Goal: Information Seeking & Learning: Learn about a topic

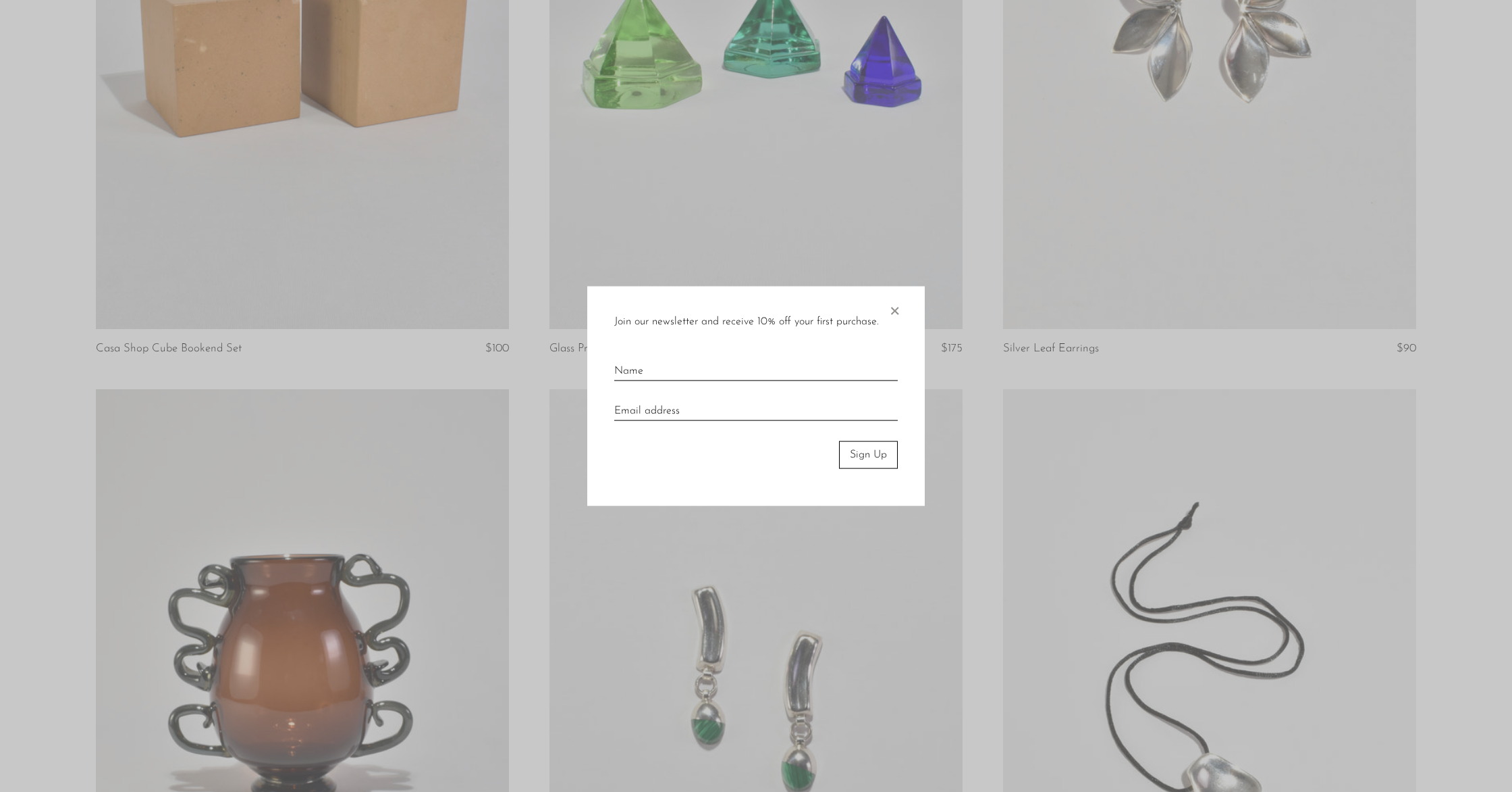
scroll to position [2308, 0]
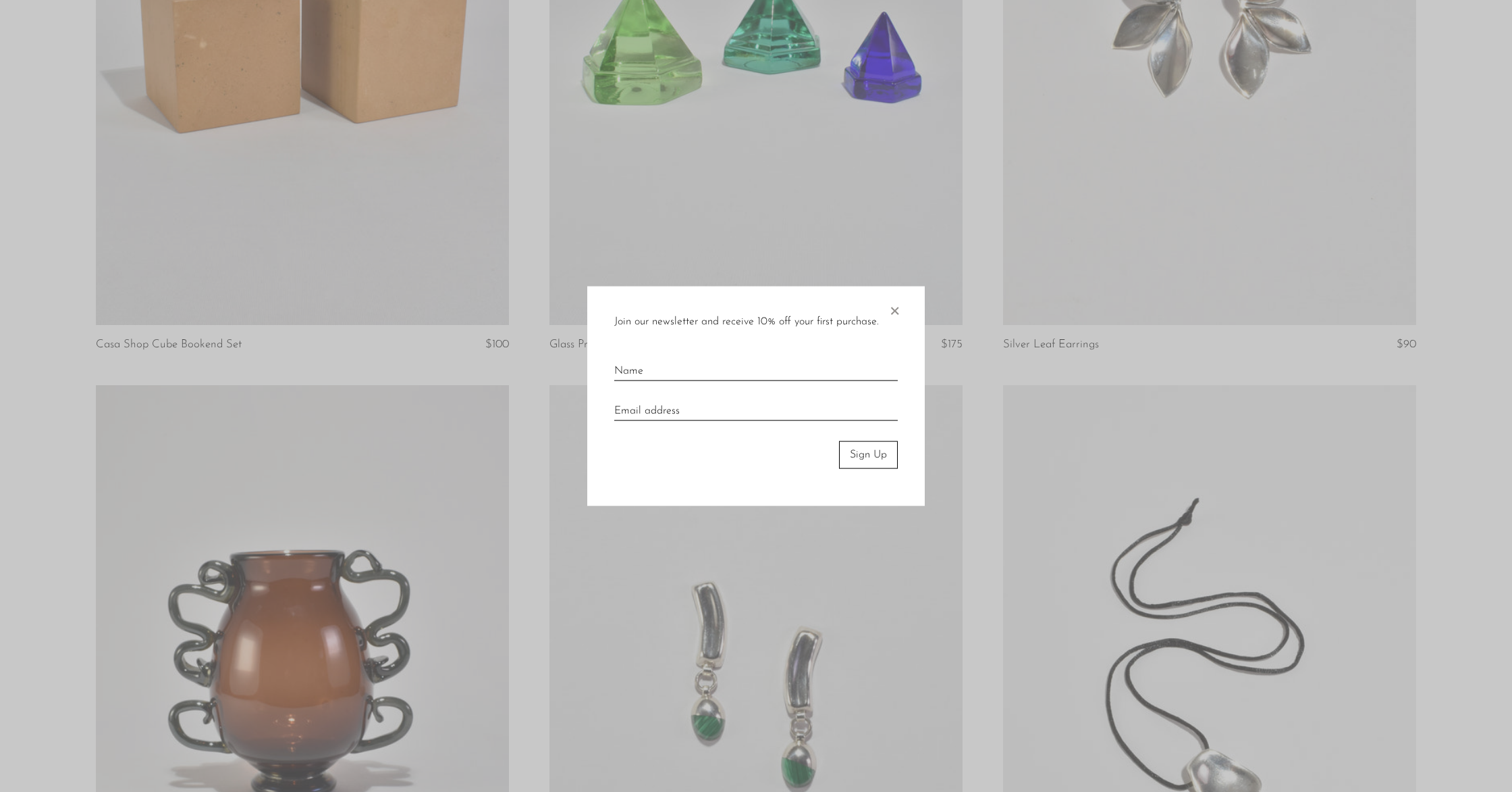
click at [896, 316] on span "×" at bounding box center [894, 308] width 13 height 43
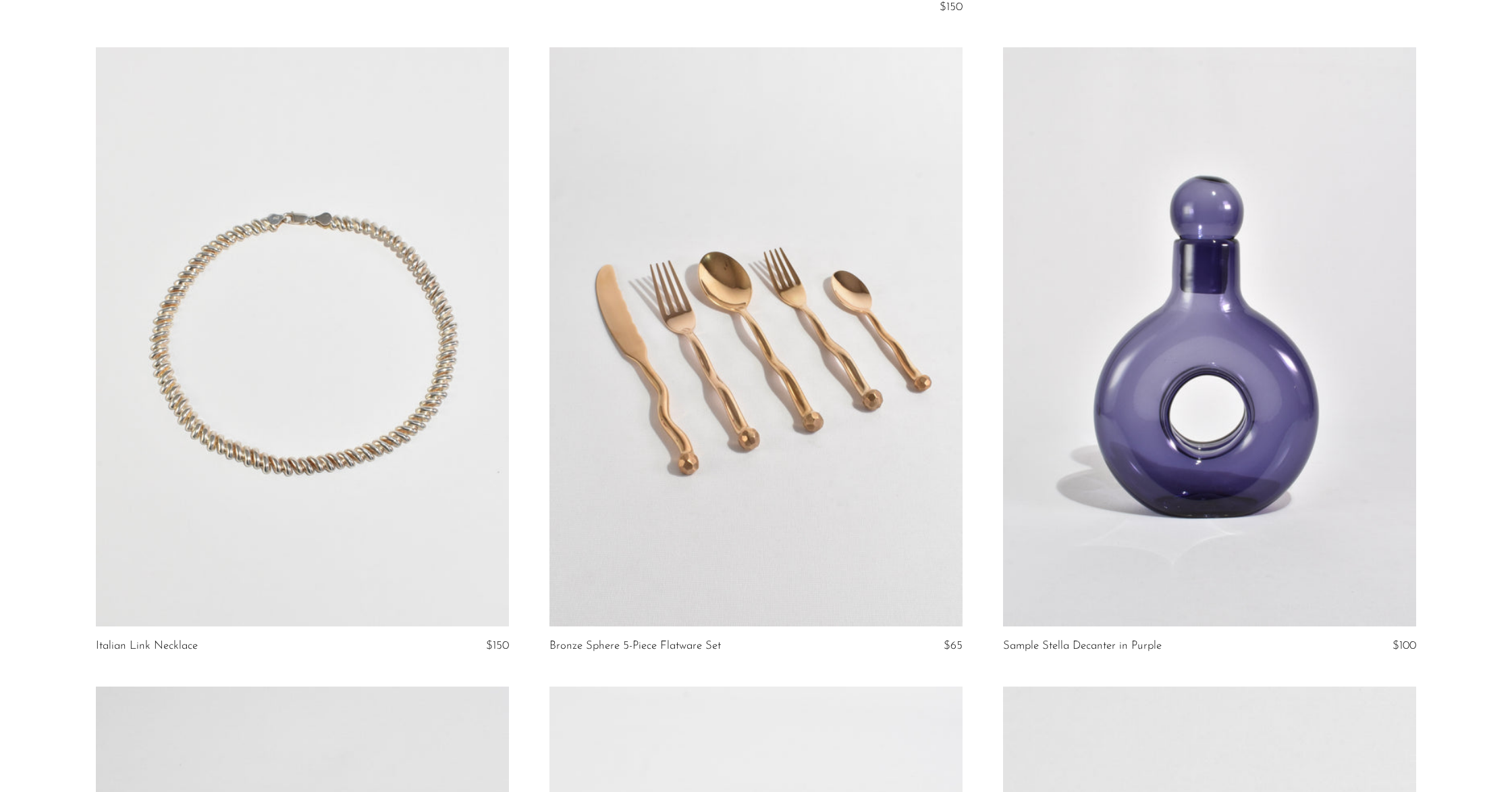
scroll to position [3298, 0]
click at [1171, 446] on link at bounding box center [1210, 338] width 413 height 579
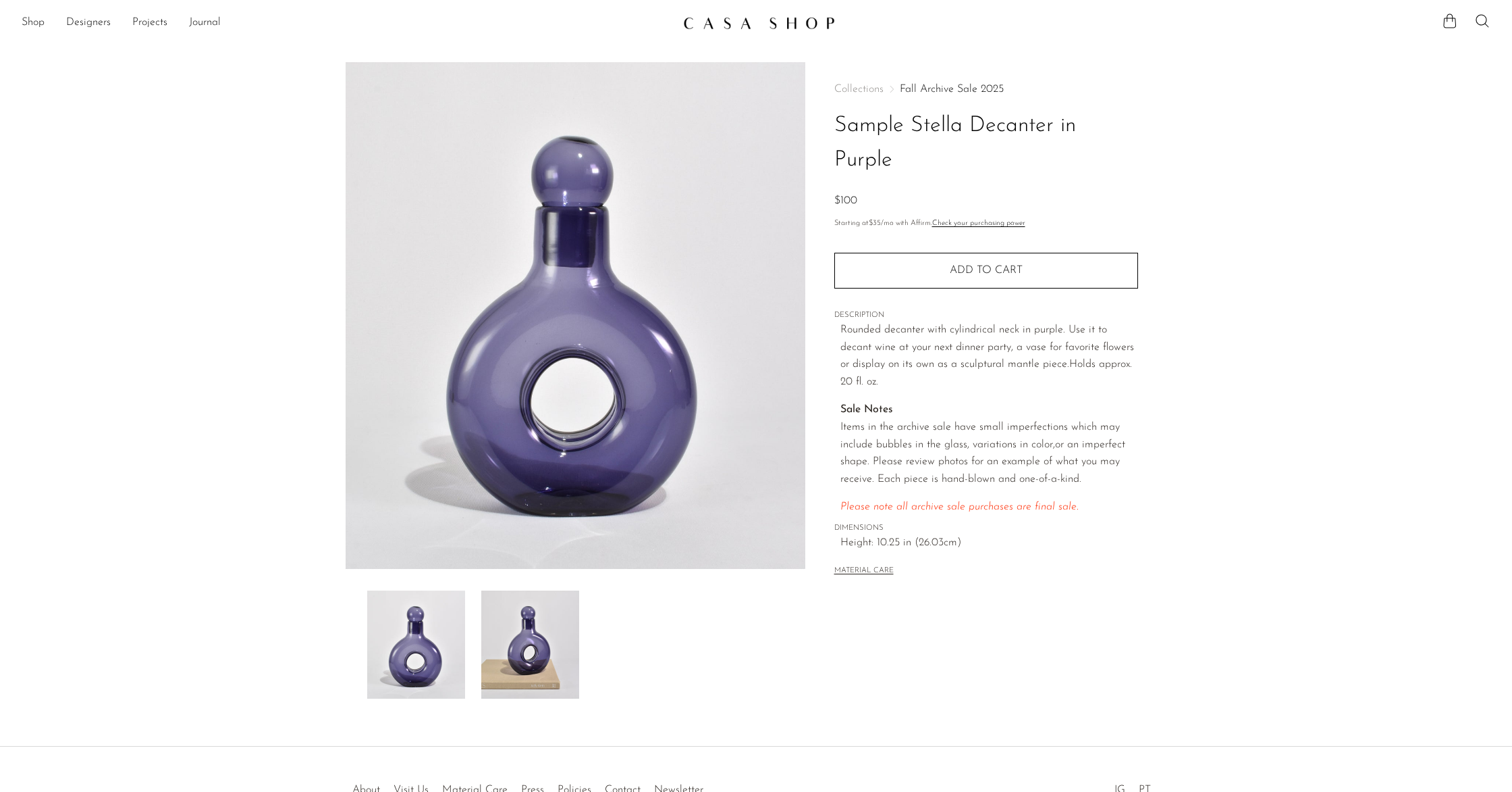
click at [552, 627] on img at bounding box center [530, 644] width 97 height 108
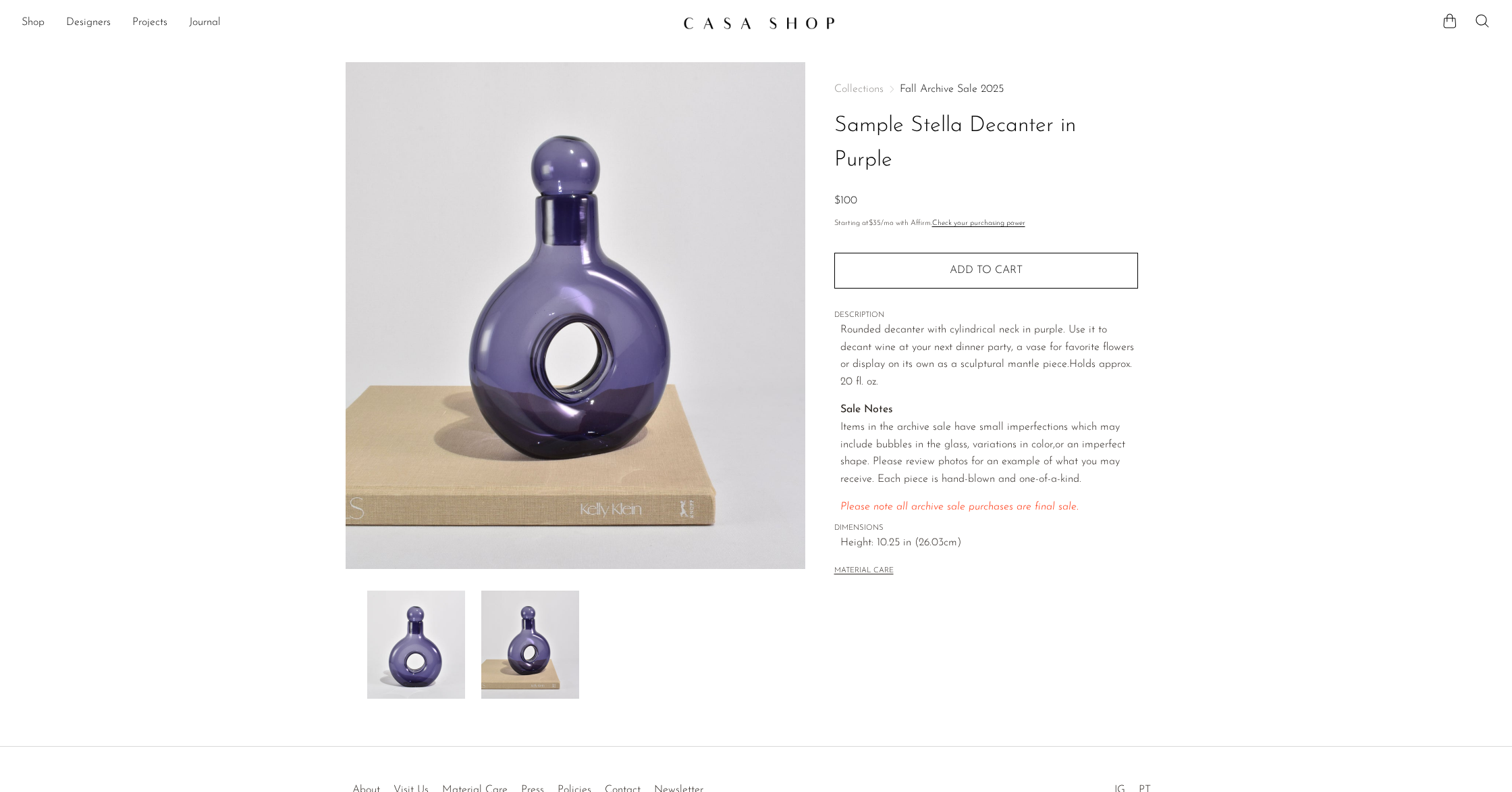
click at [853, 127] on h1 "Sample Stella Decanter in Purple" at bounding box center [987, 143] width 304 height 69
drag, startPoint x: 841, startPoint y: 123, endPoint x: 910, endPoint y: 145, distance: 72.4
click at [910, 145] on h1 "Sample Stella Decanter in Purple" at bounding box center [987, 143] width 304 height 69
click at [909, 145] on h1 "Sample Stella Decanter in Purple" at bounding box center [987, 143] width 304 height 69
drag, startPoint x: 835, startPoint y: 116, endPoint x: 885, endPoint y: 171, distance: 74.3
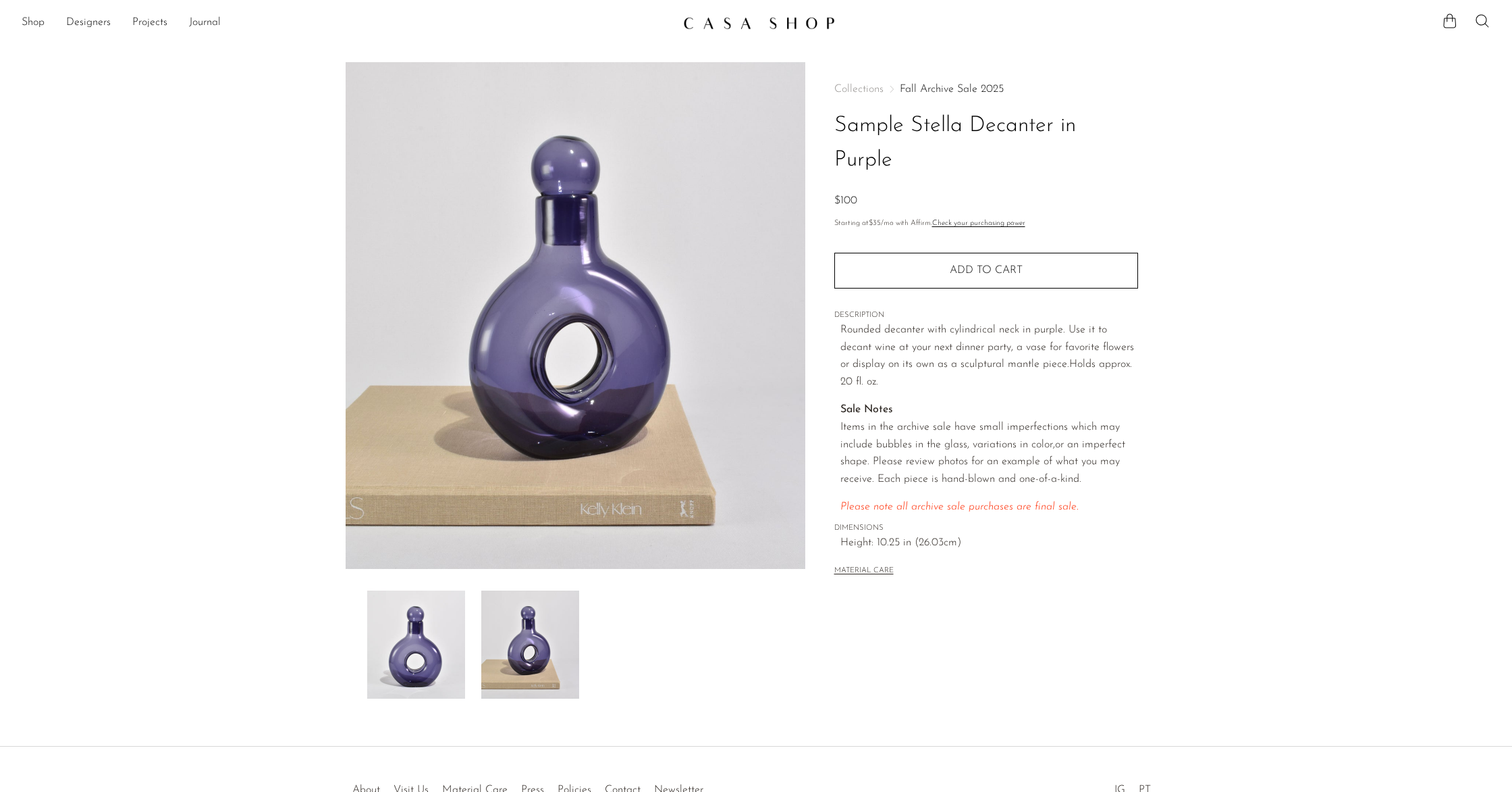
click at [885, 171] on h1 "Sample Stella Decanter in Purple" at bounding box center [987, 143] width 304 height 69
click at [896, 171] on h1 "Sample Stella Decanter in Purple" at bounding box center [987, 143] width 304 height 69
drag, startPoint x: 903, startPoint y: 167, endPoint x: 833, endPoint y: 122, distance: 83.2
click at [833, 122] on div "Collections Fall Archive Sale 2025 Sample Stella Decanter in Purple $100 Starti…" at bounding box center [986, 380] width 361 height 637
copy h1 "Sample Stella Decanter in Purple"
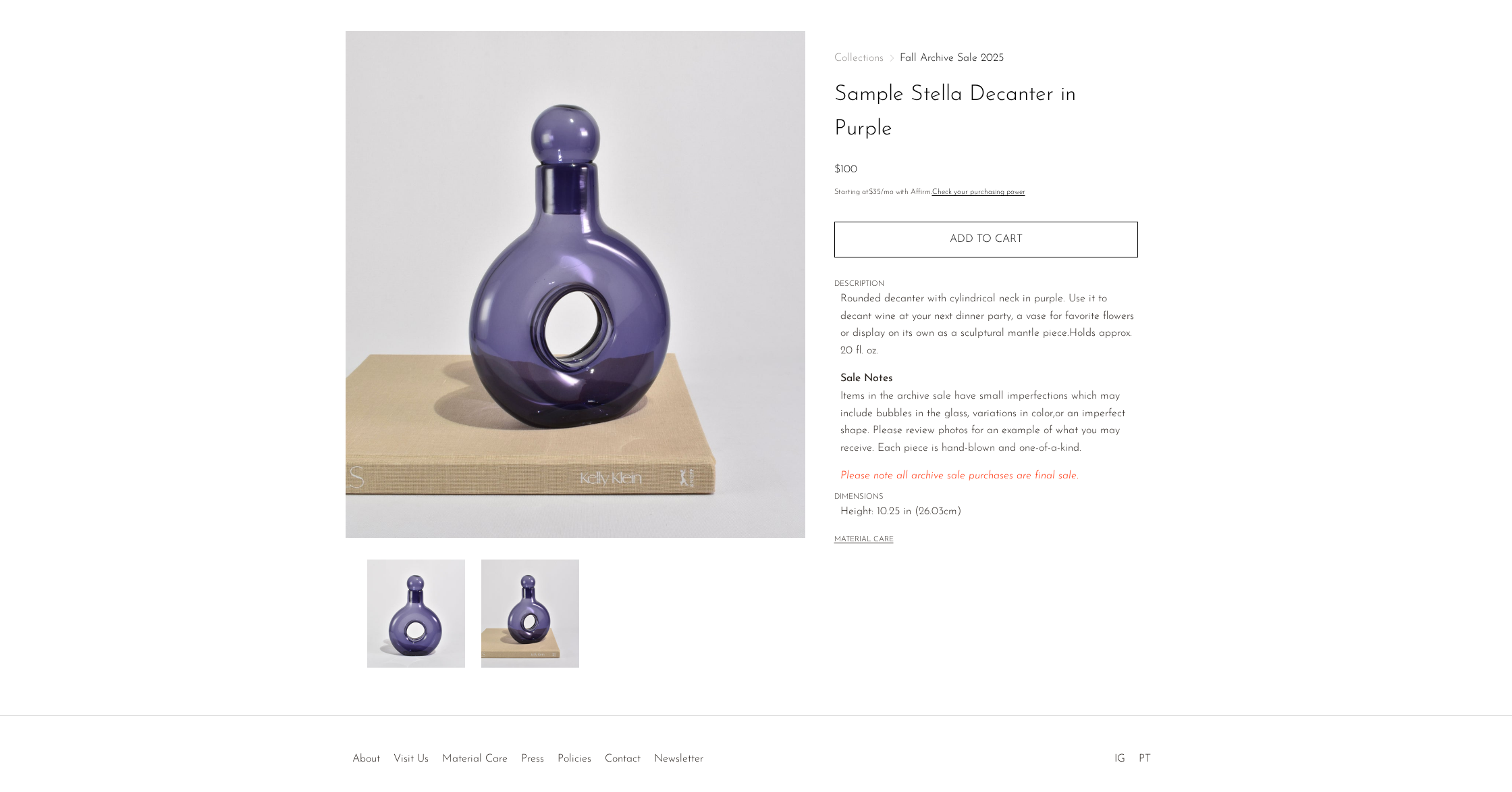
scroll to position [88, 0]
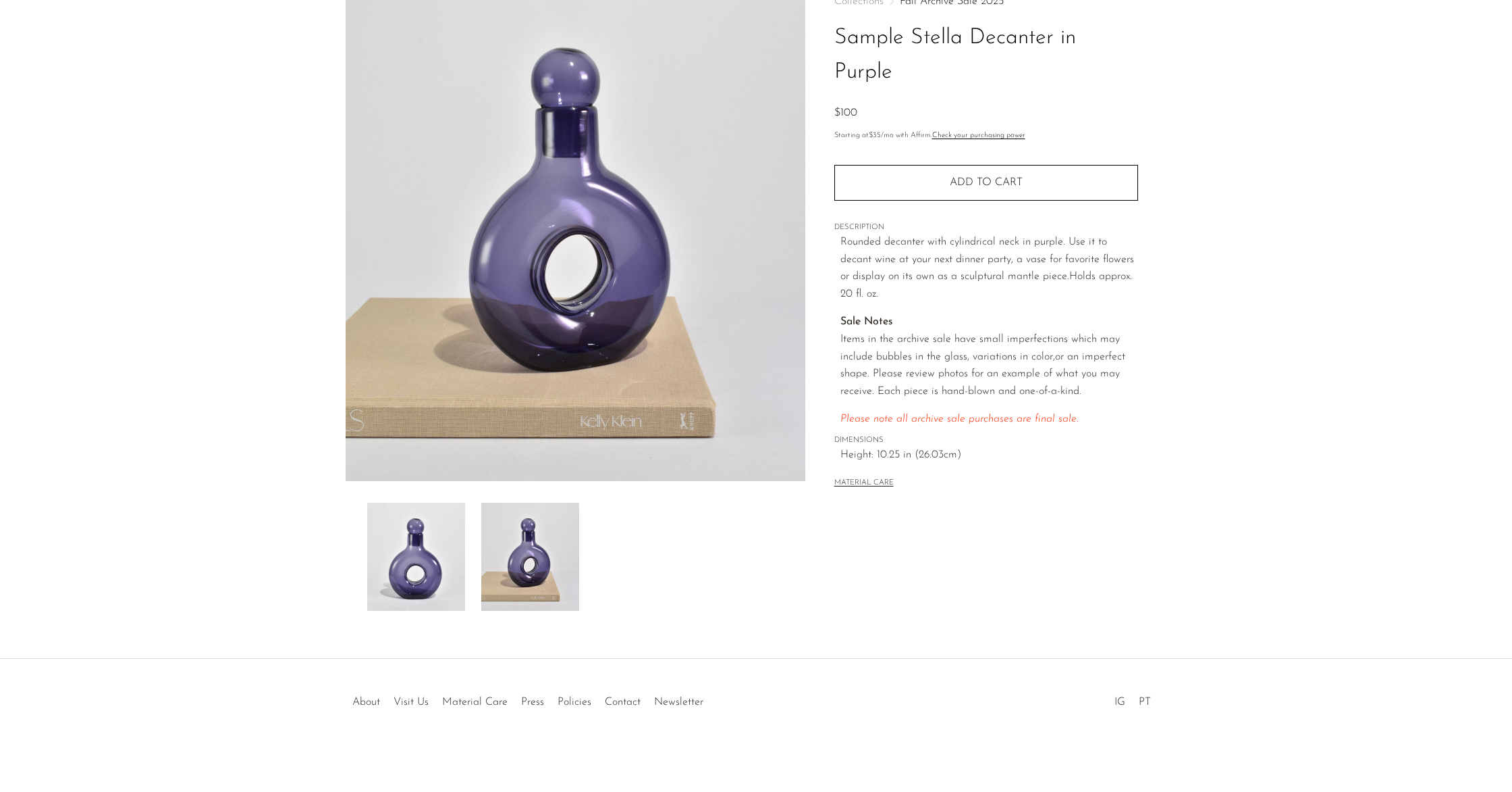
click at [886, 482] on button "MATERIAL CARE" at bounding box center [864, 483] width 59 height 10
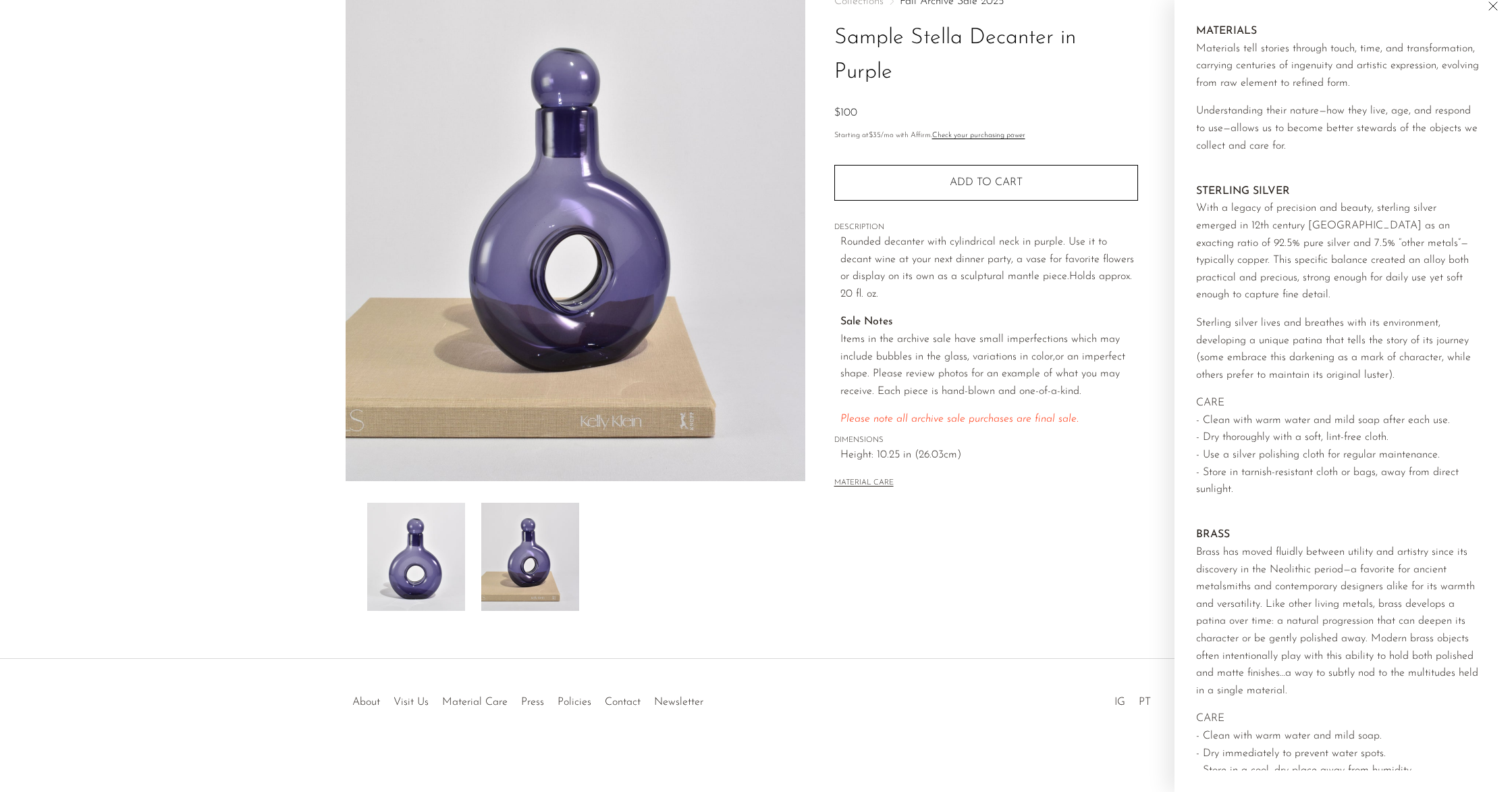
scroll to position [9, 0]
click at [1004, 592] on div "Collections Fall Archive Sale 2025 Sample Stella Decanter in Purple $100 Starti…" at bounding box center [986, 293] width 361 height 637
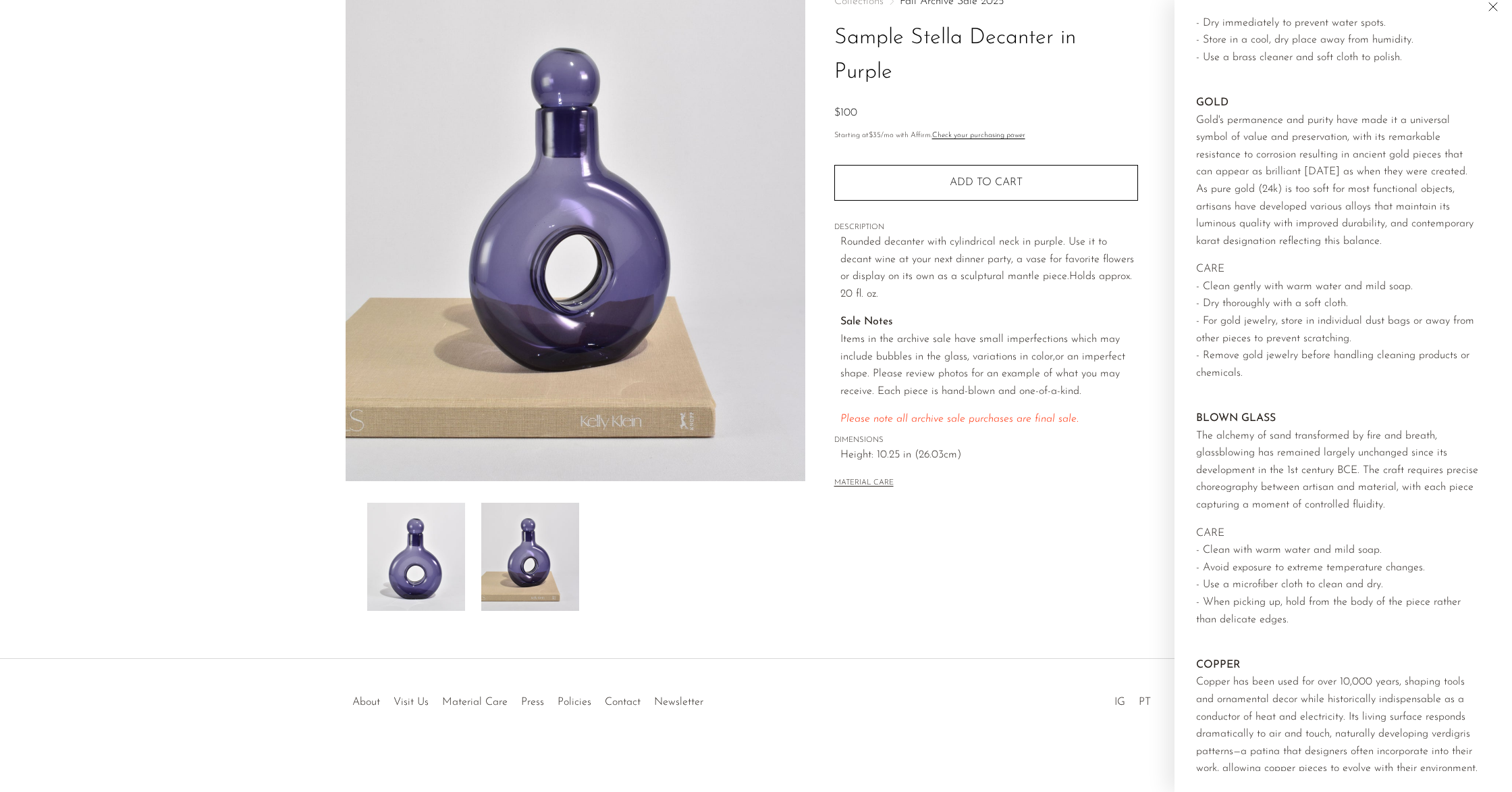
scroll to position [771, 0]
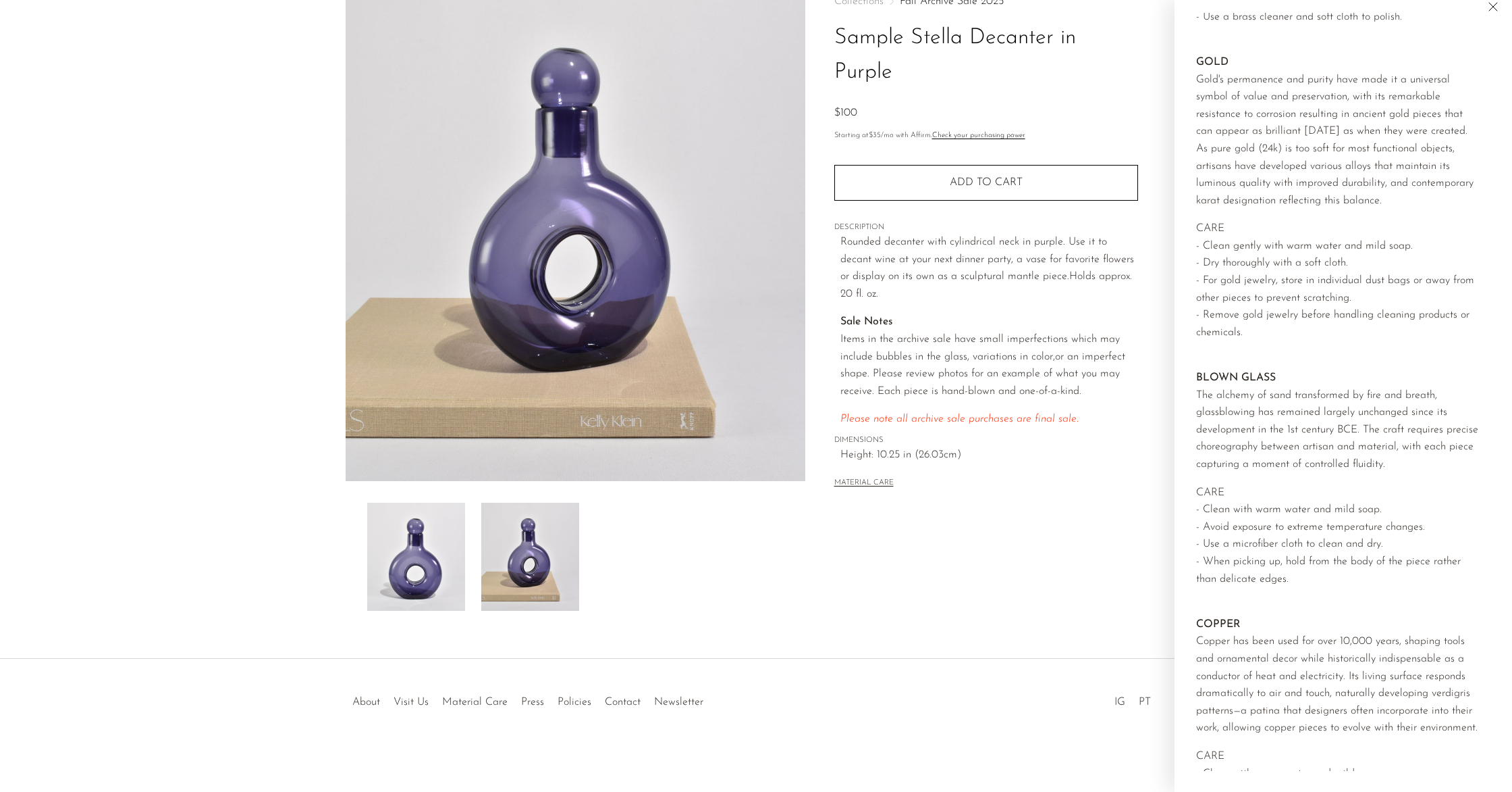
click at [993, 578] on div "Collections Fall Archive Sale 2025 Sample Stella Decanter in Purple $100 Starti…" at bounding box center [986, 293] width 361 height 637
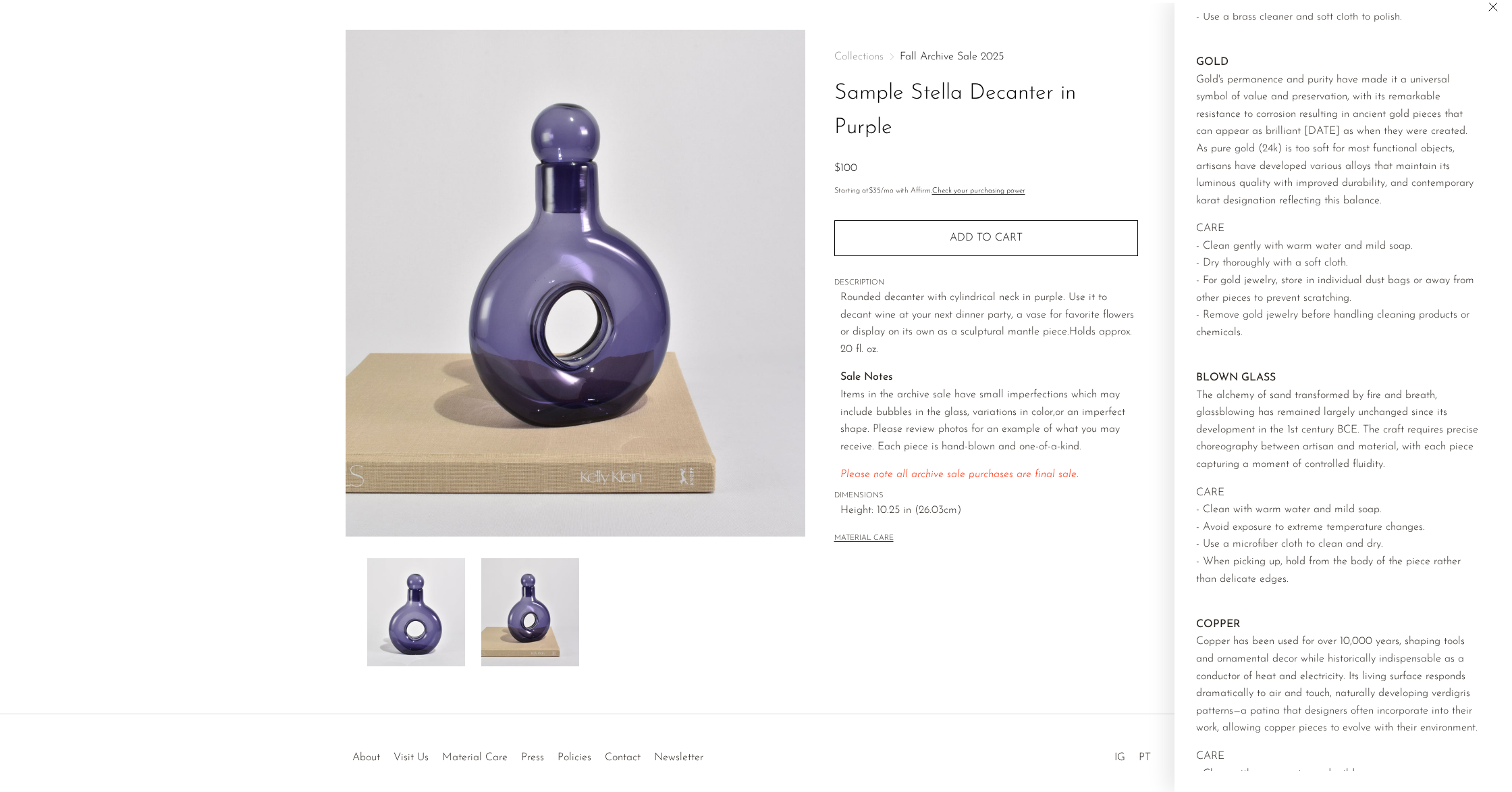
scroll to position [30, 0]
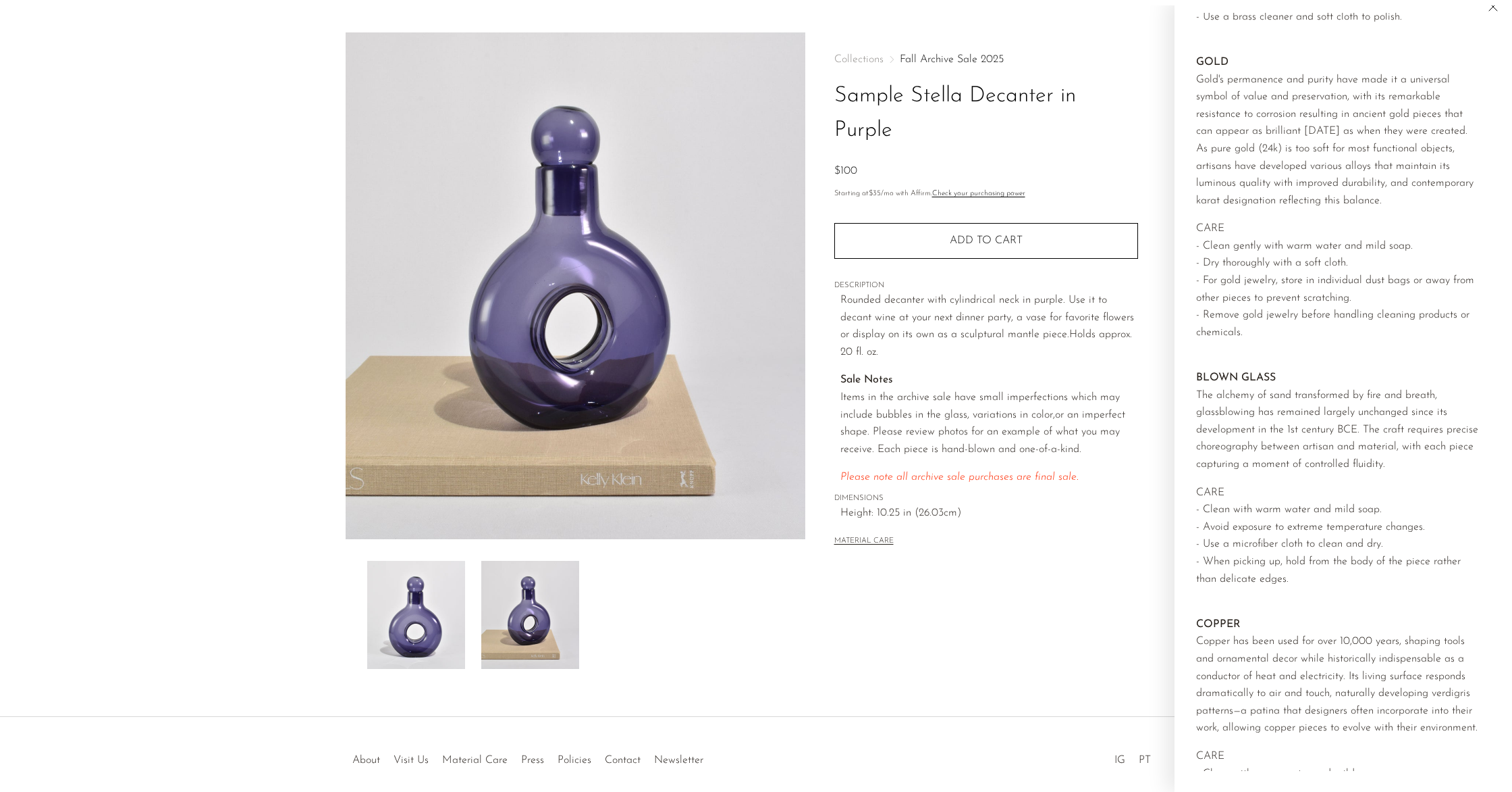
click at [1101, 632] on div "Collections Fall Archive Sale 2025 Sample Stella Decanter in Purple $100 Starti…" at bounding box center [986, 351] width 361 height 637
click at [629, 410] on img at bounding box center [575, 285] width 459 height 507
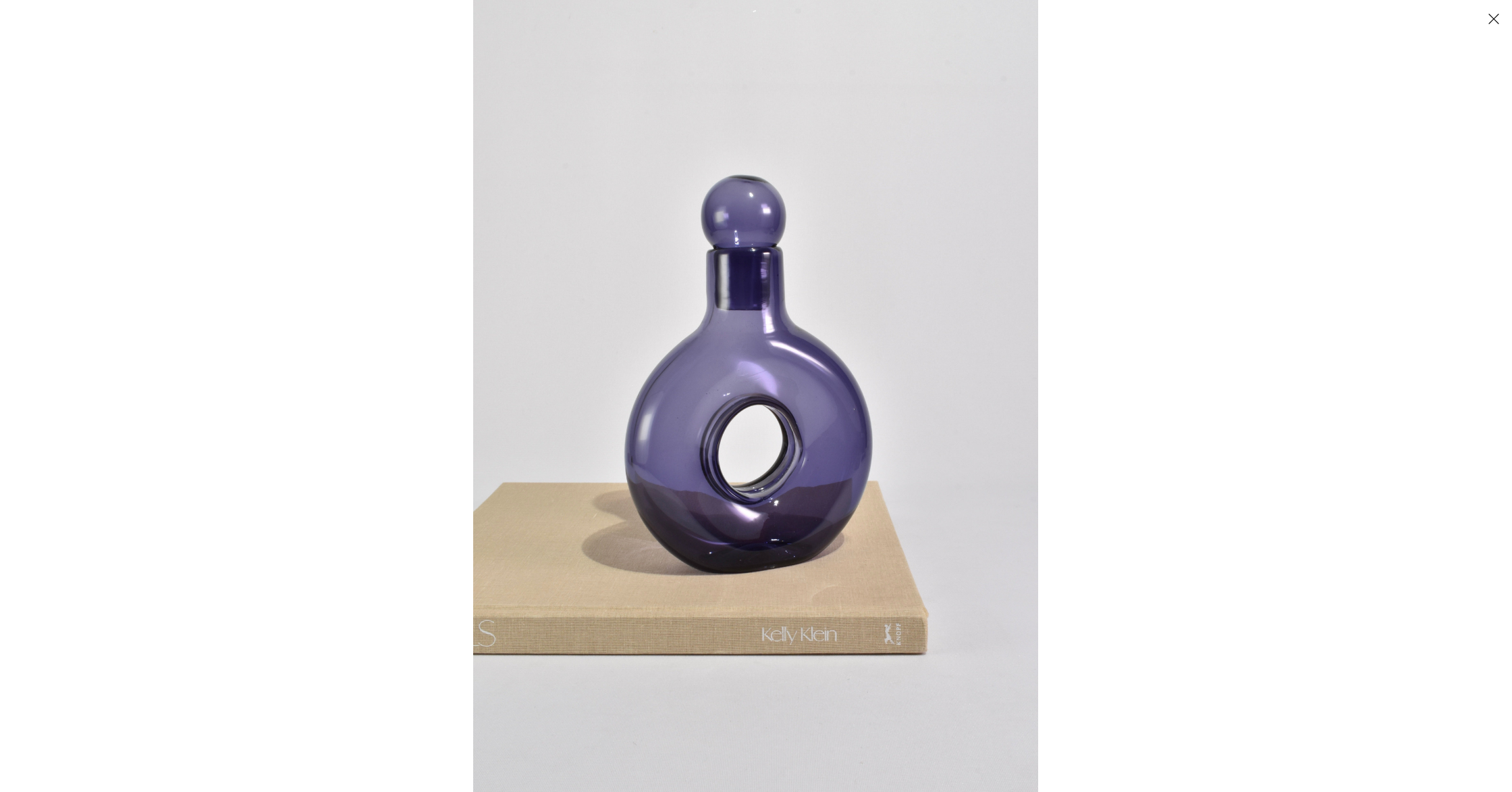
click at [629, 410] on img at bounding box center [756, 396] width 565 height 792
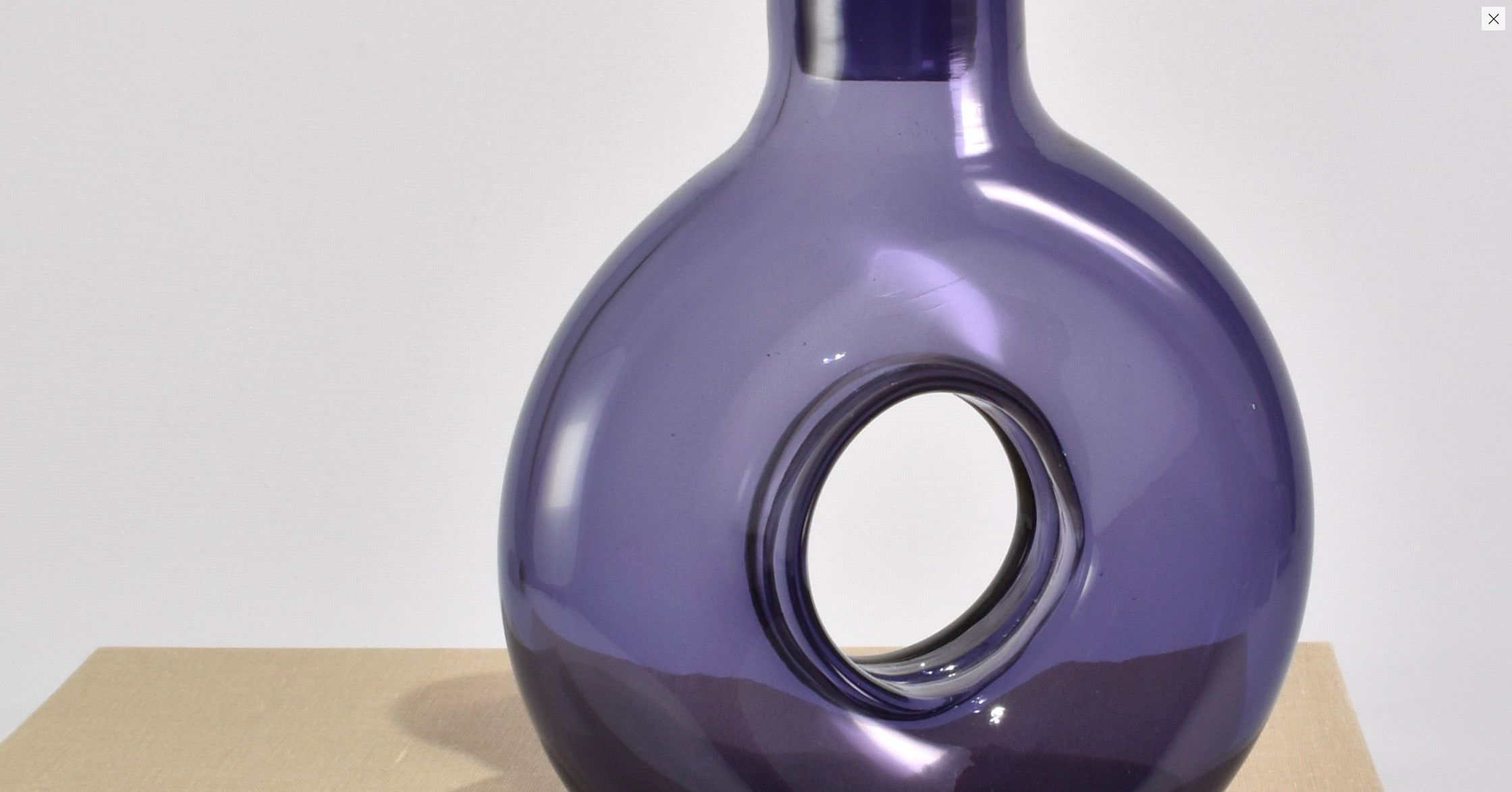
click at [1033, 482] on img at bounding box center [930, 362] width 1859 height 2605
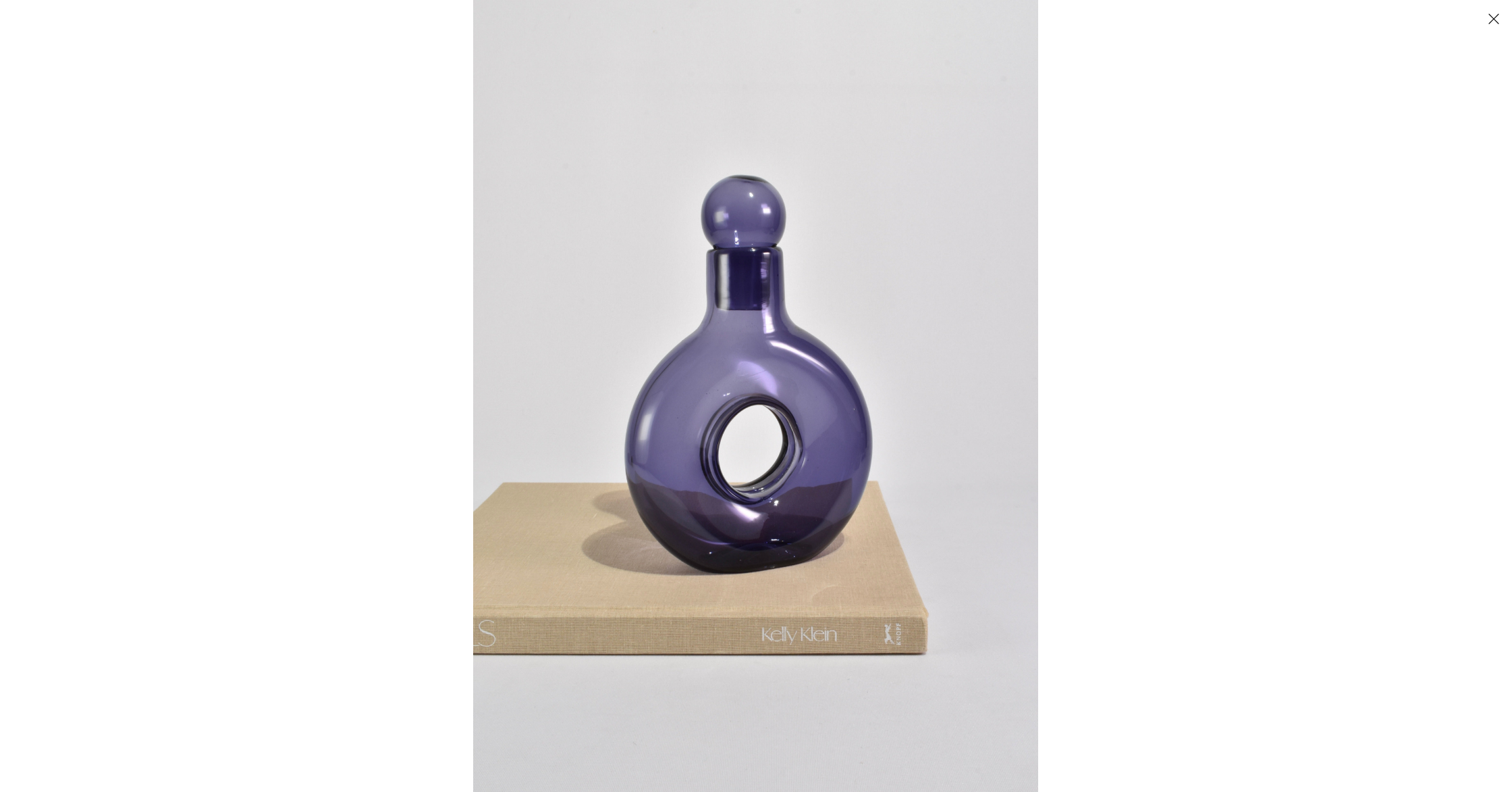
click at [647, 434] on img at bounding box center [756, 396] width 565 height 792
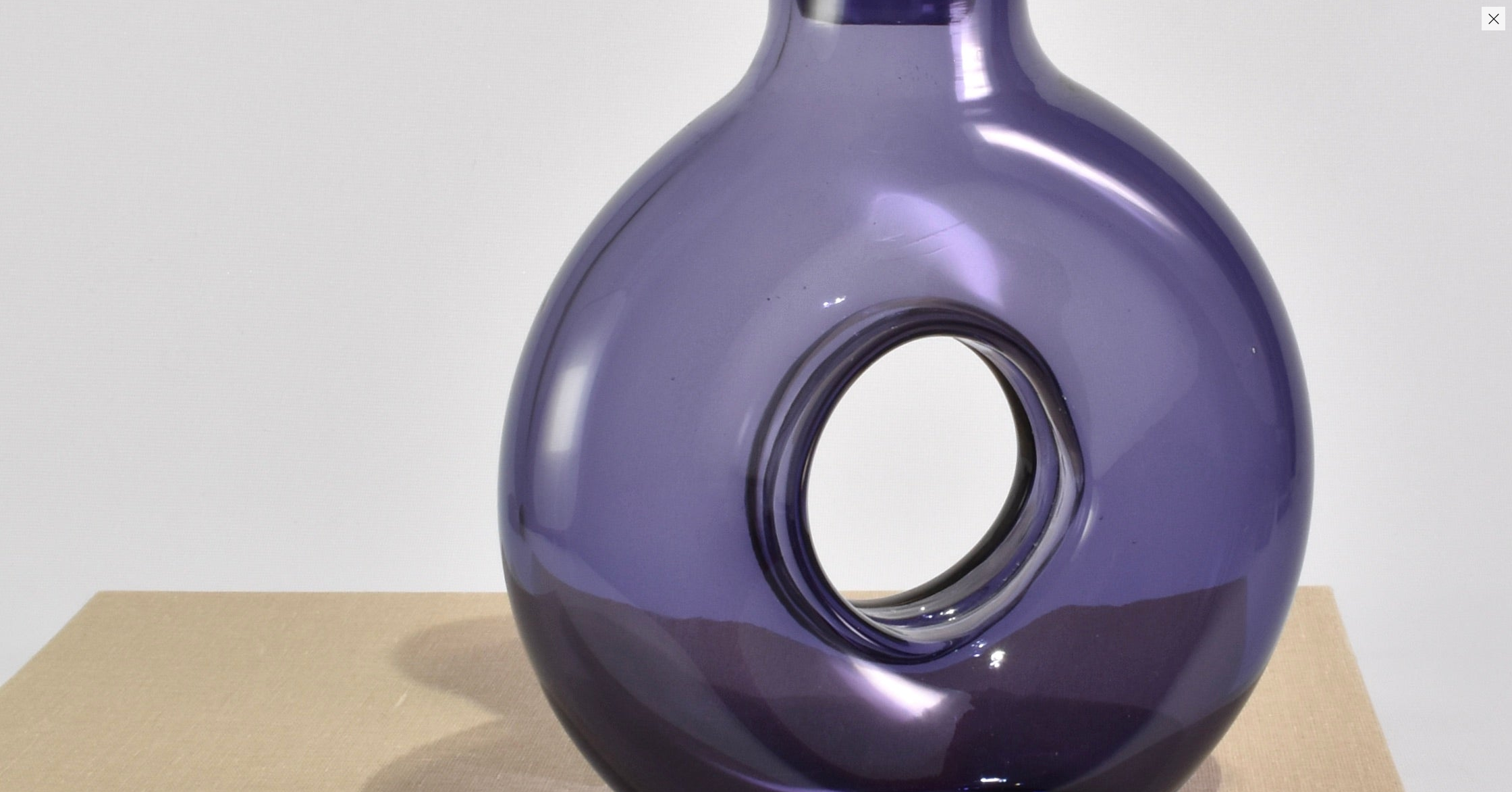
click at [1372, 421] on img at bounding box center [930, 307] width 1859 height 2605
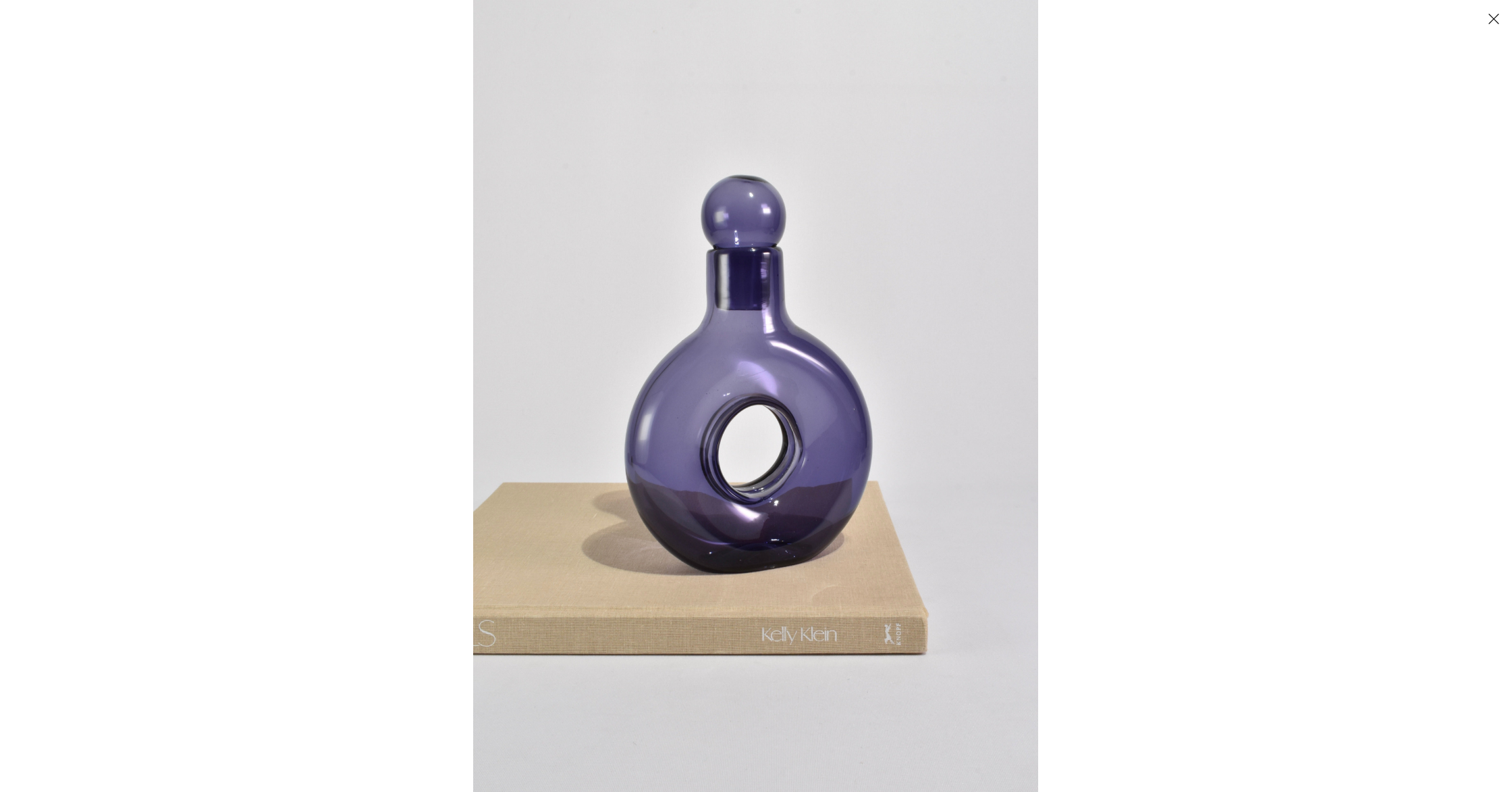
click at [1353, 507] on div at bounding box center [1229, 396] width 1512 height 792
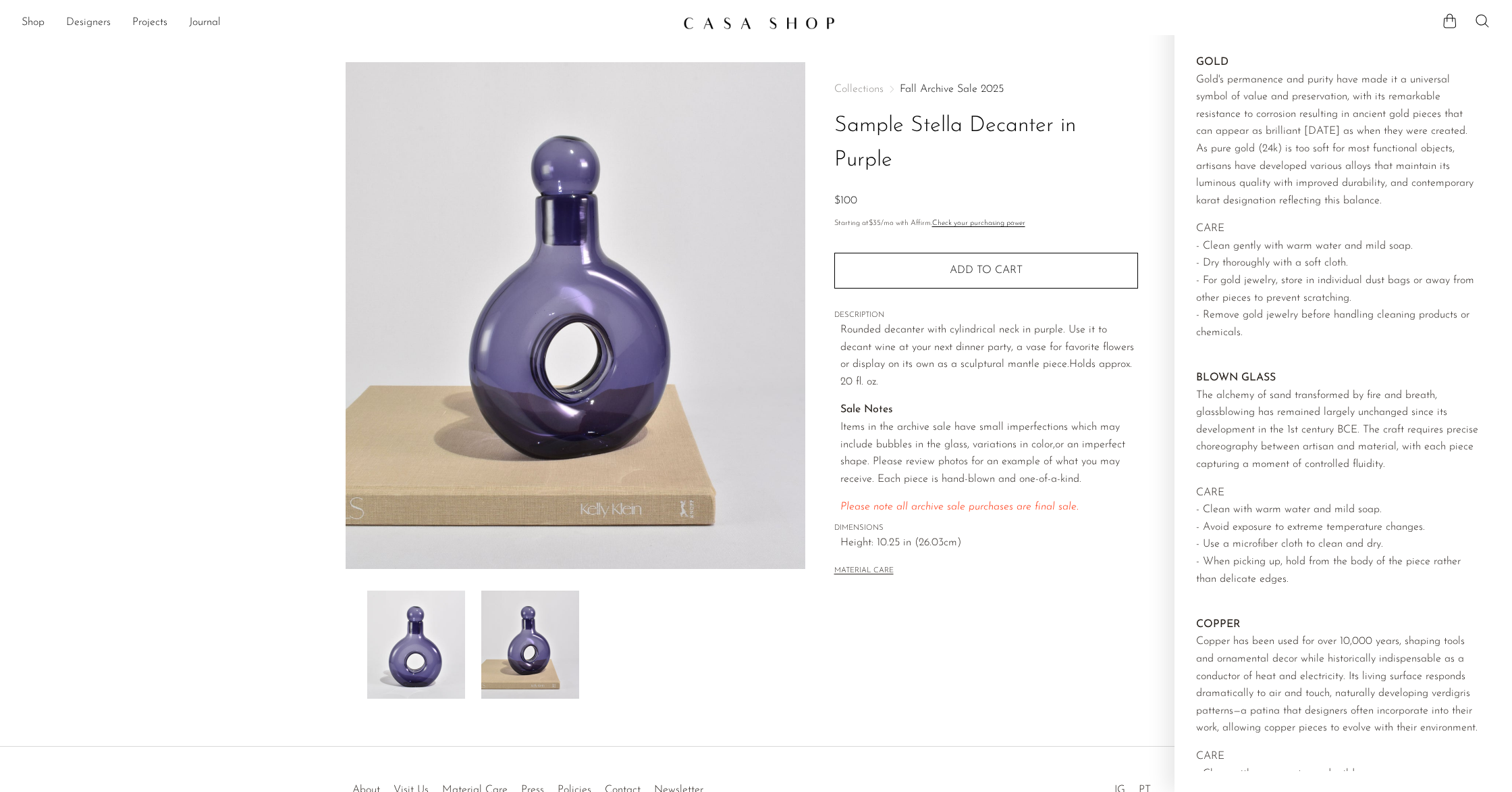
click at [78, 17] on link "Designers" at bounding box center [88, 22] width 45 height 17
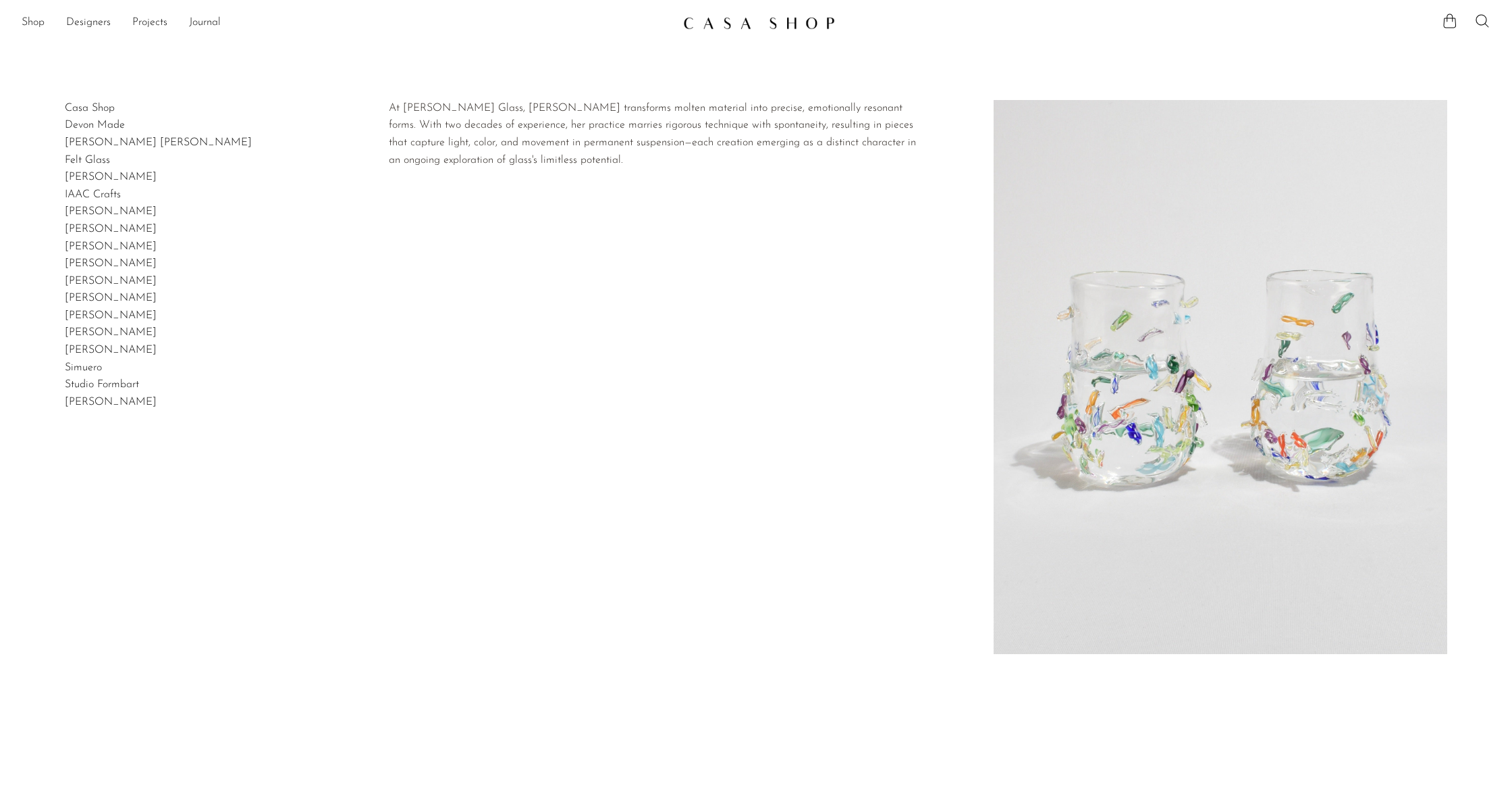
click at [94, 242] on link "[PERSON_NAME]" at bounding box center [110, 246] width 92 height 11
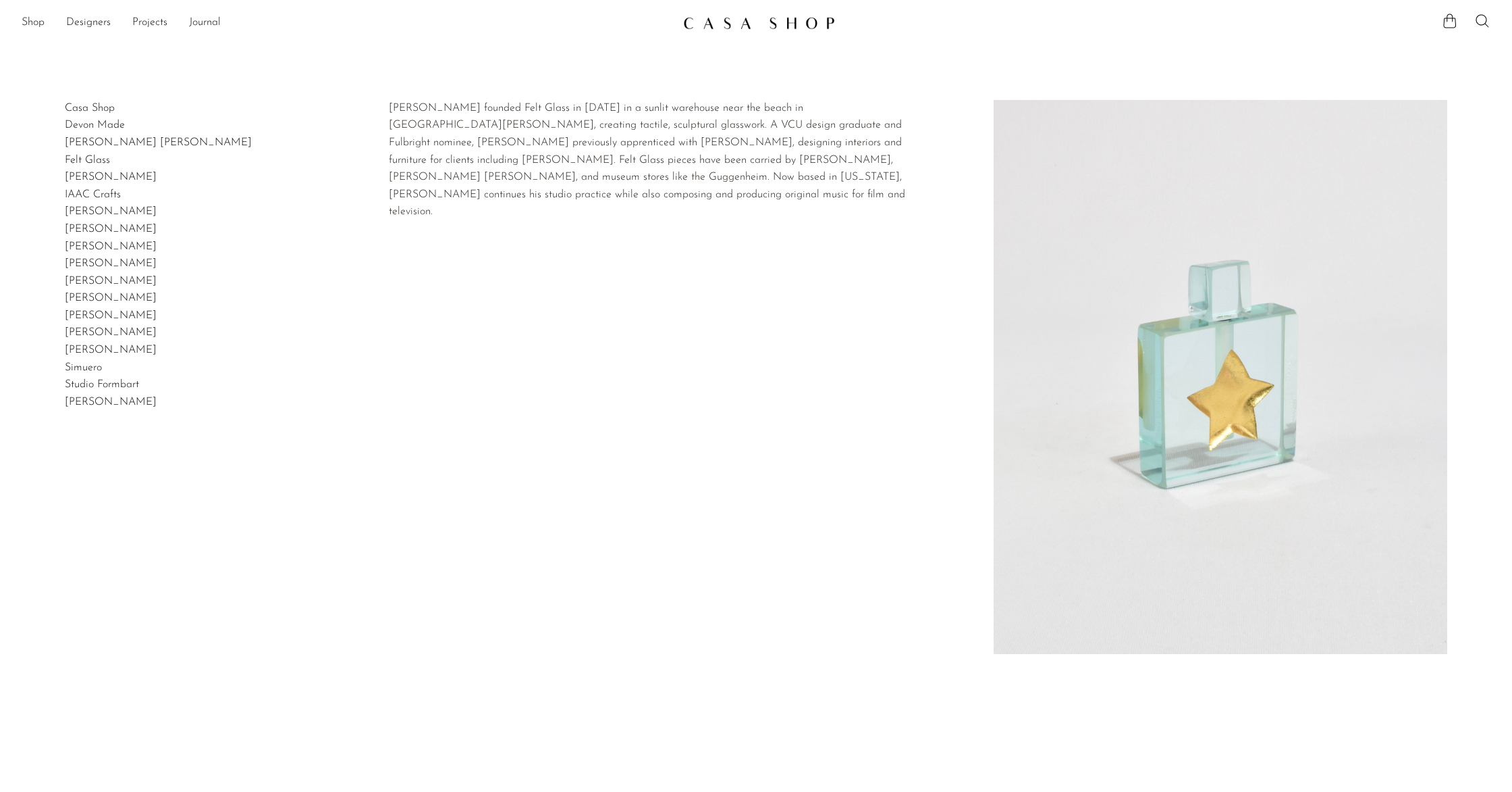
click at [100, 160] on link "Felt Glass" at bounding box center [87, 160] width 45 height 11
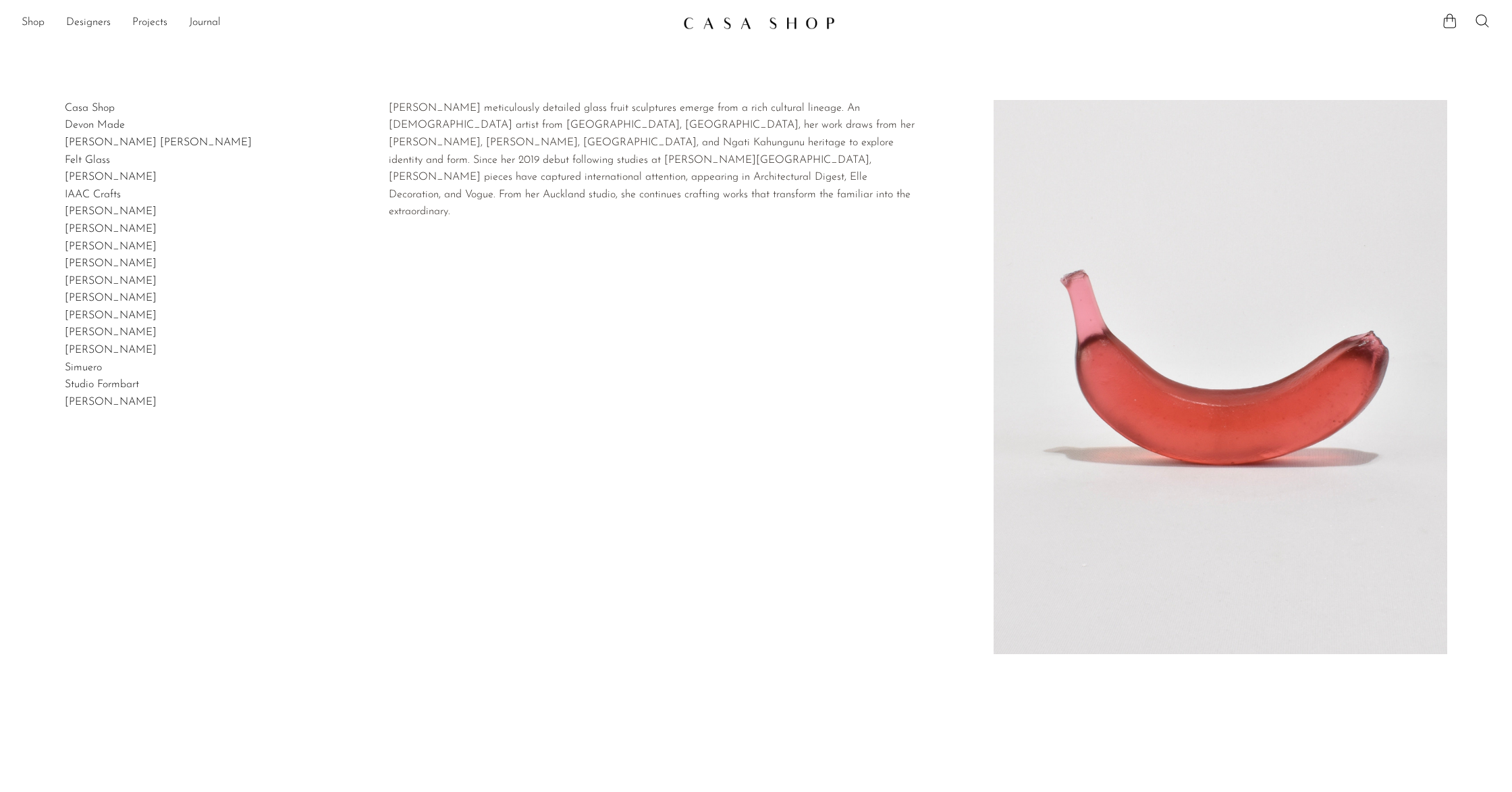
click at [97, 123] on link "Devon Made" at bounding box center [94, 125] width 60 height 11
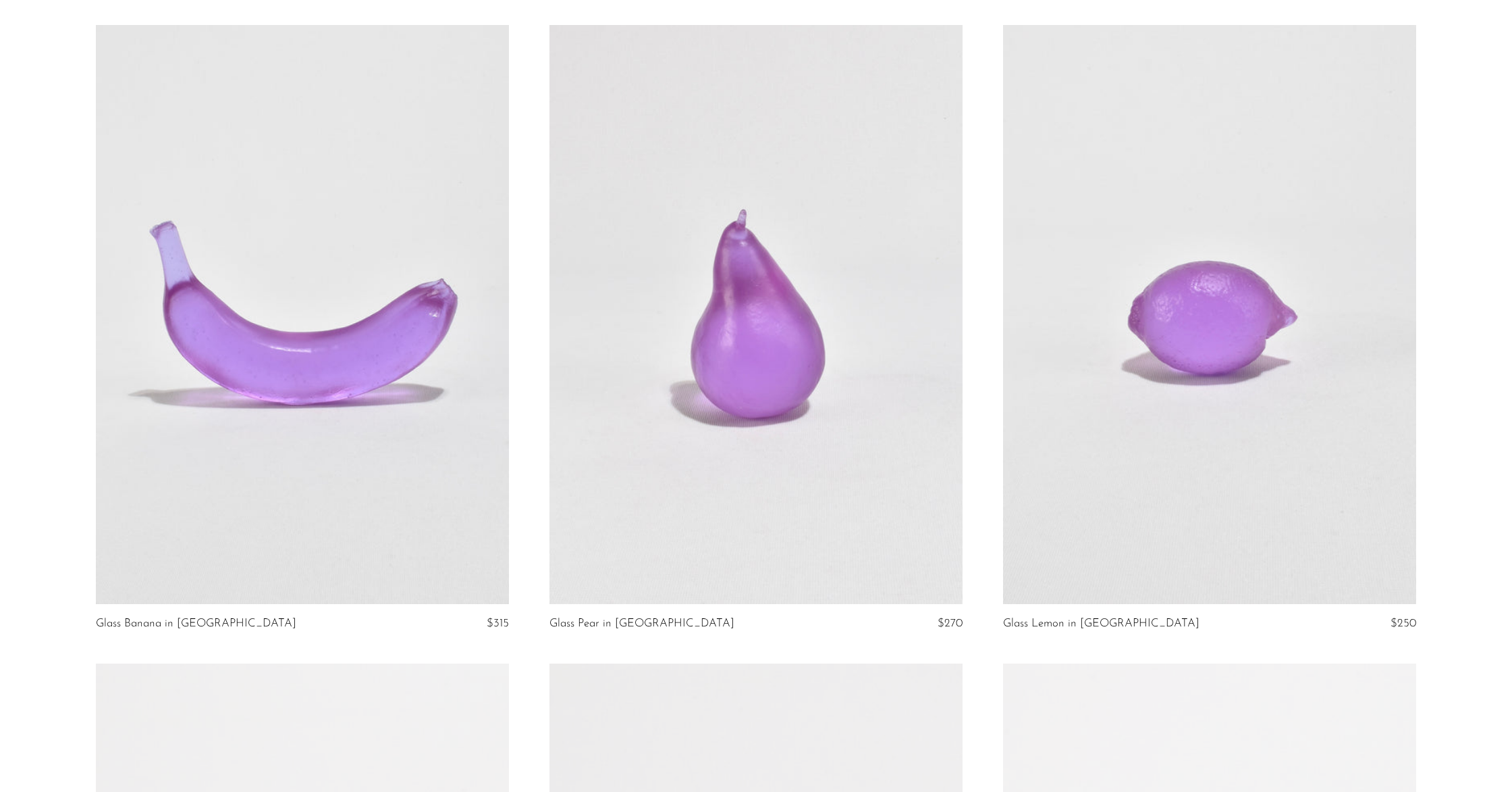
scroll to position [2705, 0]
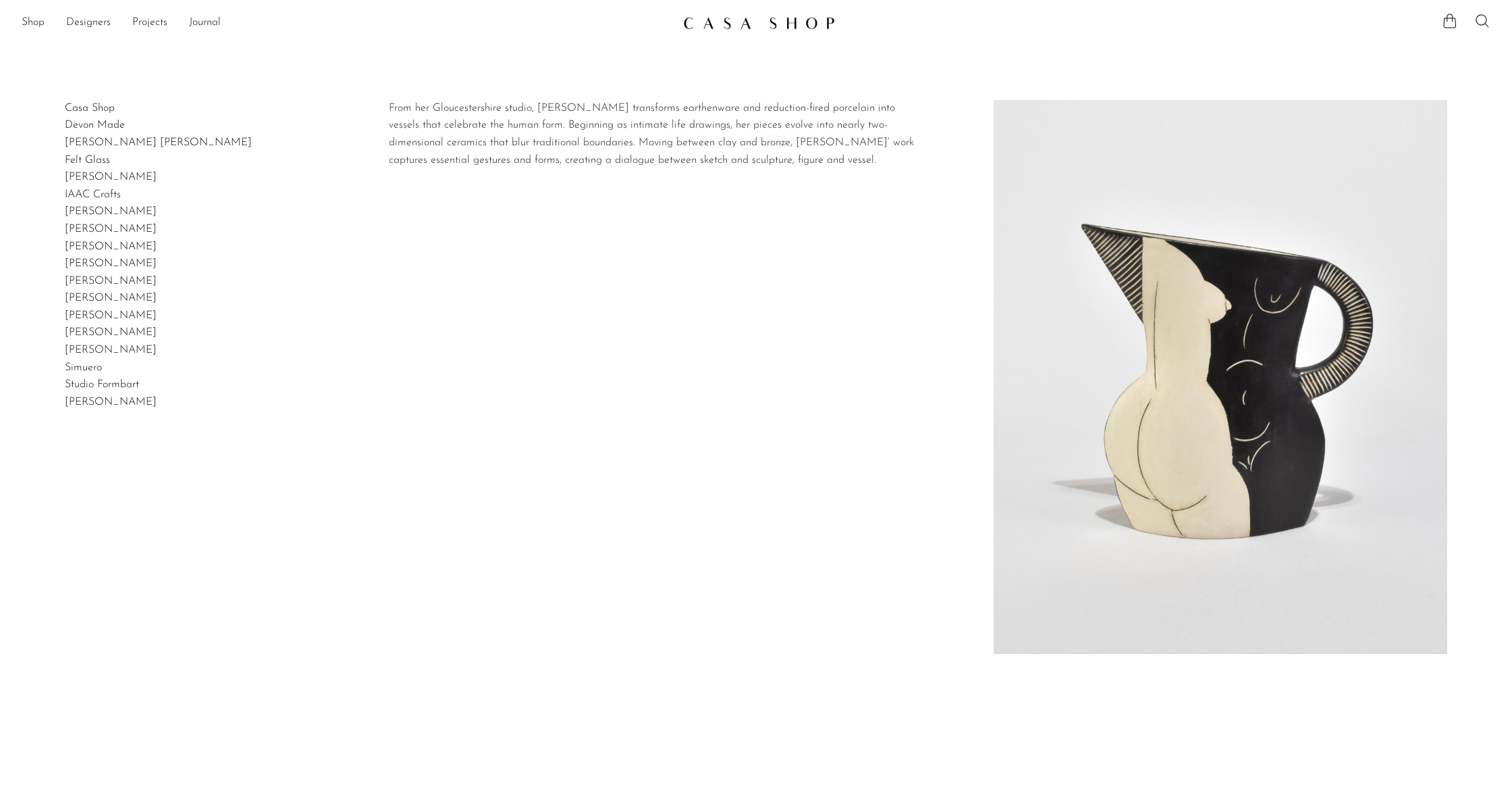
click at [81, 232] on link "[PERSON_NAME]" at bounding box center [110, 228] width 92 height 11
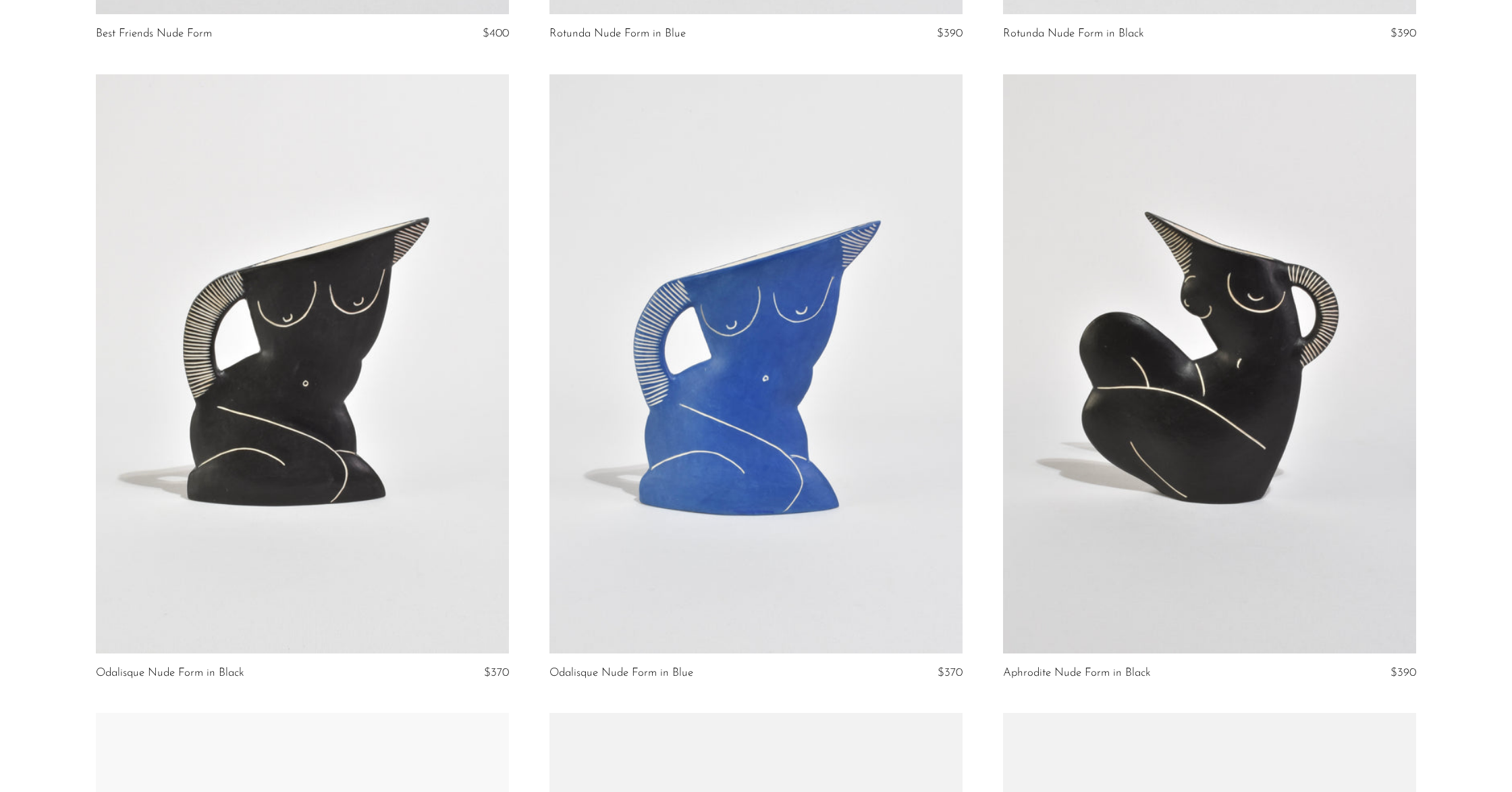
scroll to position [1510, 0]
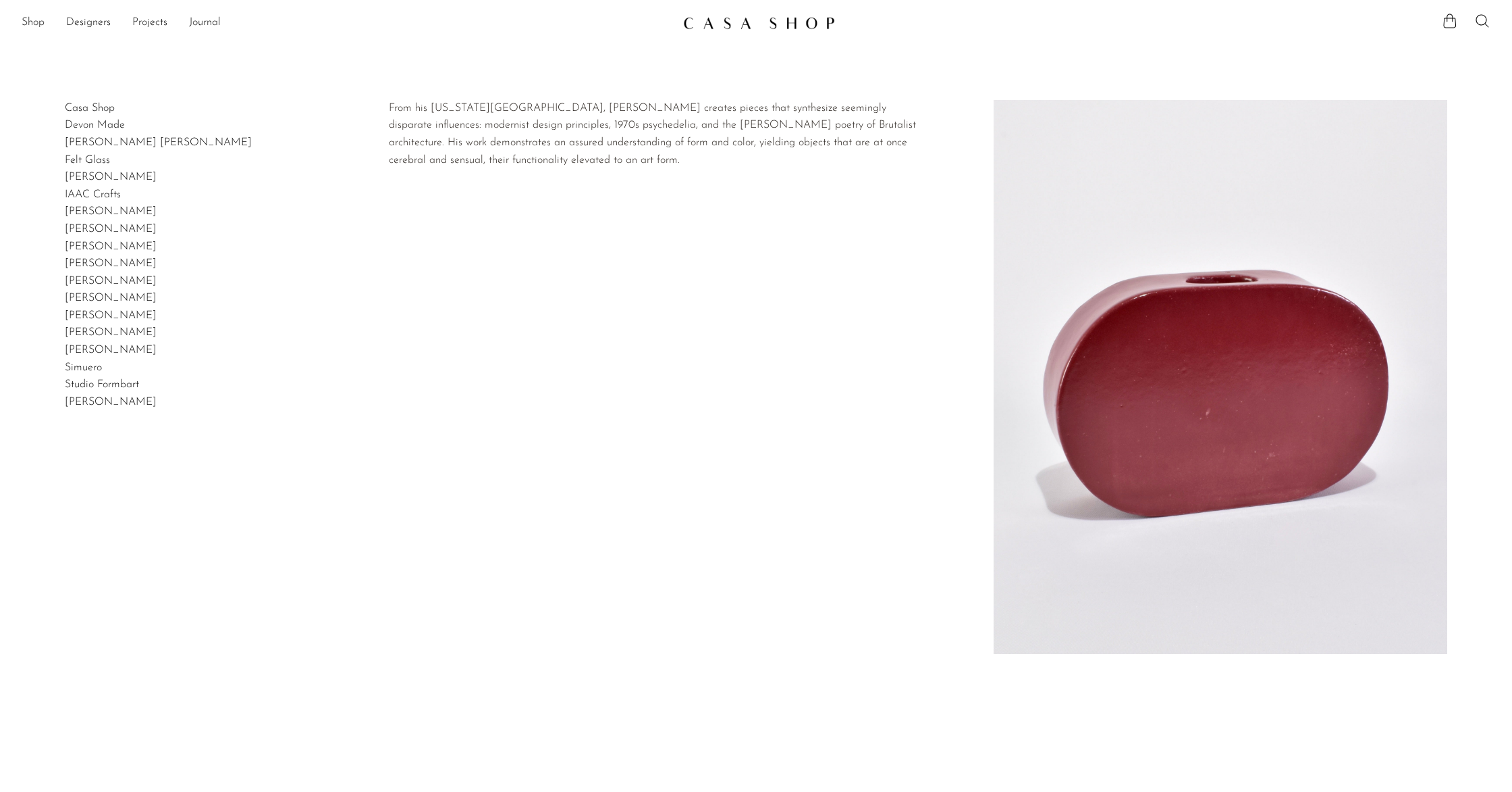
click at [88, 327] on link "[PERSON_NAME]" at bounding box center [110, 332] width 92 height 11
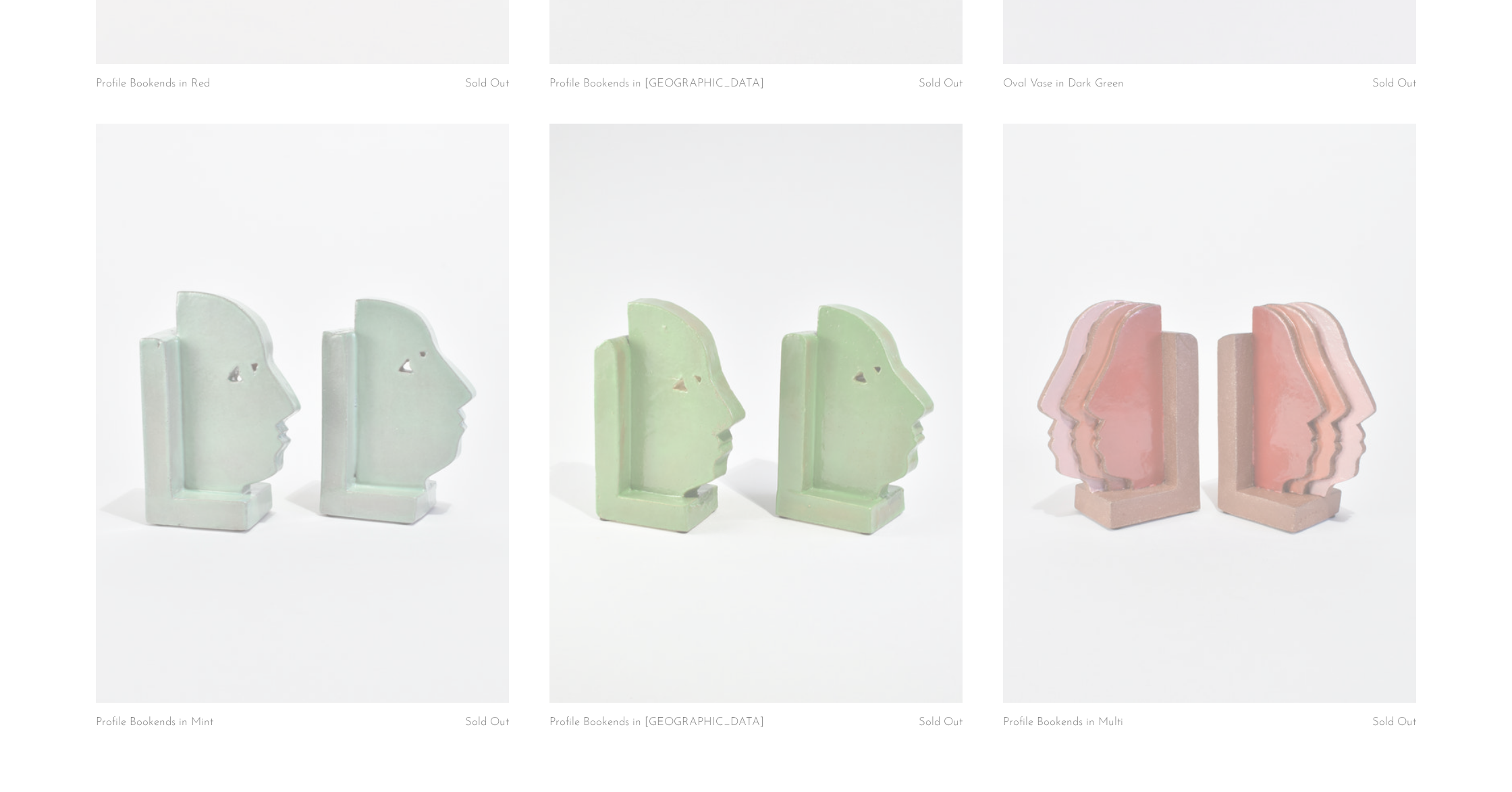
scroll to position [1510, 0]
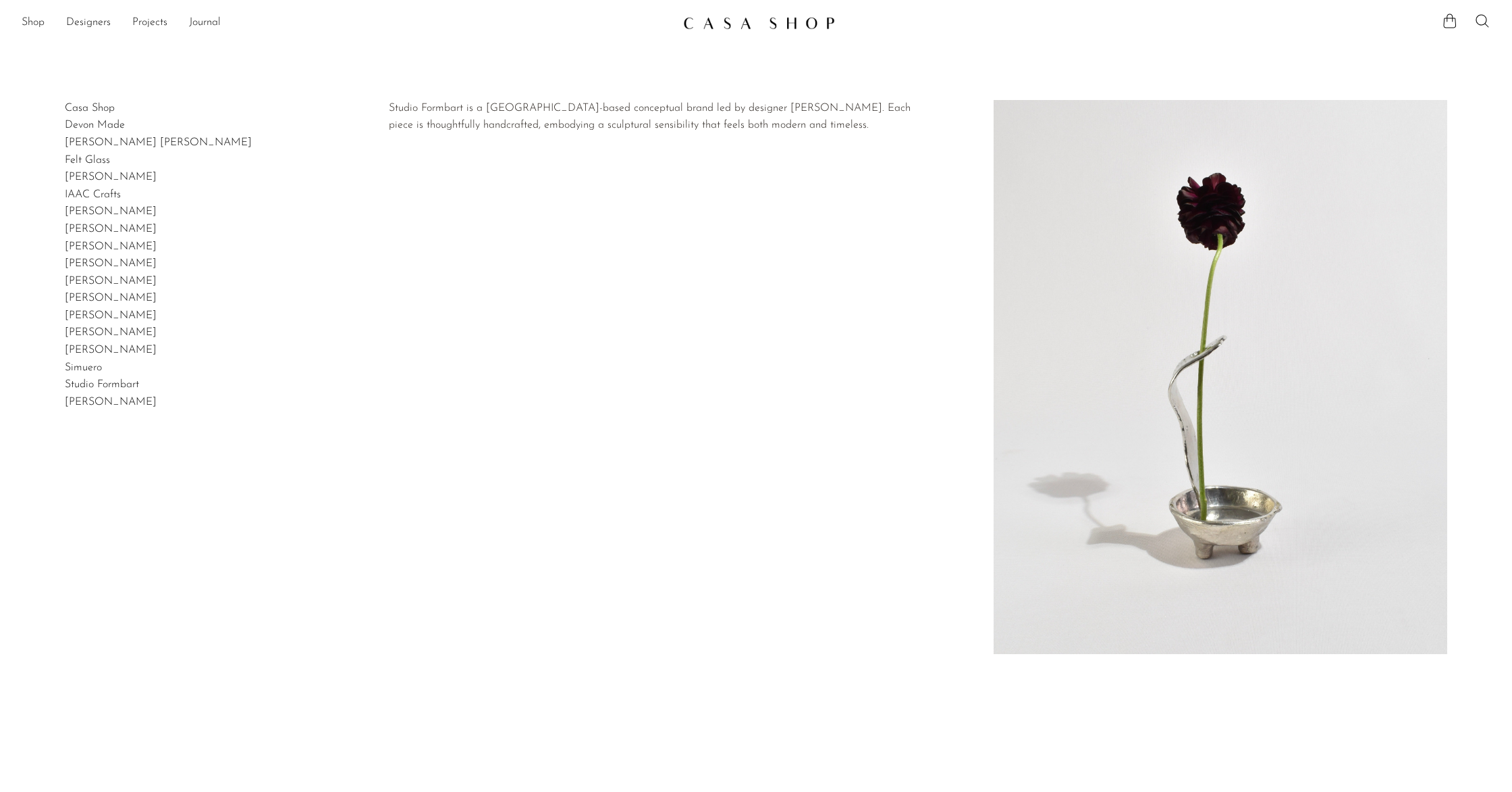
click at [123, 386] on link "Studio Formbart" at bounding box center [102, 384] width 74 height 11
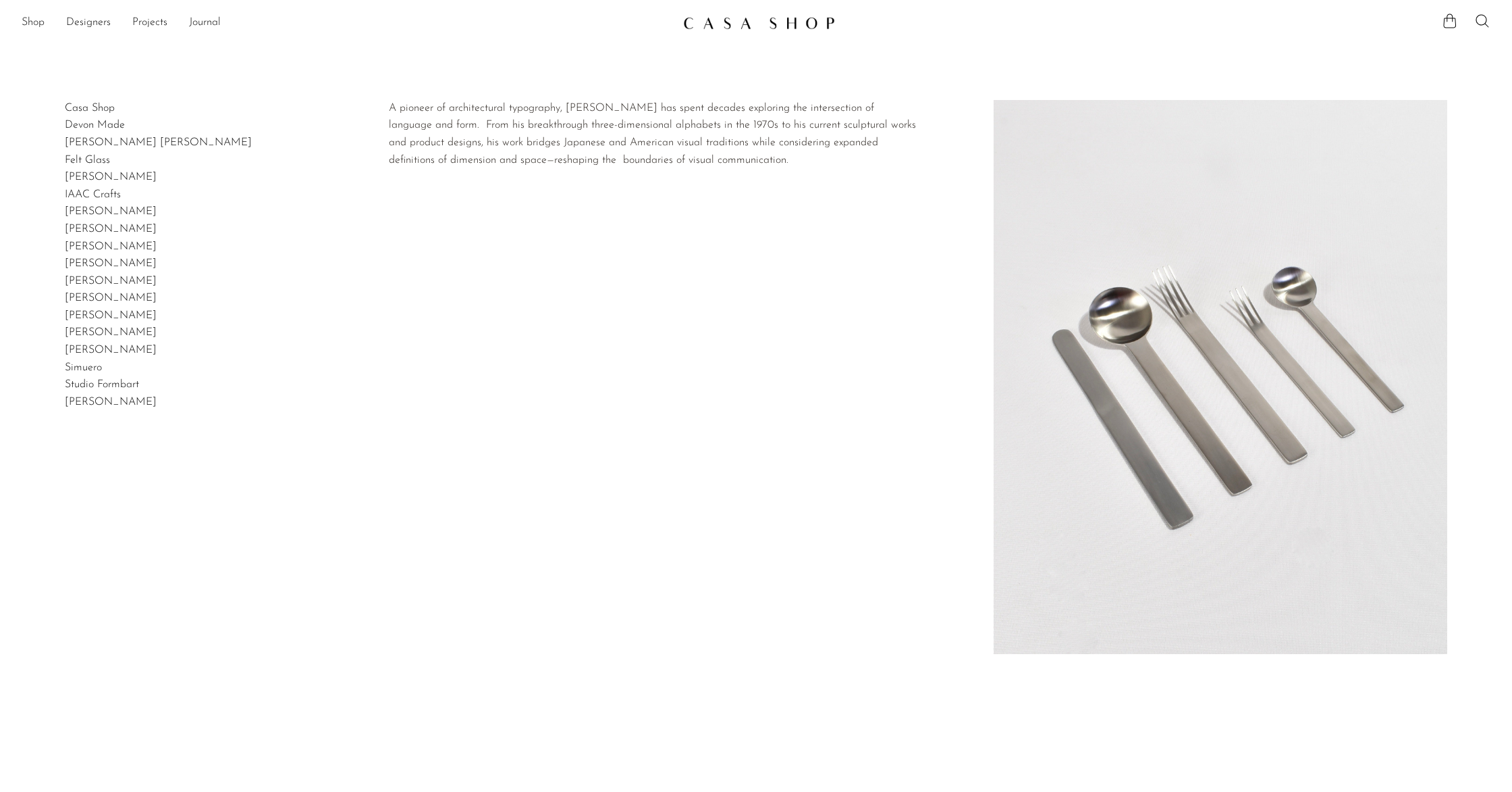
click at [125, 404] on link "[PERSON_NAME]" at bounding box center [110, 402] width 92 height 11
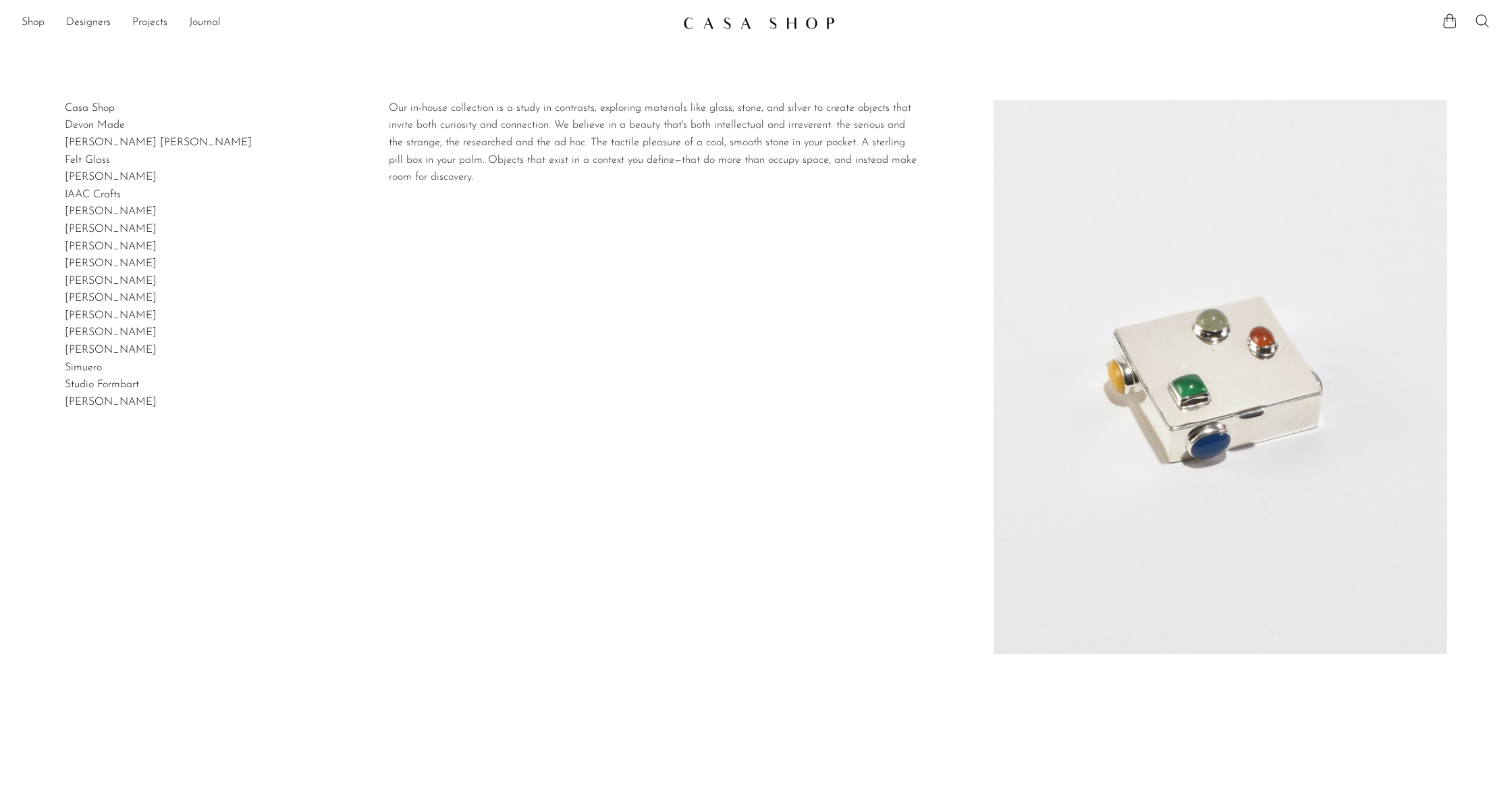
click at [96, 103] on link "Casa Shop" at bounding box center [89, 107] width 50 height 11
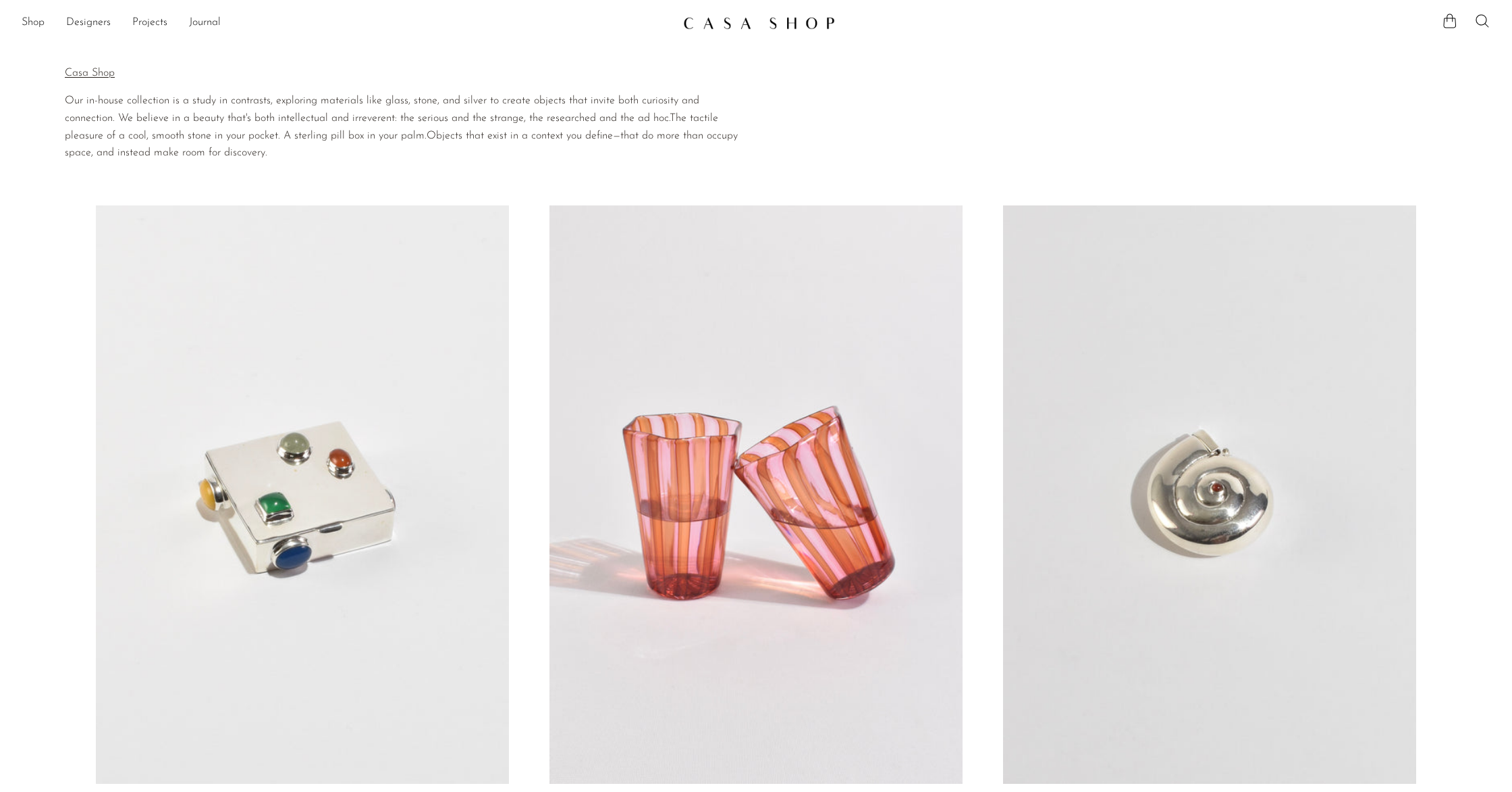
click at [74, 71] on p "Casa Shop" at bounding box center [405, 73] width 681 height 17
click at [150, 21] on link "Projects" at bounding box center [150, 22] width 35 height 17
click at [207, 21] on link "Journal" at bounding box center [205, 22] width 31 height 17
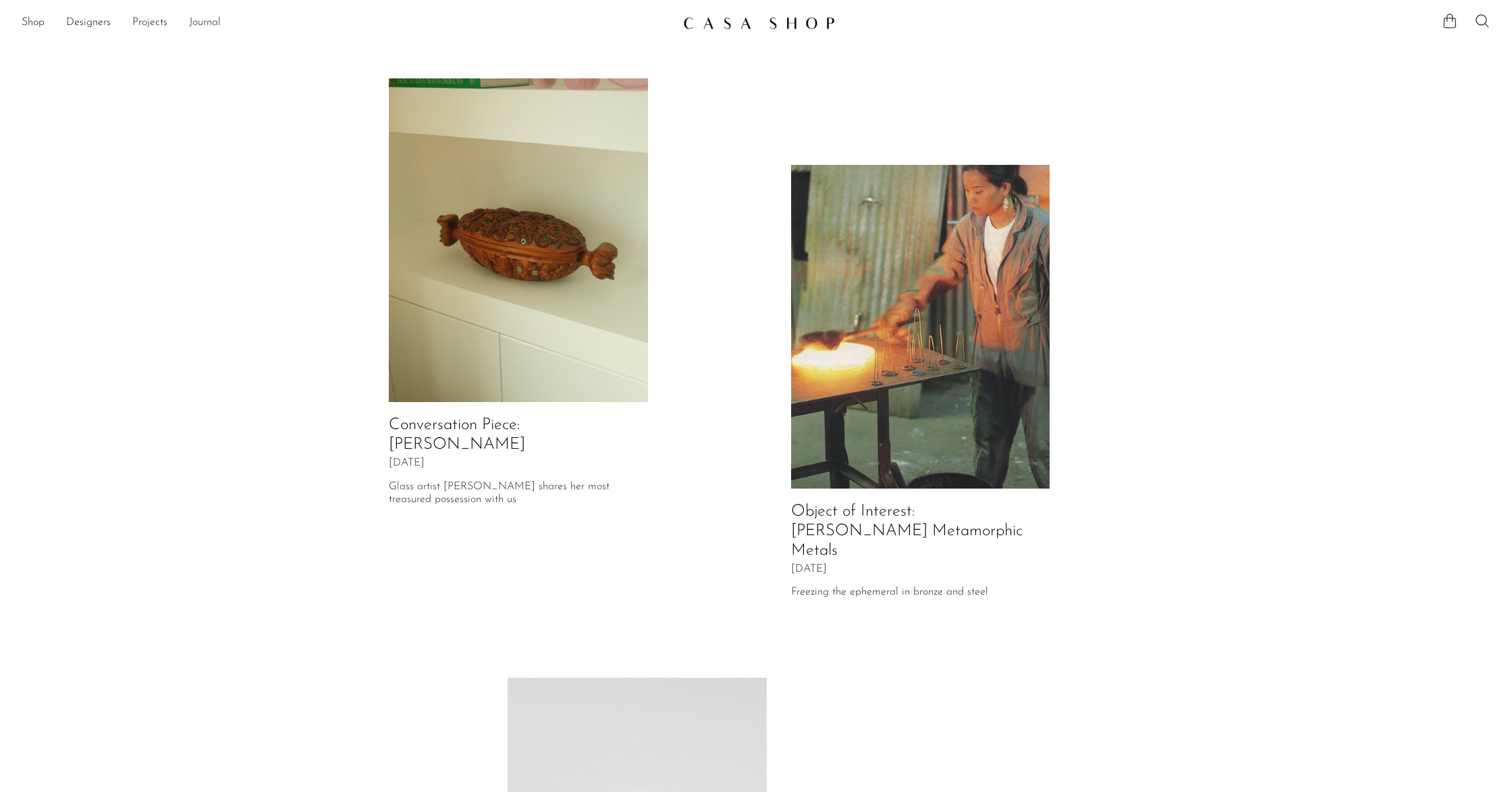
click at [198, 27] on link "Journal" at bounding box center [205, 22] width 31 height 17
click at [159, 26] on link "Projects" at bounding box center [150, 22] width 35 height 17
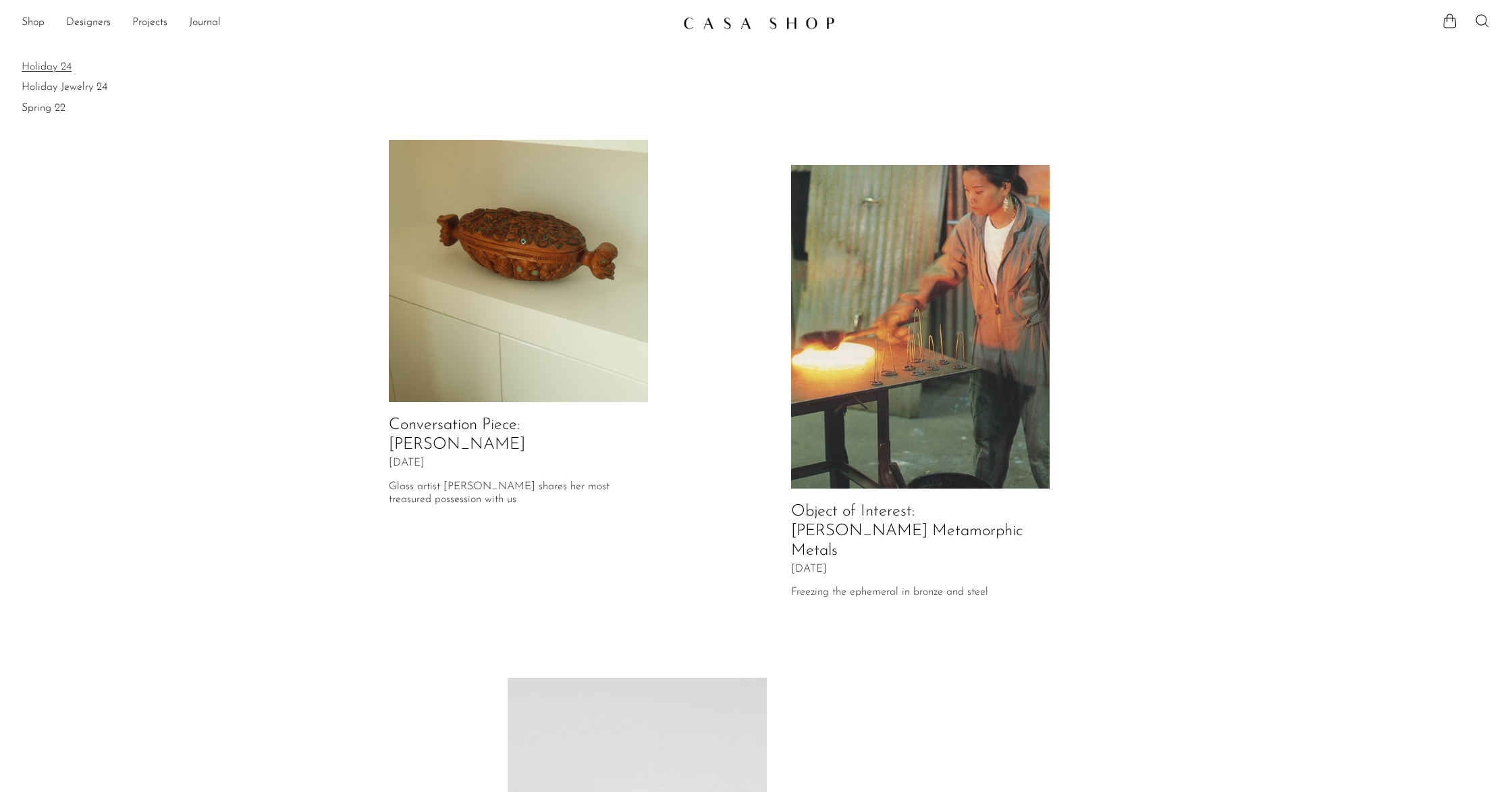
click at [65, 67] on link "Holiday 24" at bounding box center [756, 67] width 1469 height 15
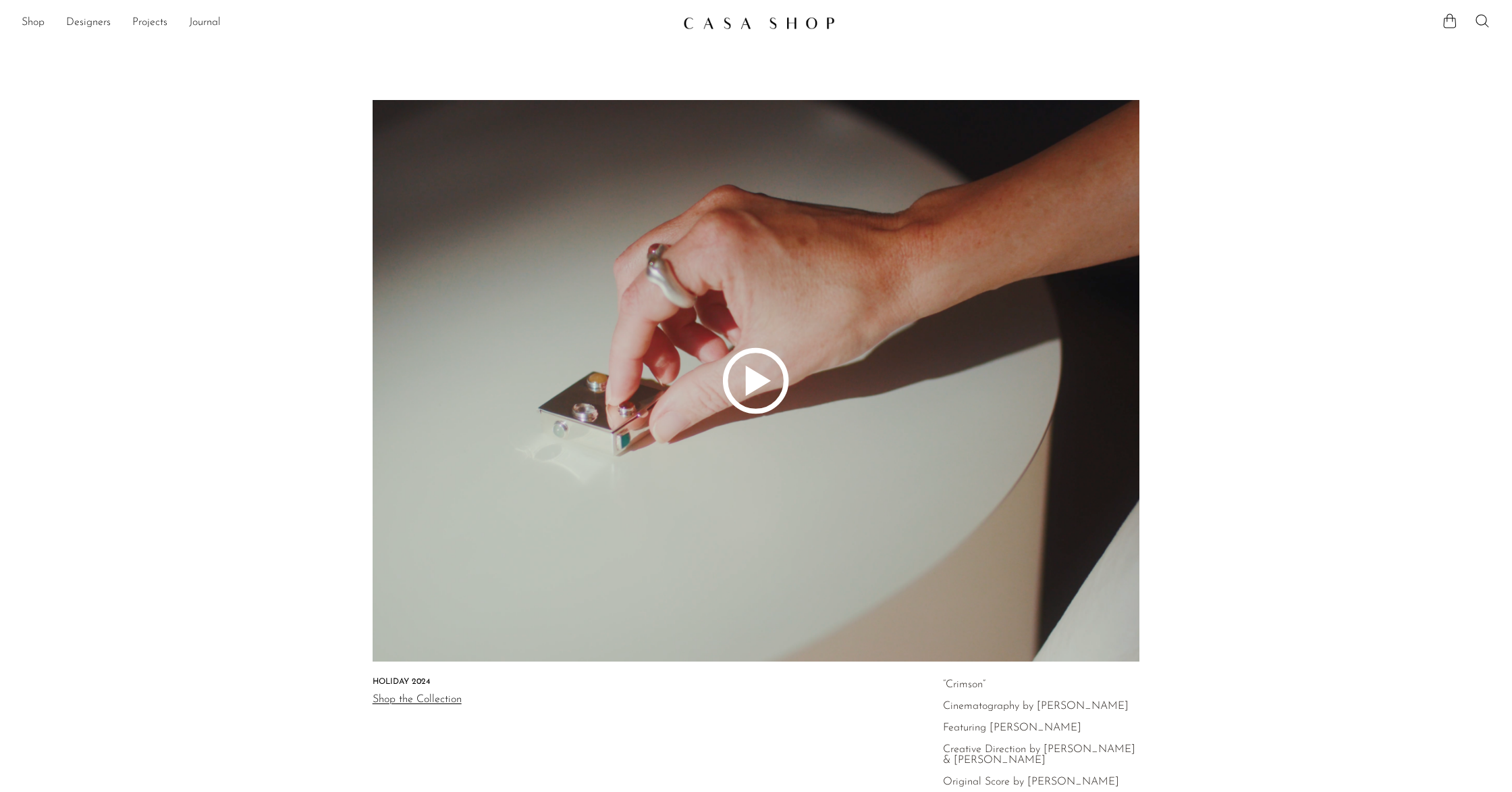
click at [756, 392] on icon at bounding box center [756, 380] width 1037 height 561
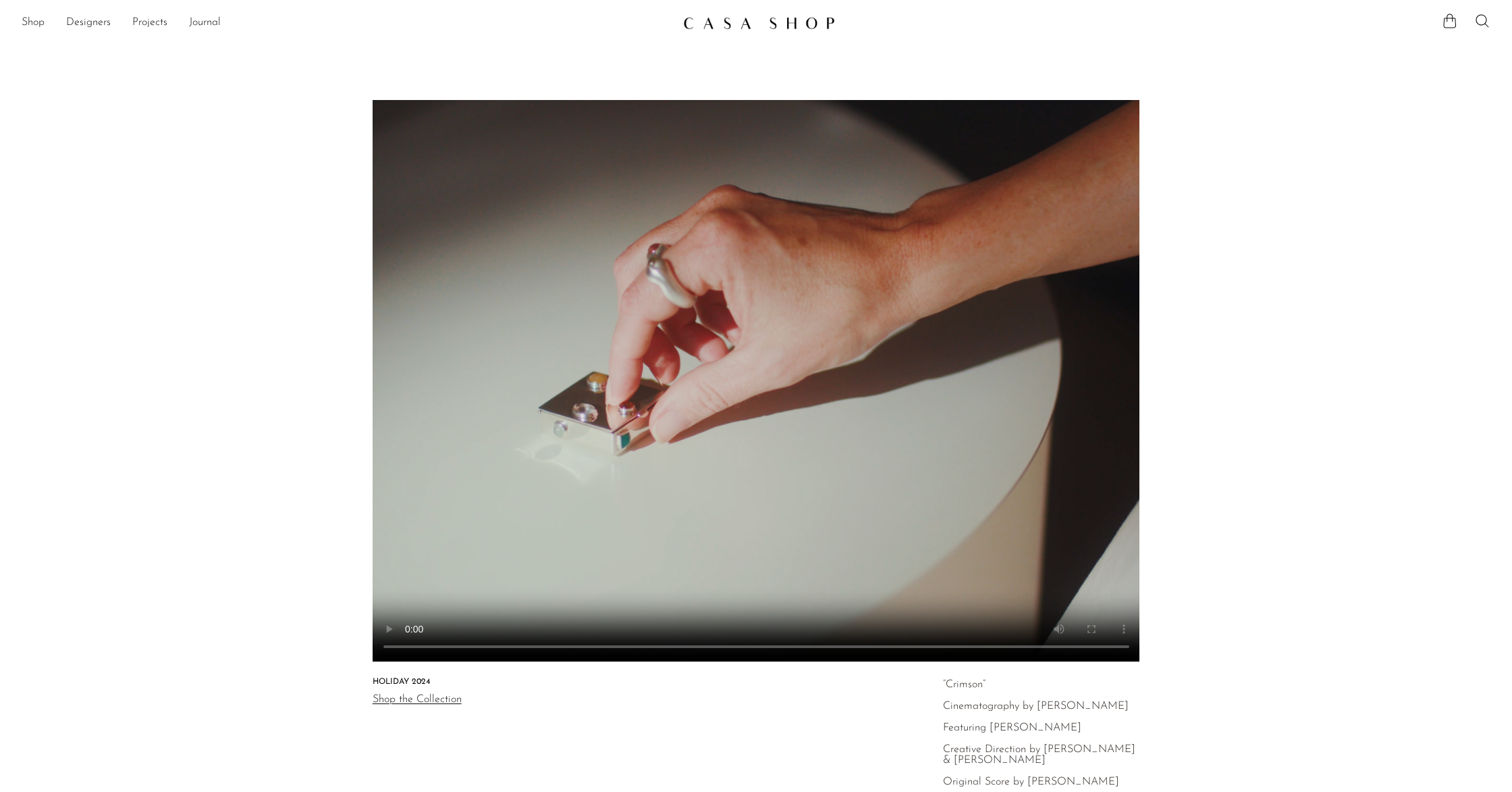
click at [389, 696] on link "Shop the Collection" at bounding box center [417, 699] width 89 height 11
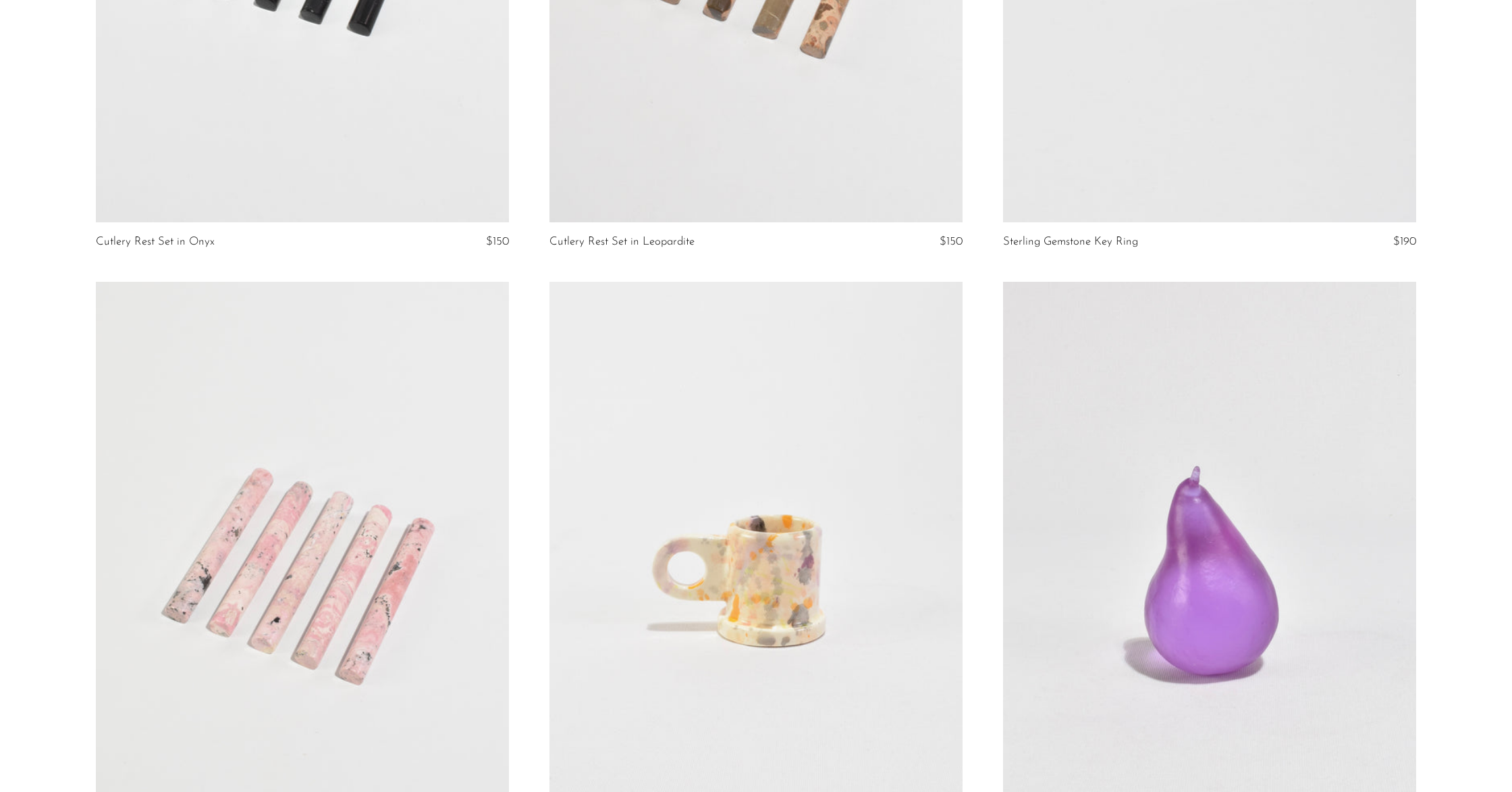
scroll to position [2393, 0]
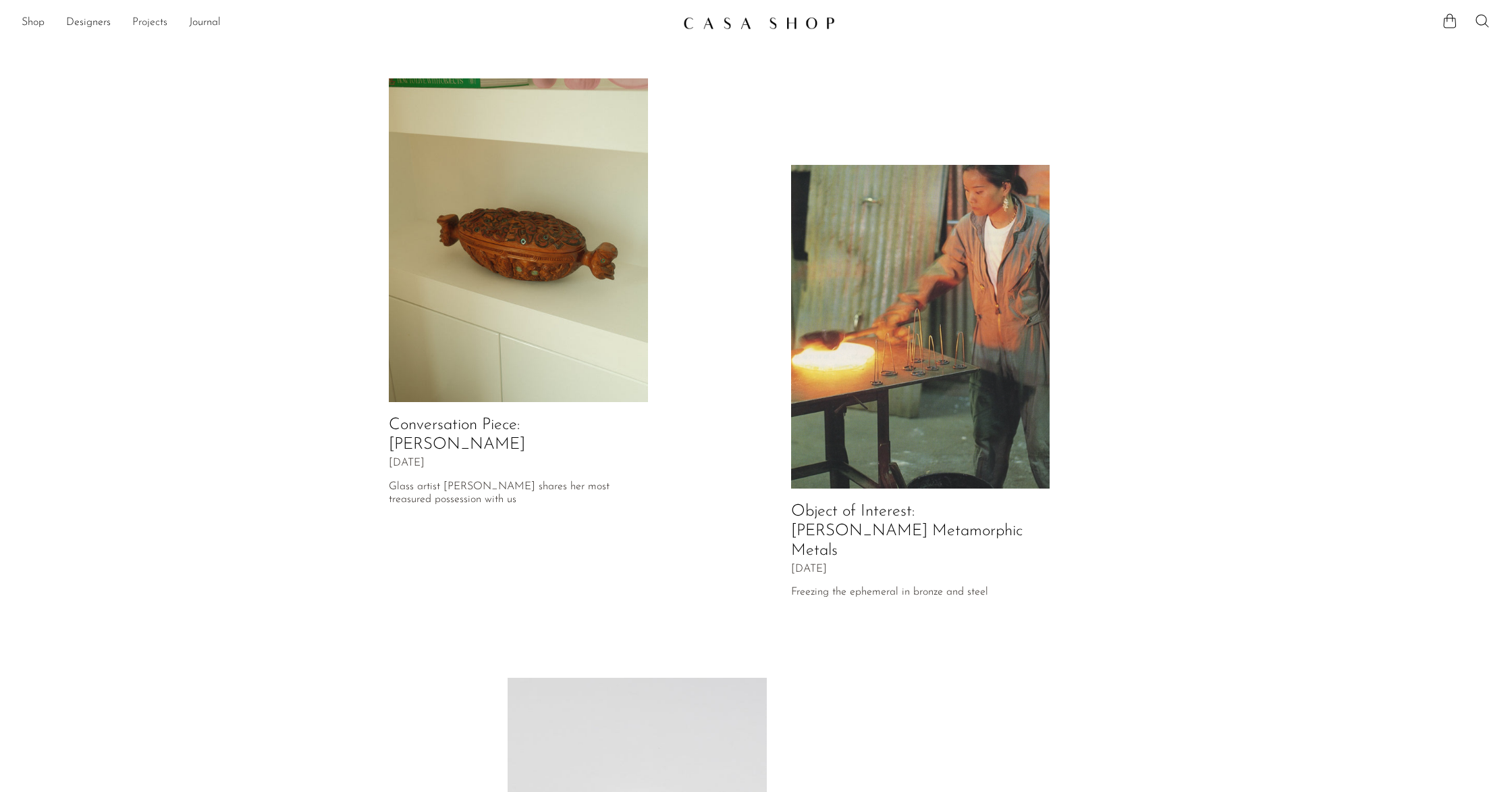
click at [150, 25] on link "Projects" at bounding box center [150, 22] width 35 height 17
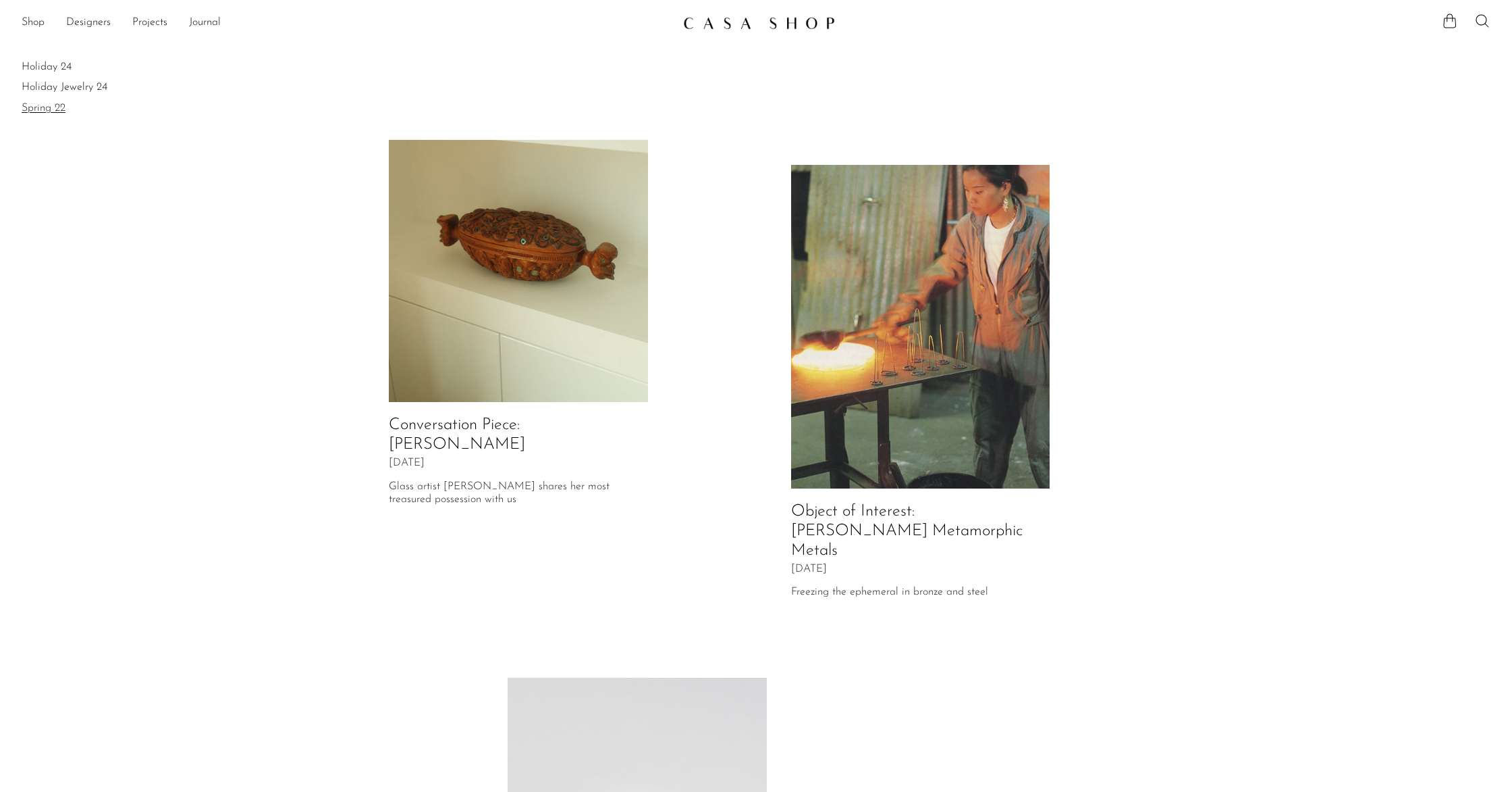
click at [65, 105] on link "Spring 22" at bounding box center [756, 108] width 1469 height 15
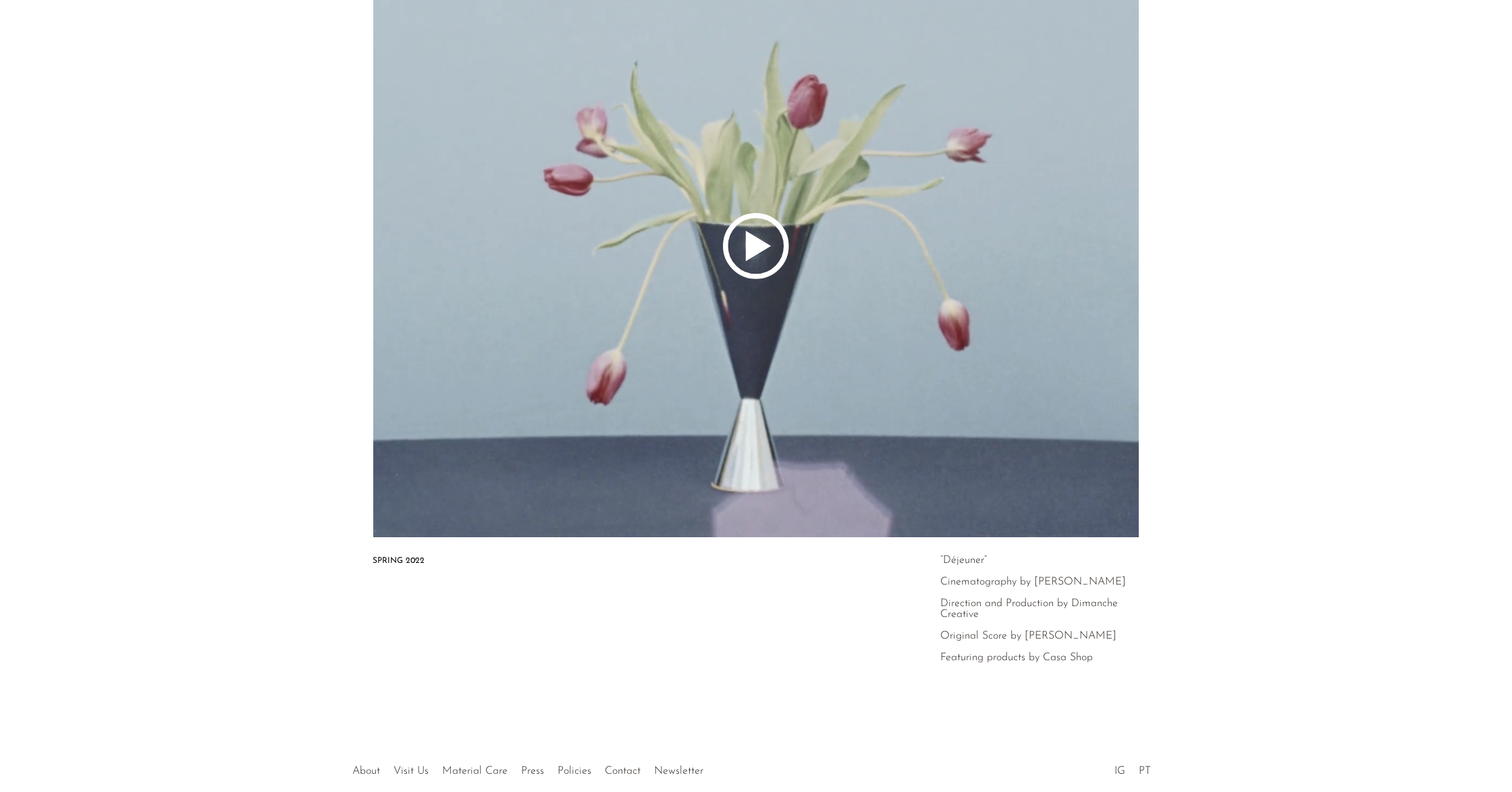
scroll to position [215, 0]
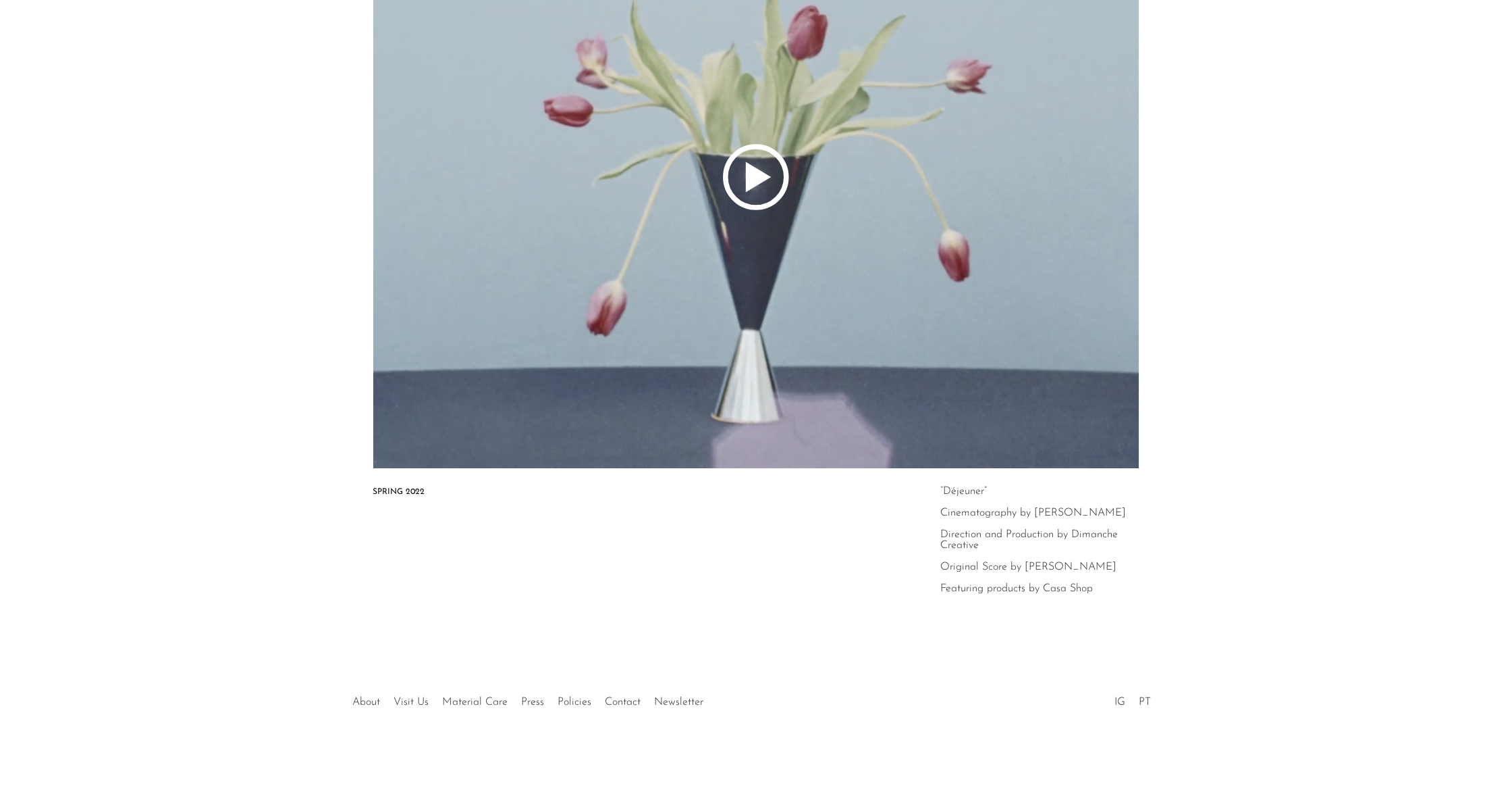
click at [732, 212] on icon at bounding box center [756, 177] width 1037 height 582
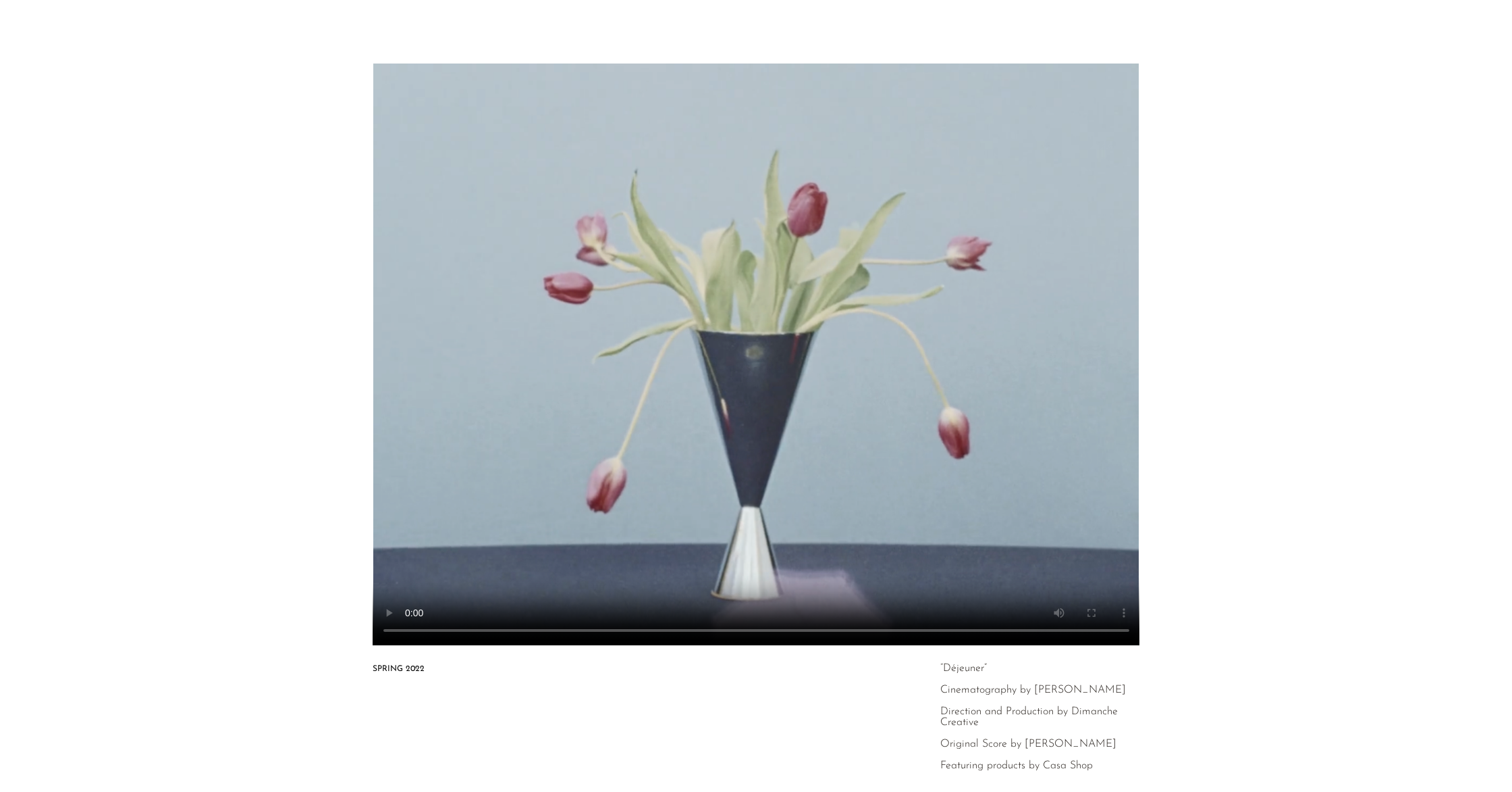
scroll to position [6, 0]
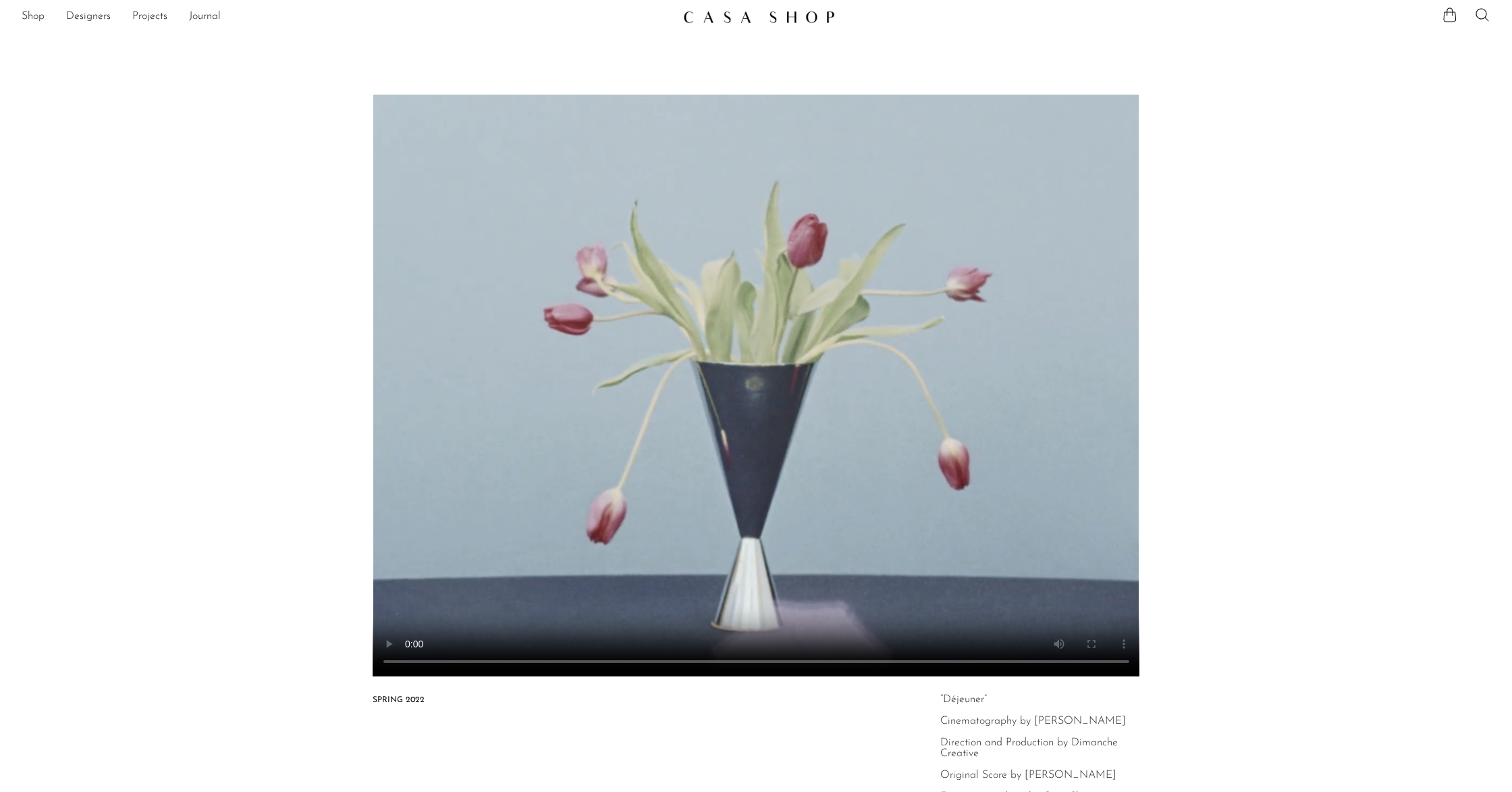
click at [756, 507] on video at bounding box center [756, 385] width 1037 height 582
click at [97, 22] on link "Designers" at bounding box center [88, 17] width 45 height 17
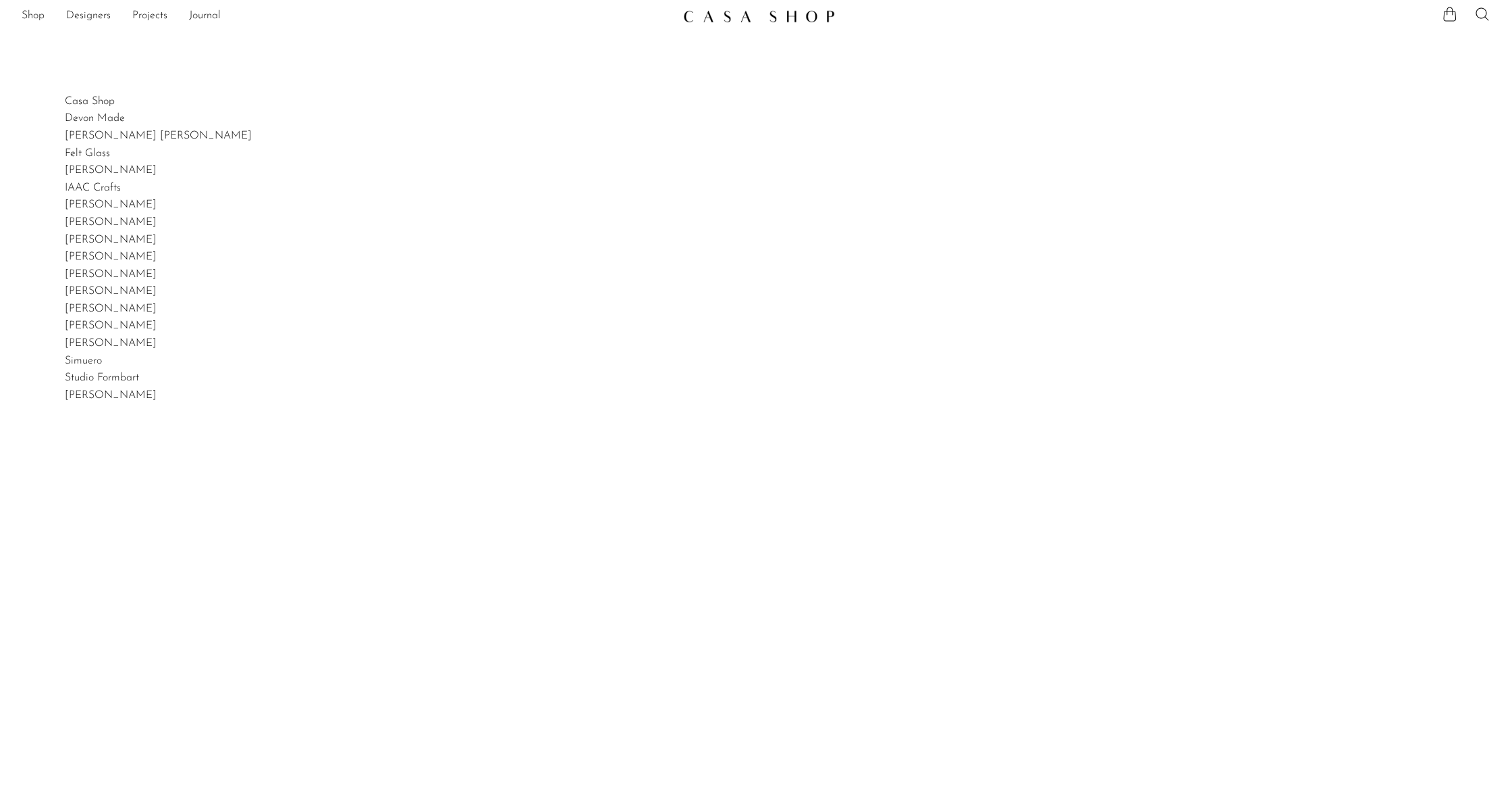
scroll to position [16, 0]
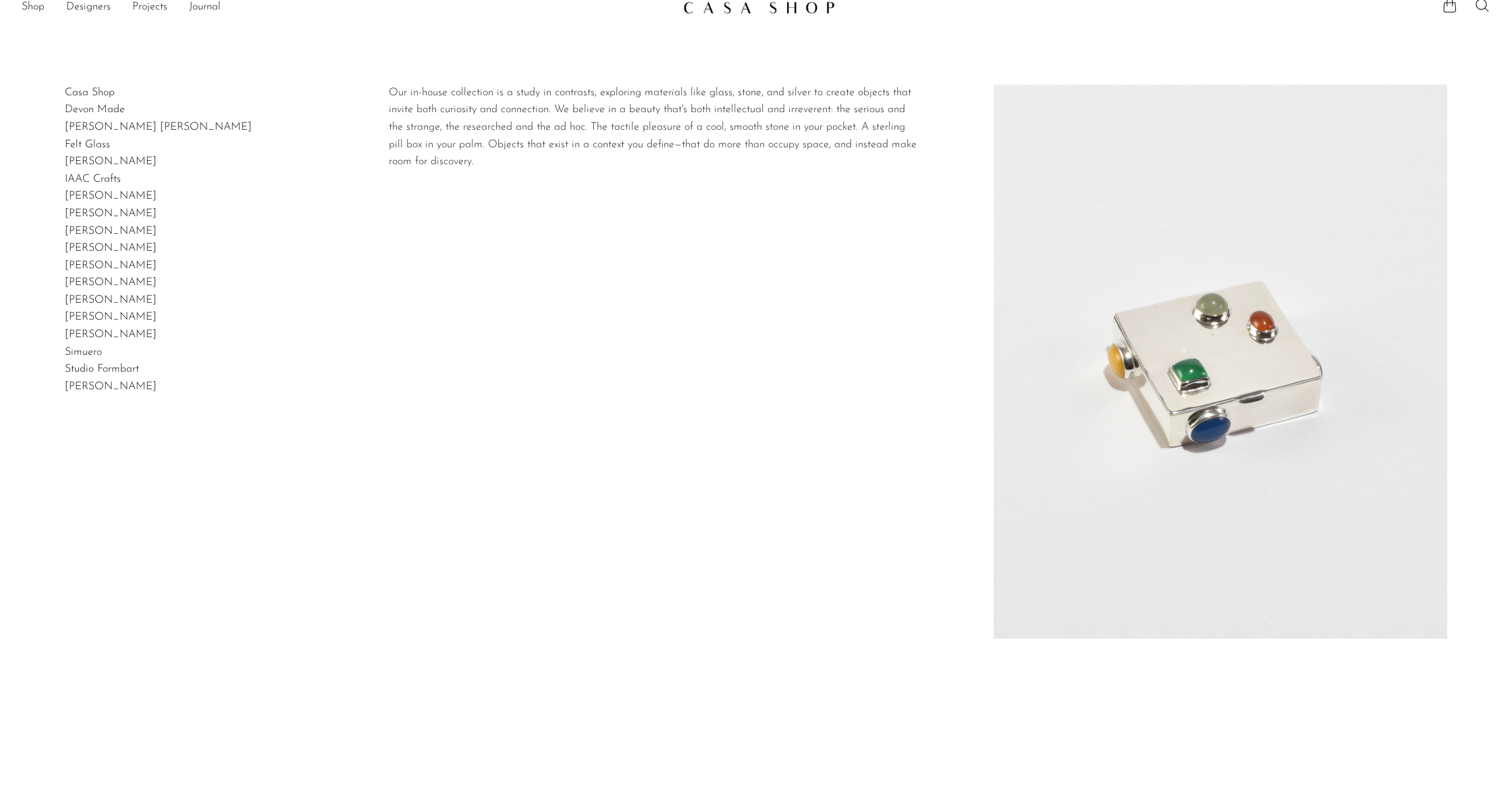
click at [110, 91] on link "Casa Shop" at bounding box center [89, 92] width 50 height 11
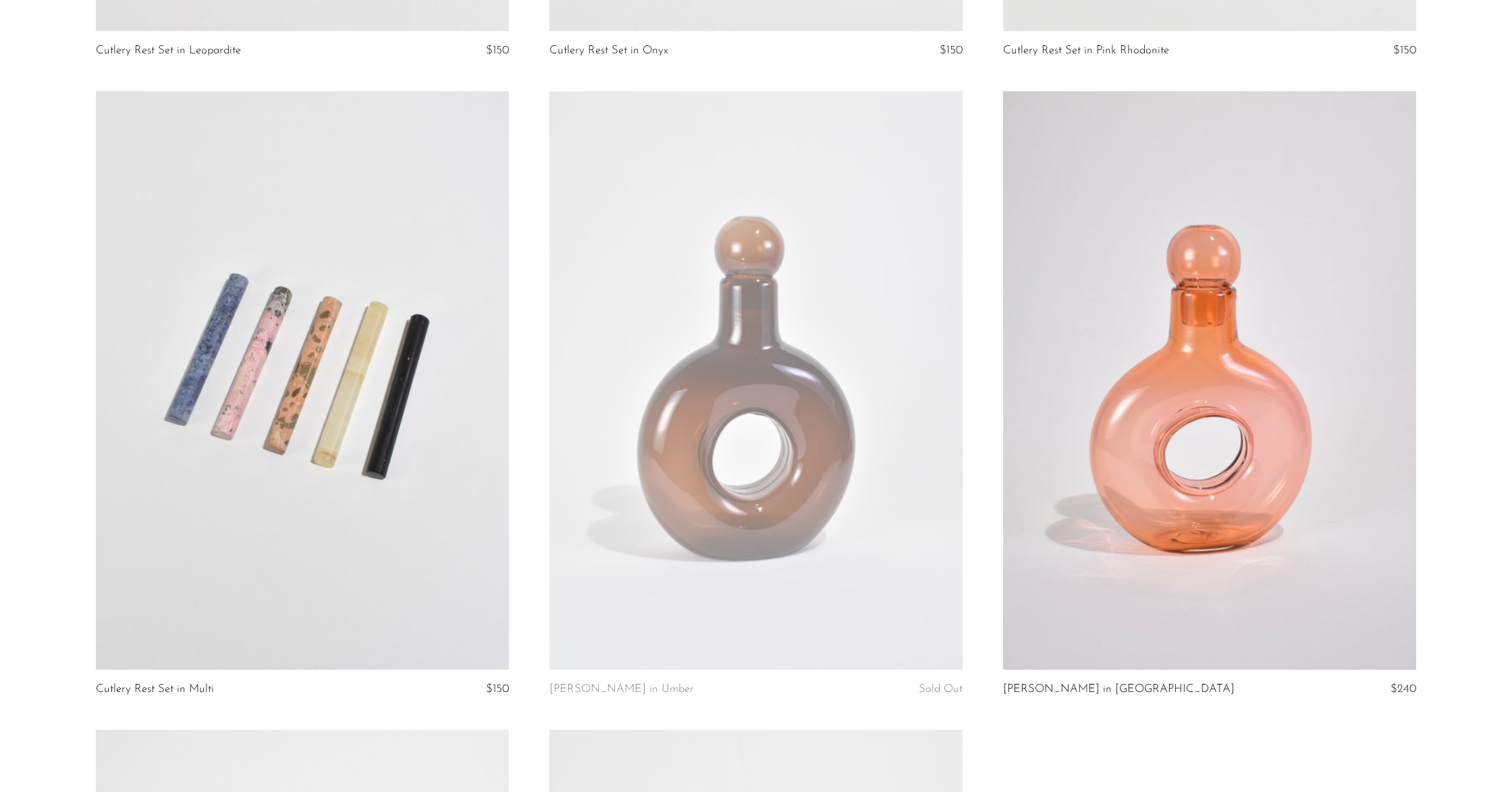
scroll to position [3367, 0]
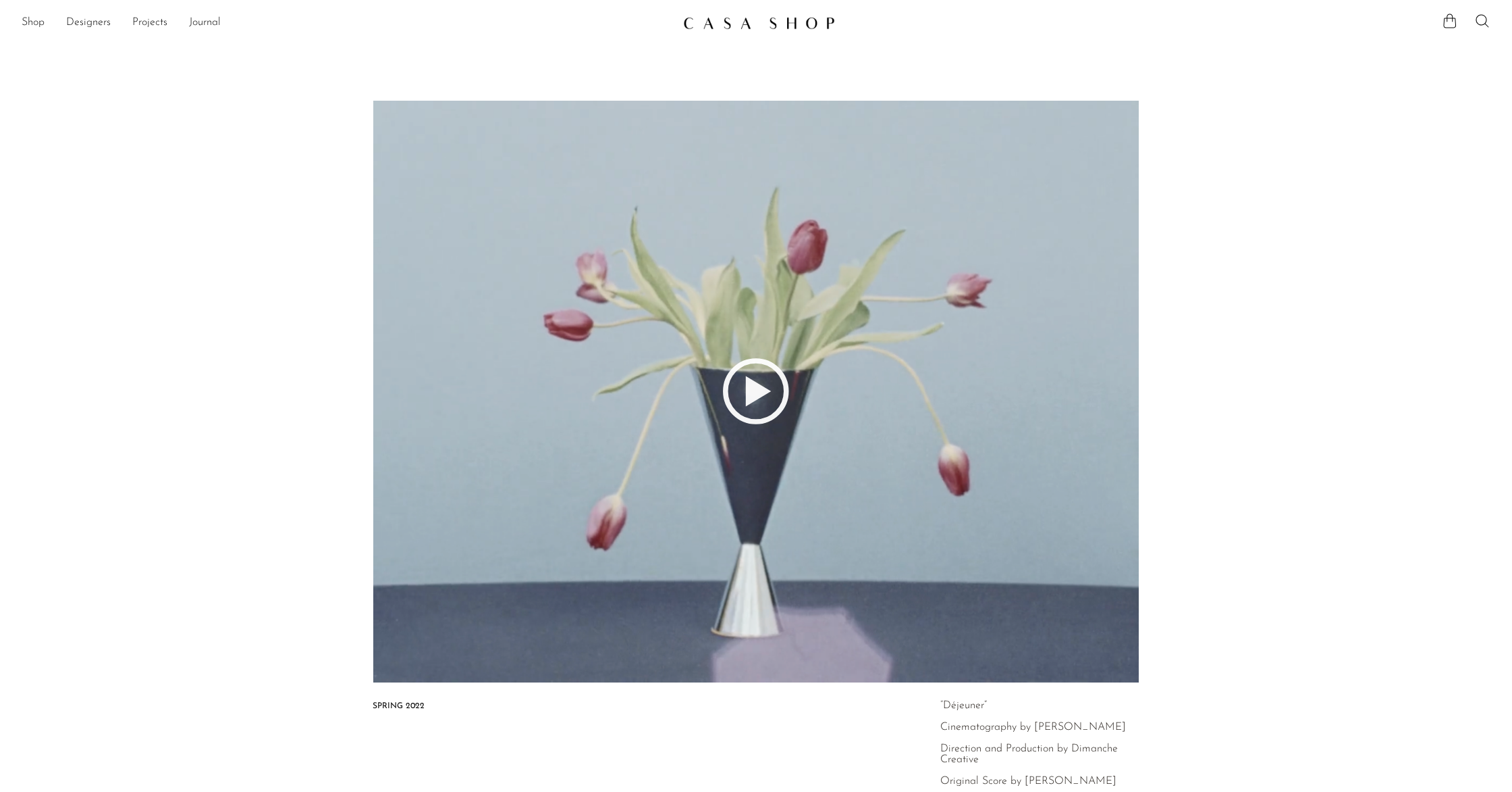
scroll to position [6, 0]
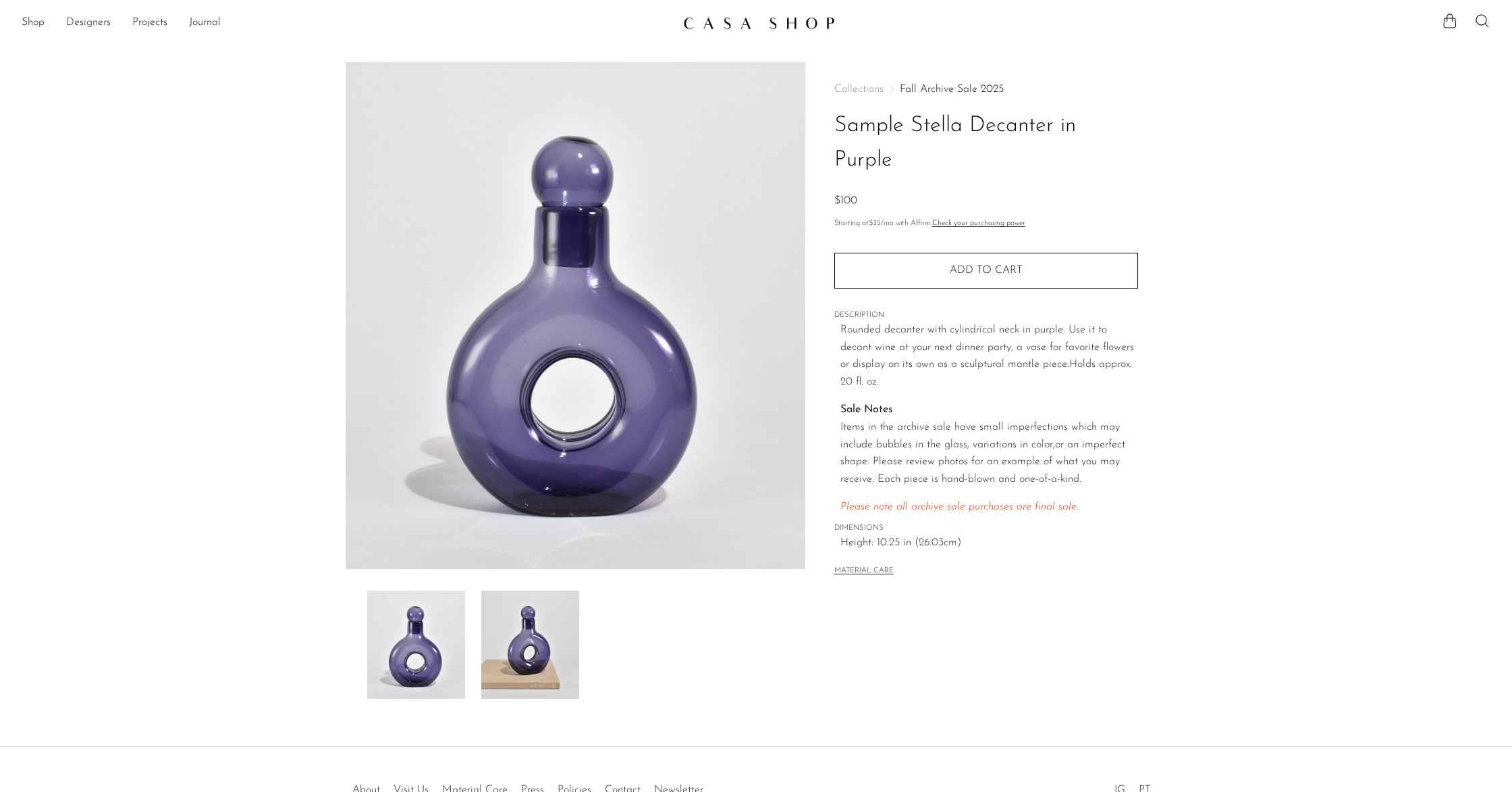
click at [94, 31] on link "Designers" at bounding box center [88, 22] width 45 height 17
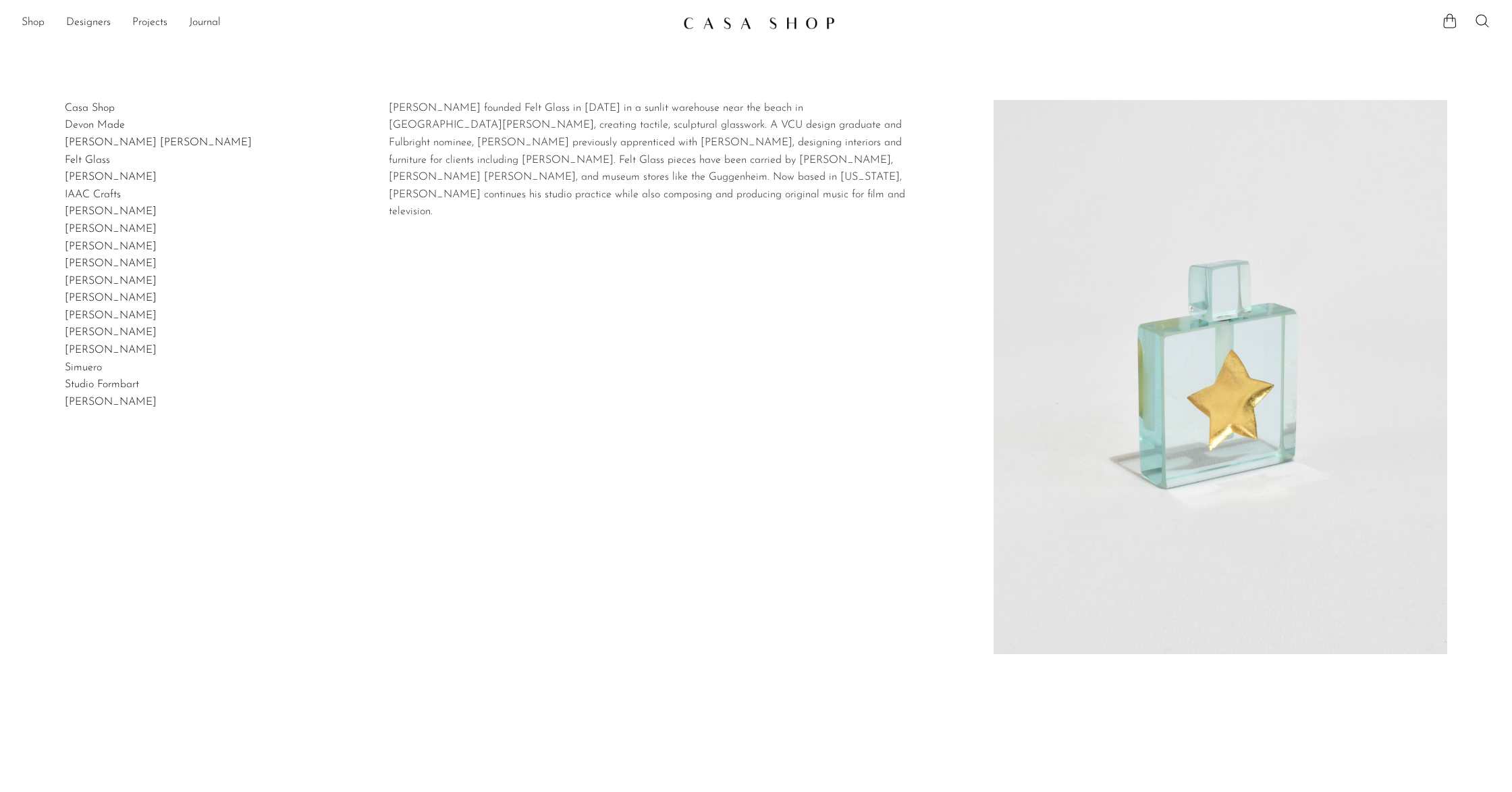
click at [103, 159] on link "Felt Glass" at bounding box center [87, 160] width 45 height 11
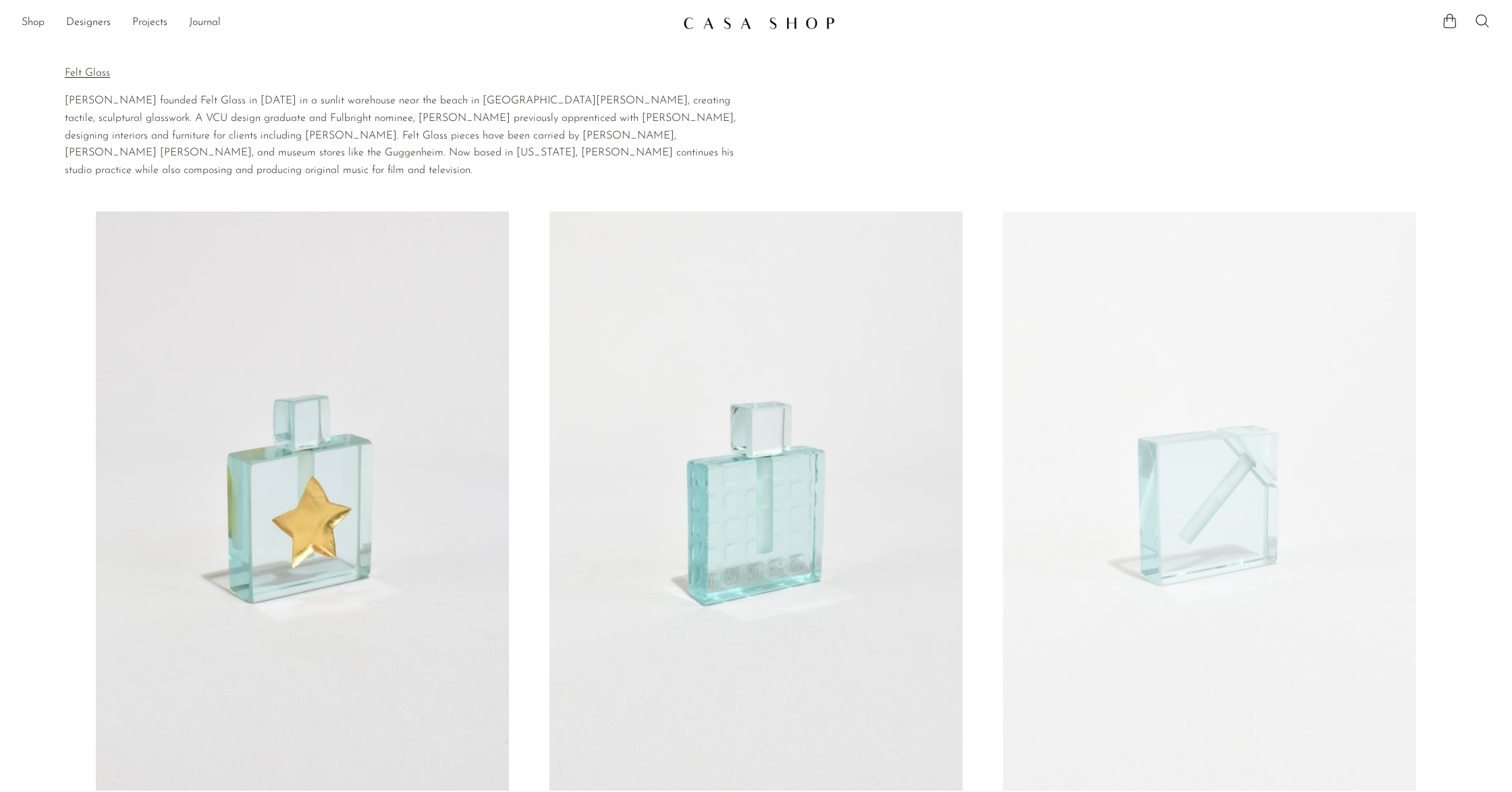
click at [420, 559] on link at bounding box center [302, 501] width 413 height 579
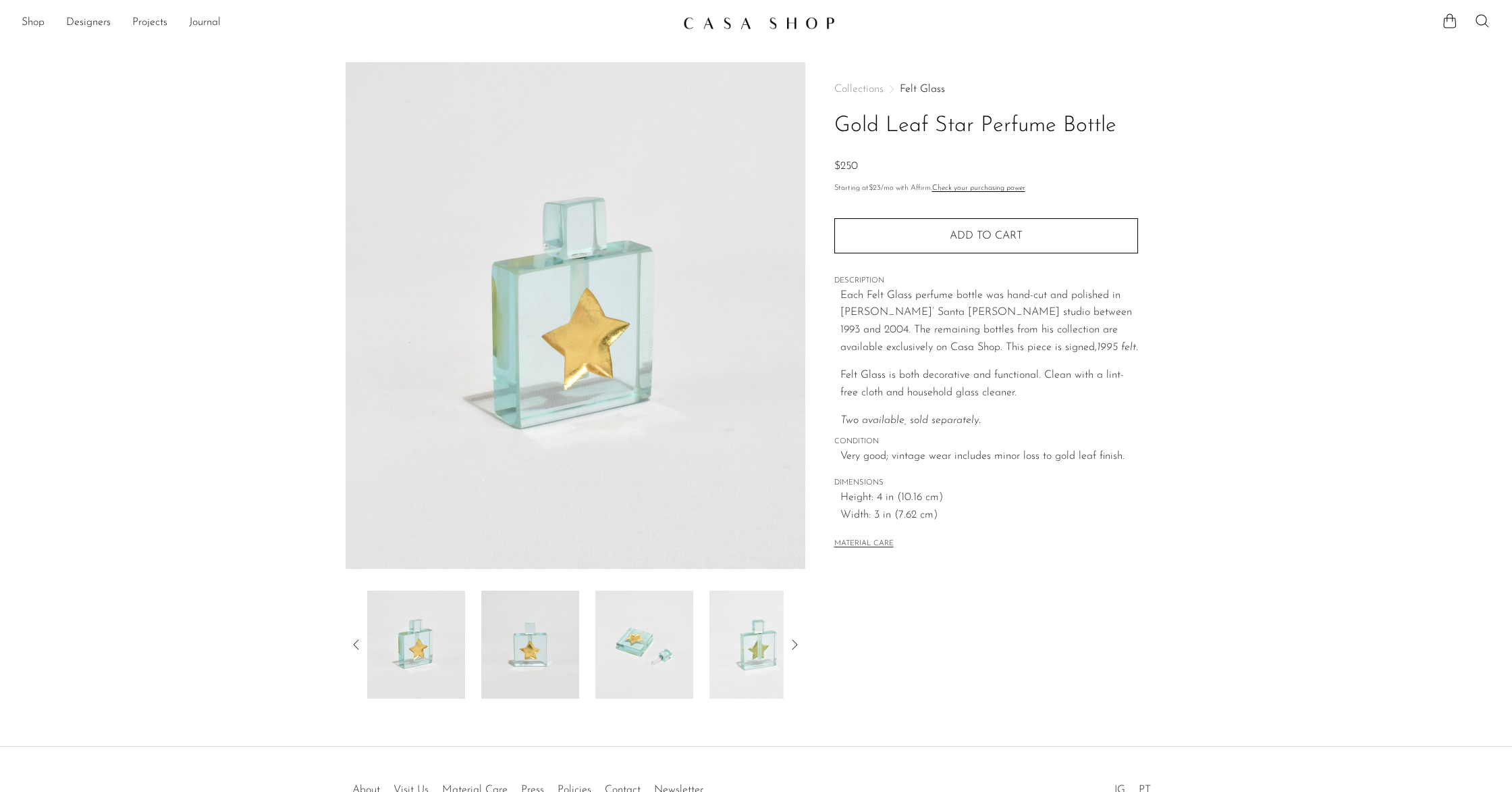
drag, startPoint x: 1129, startPoint y: 126, endPoint x: 869, endPoint y: 117, distance: 260.2
click at [825, 126] on div "Collections Felt Glass Gold Leaf Star Perfume Bottle $250 Starting at $23 /mo w…" at bounding box center [986, 380] width 361 height 637
copy h1 "Gold Leaf Star Perfume Bottle"
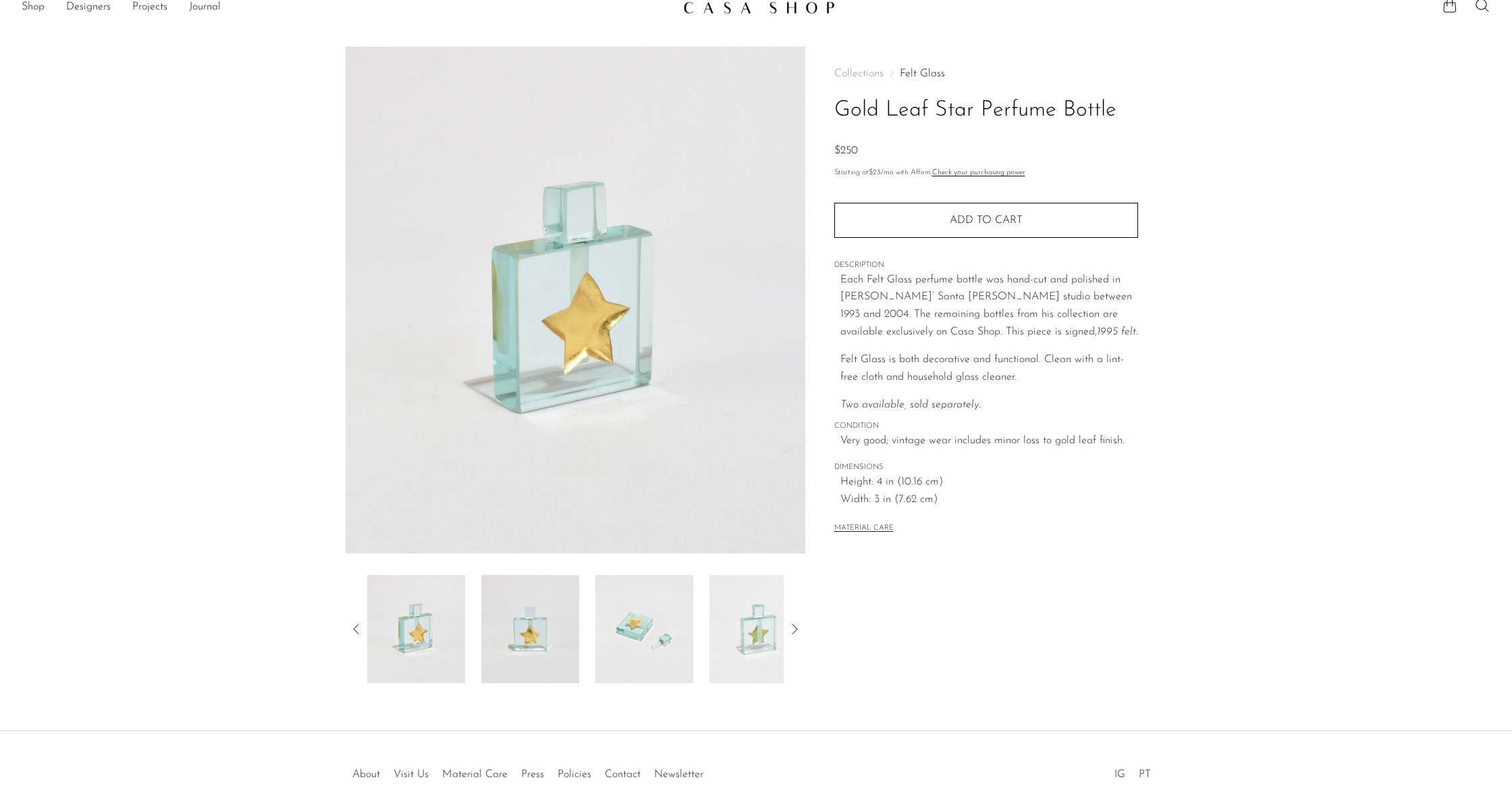
scroll to position [17, 0]
drag, startPoint x: 838, startPoint y: 296, endPoint x: 914, endPoint y: 297, distance: 76.0
click at [914, 297] on div "Collections Felt Glass Gold Leaf Star Perfume Bottle $250 Starting at $23 /mo w…" at bounding box center [987, 302] width 304 height 511
copy p "Jeffrey Andrews’"
click at [1039, 113] on h1 "Gold Leaf Star Perfume Bottle" at bounding box center [987, 110] width 304 height 35
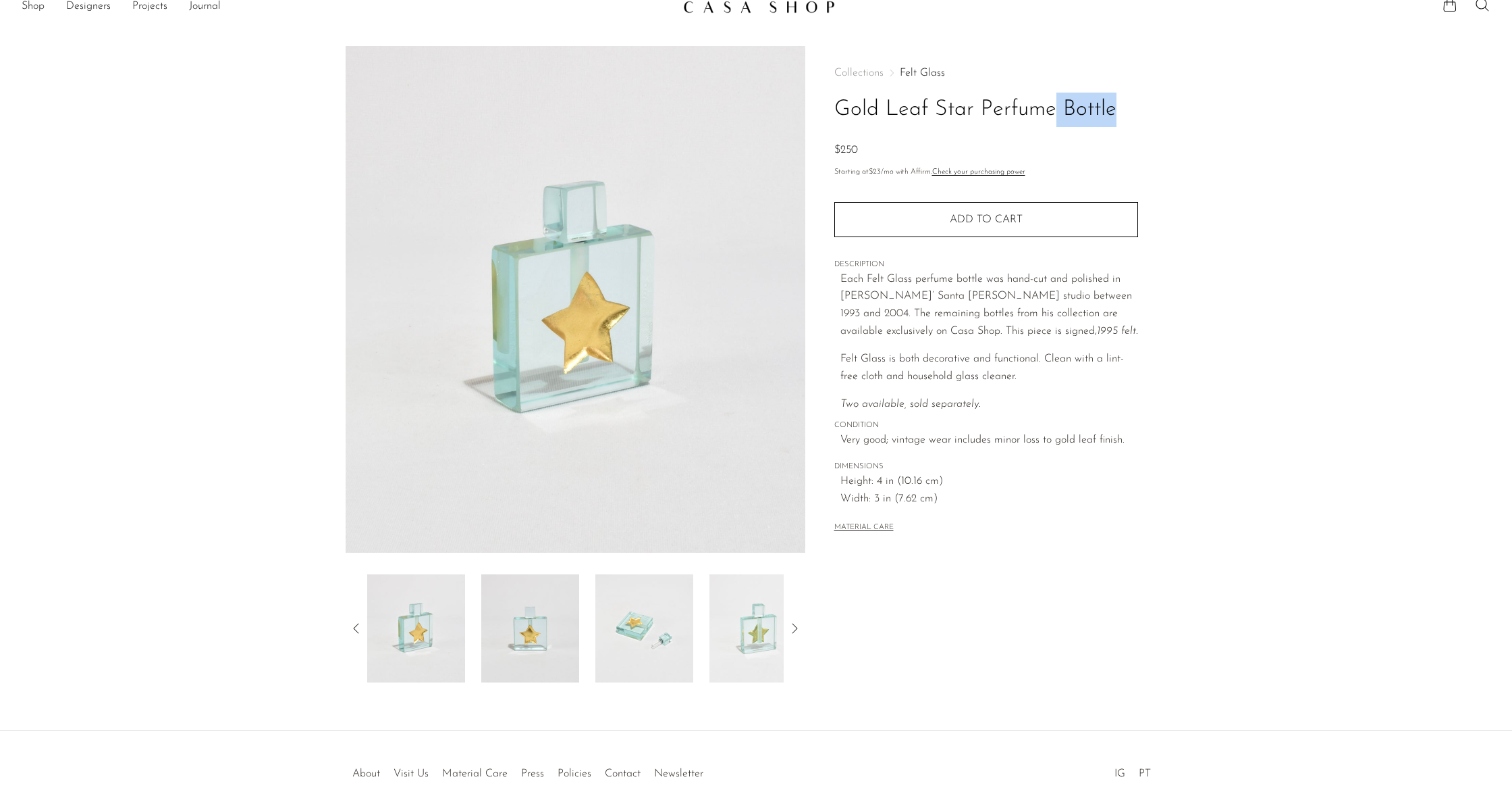
click at [1039, 113] on h1 "Gold Leaf Star Perfume Bottle" at bounding box center [987, 110] width 304 height 35
copy div "Gold Leaf Star Perfume Bottle"
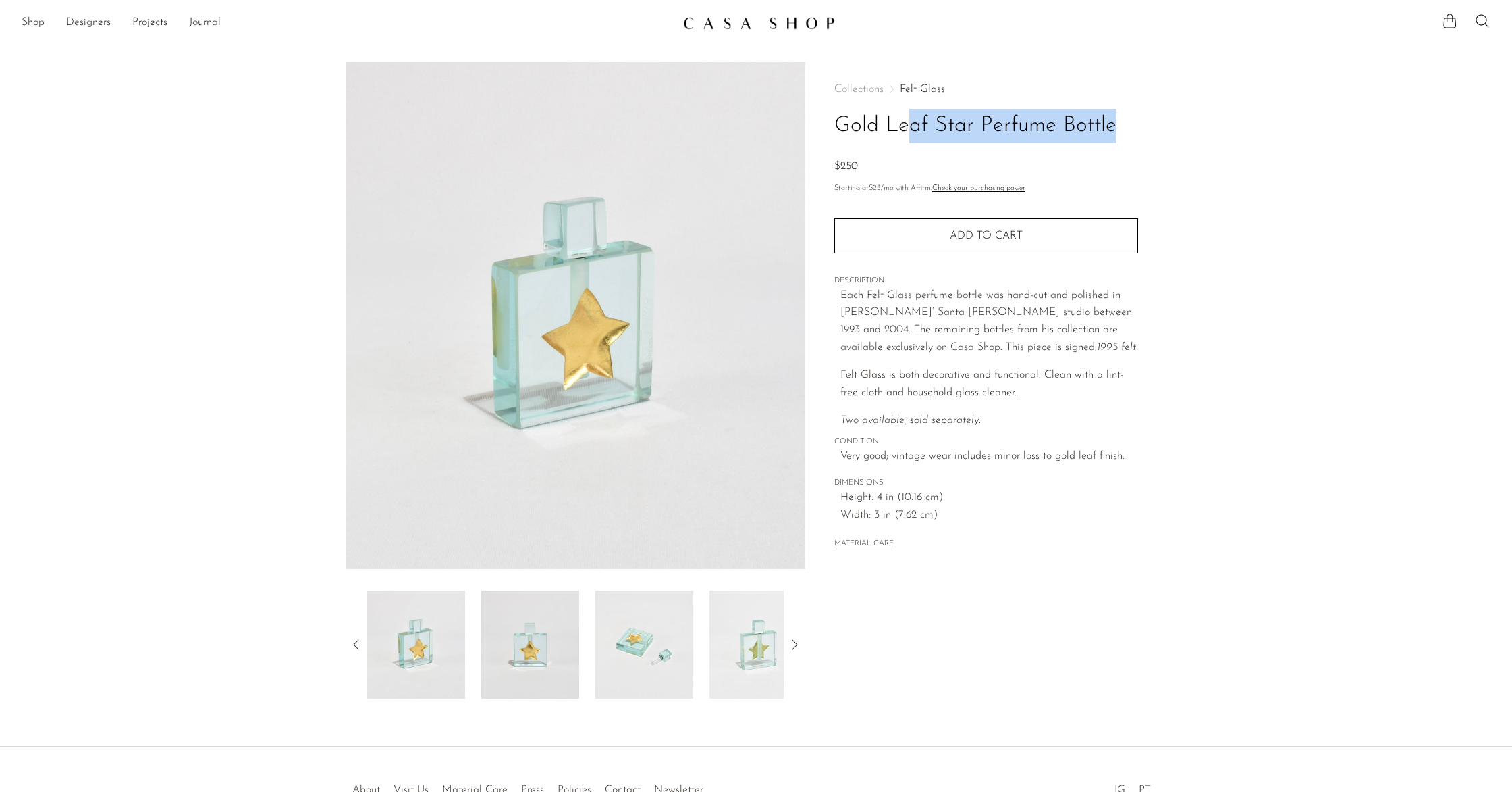
click at [90, 21] on link "Designers" at bounding box center [88, 22] width 45 height 17
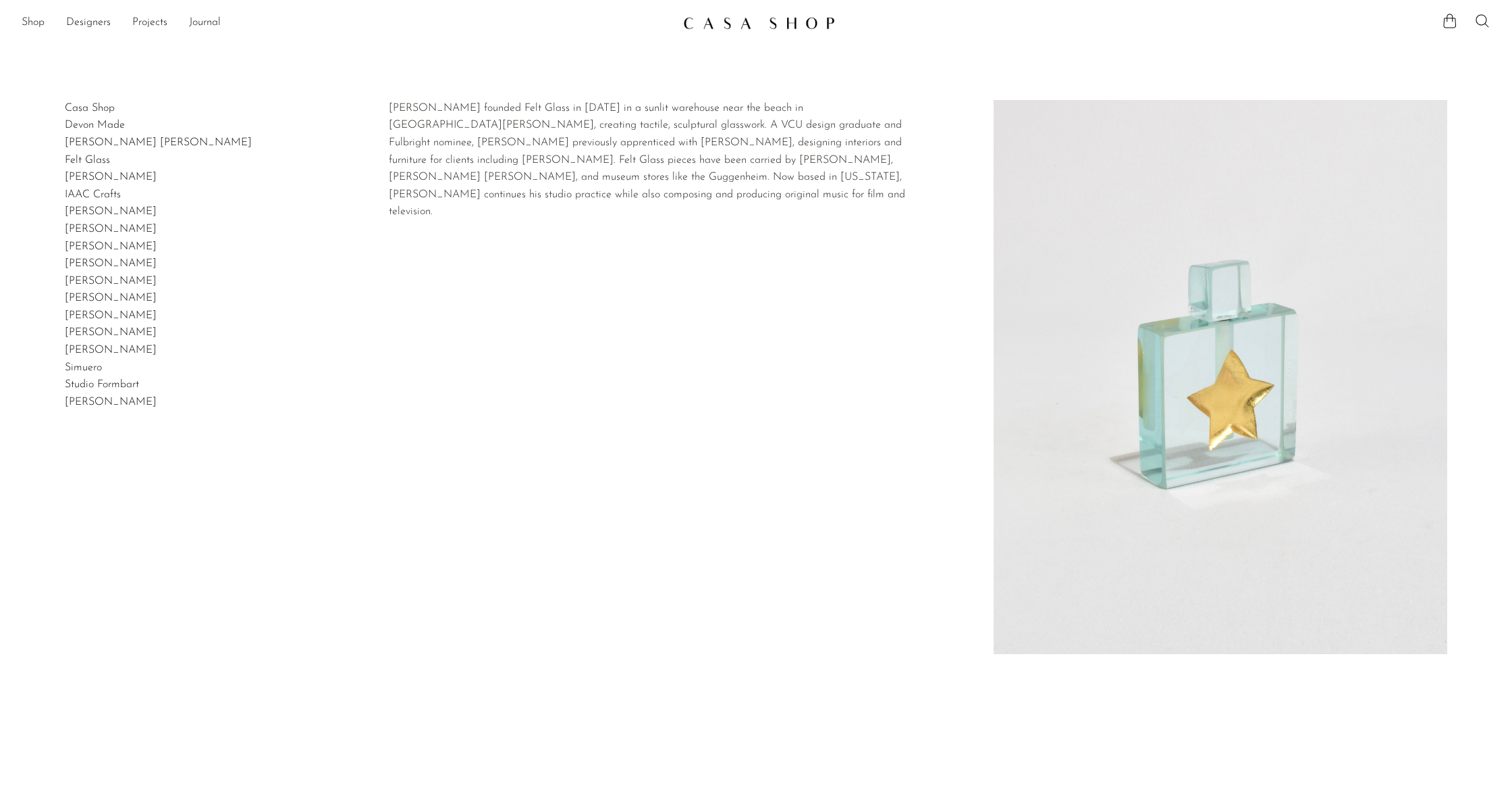
click at [97, 160] on link "Felt Glass" at bounding box center [87, 160] width 45 height 11
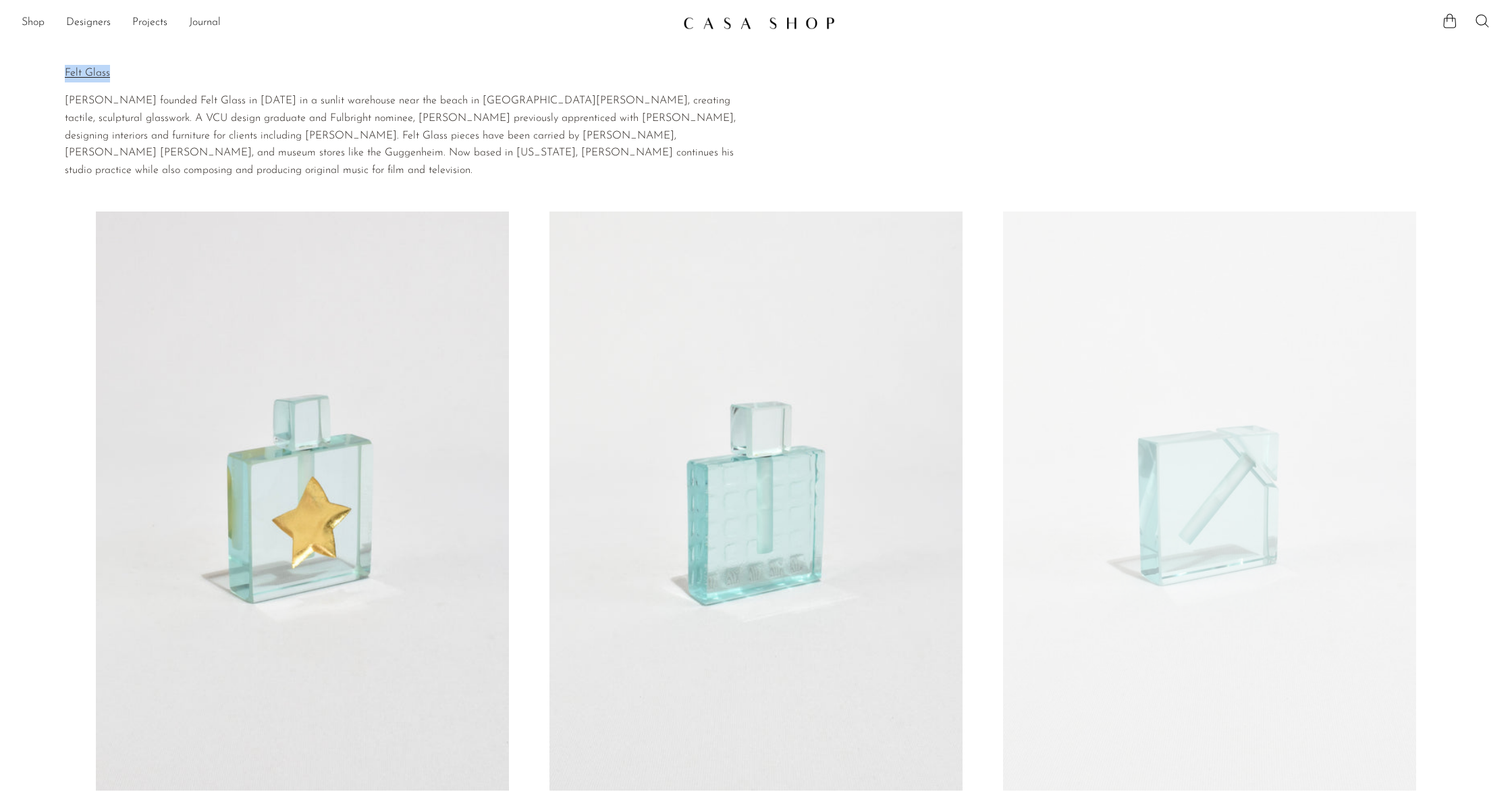
drag, startPoint x: 102, startPoint y: 75, endPoint x: 64, endPoint y: 72, distance: 38.1
click at [64, 72] on section "Home Collections Felt Glass Felt Glass [PERSON_NAME] founded Felt Glass in [DAT…" at bounding box center [756, 114] width 1512 height 131
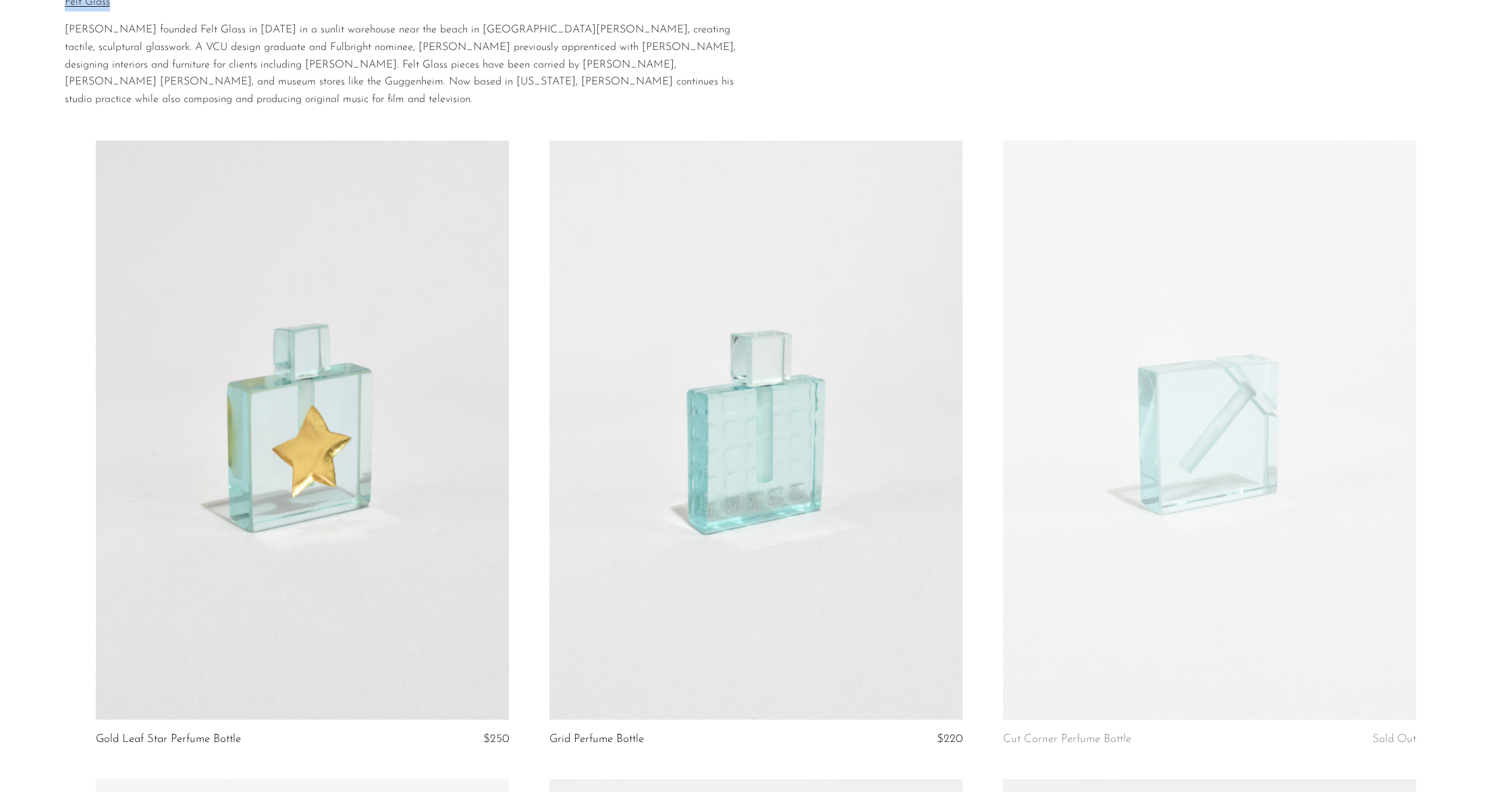
scroll to position [74, 0]
click at [345, 325] on link at bounding box center [302, 427] width 413 height 579
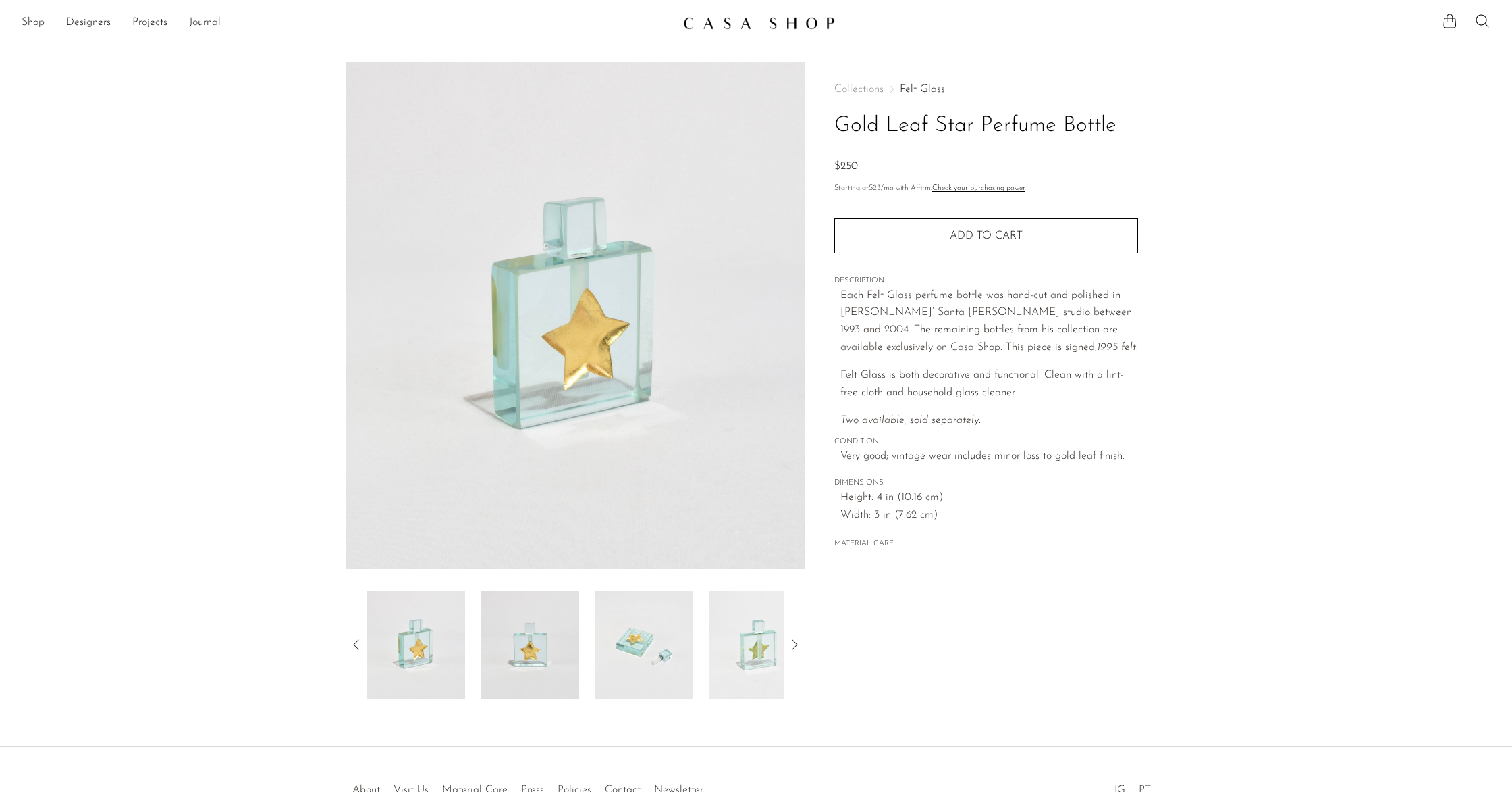
scroll to position [88, 0]
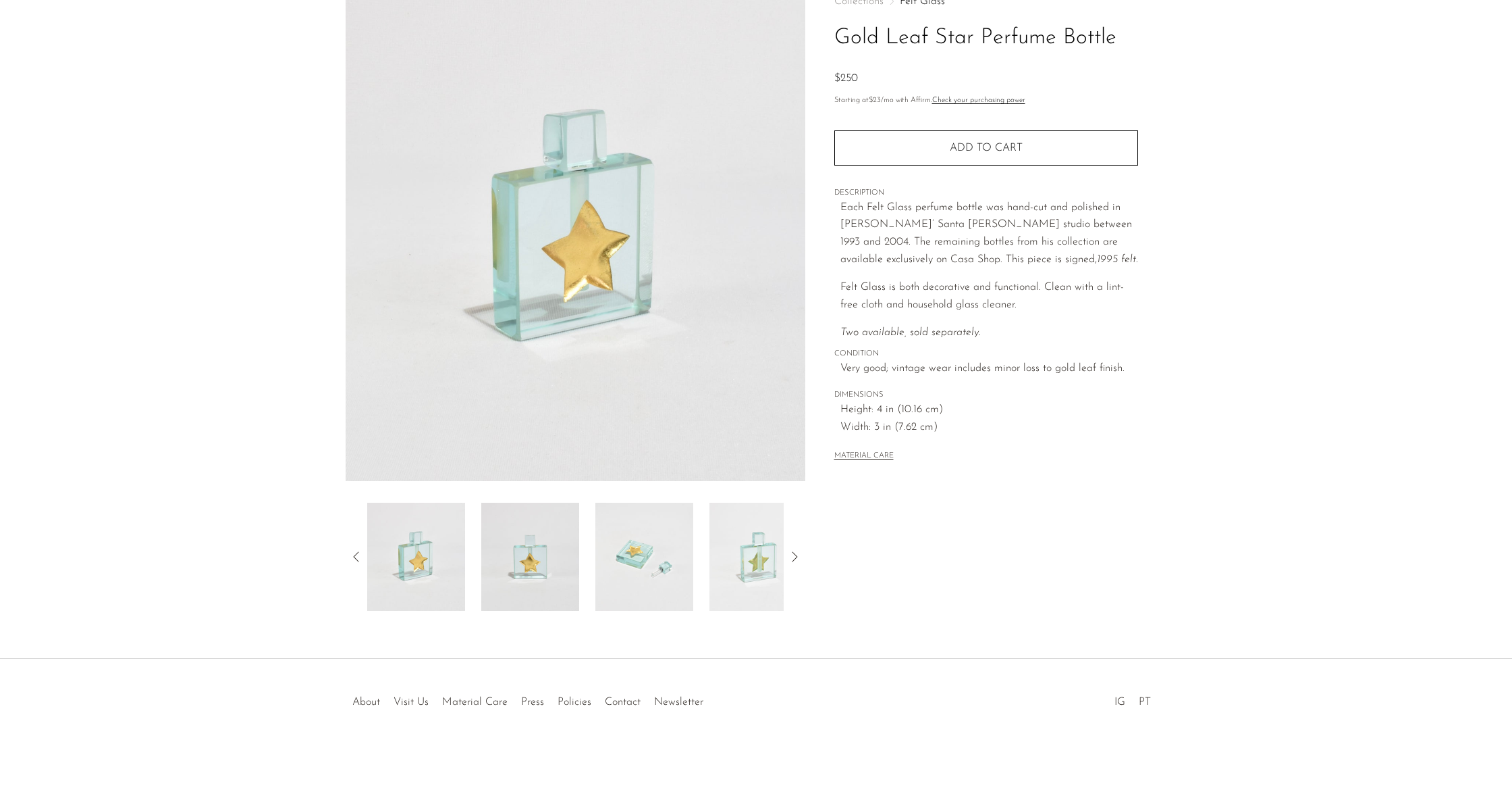
click at [569, 530] on img at bounding box center [530, 556] width 97 height 108
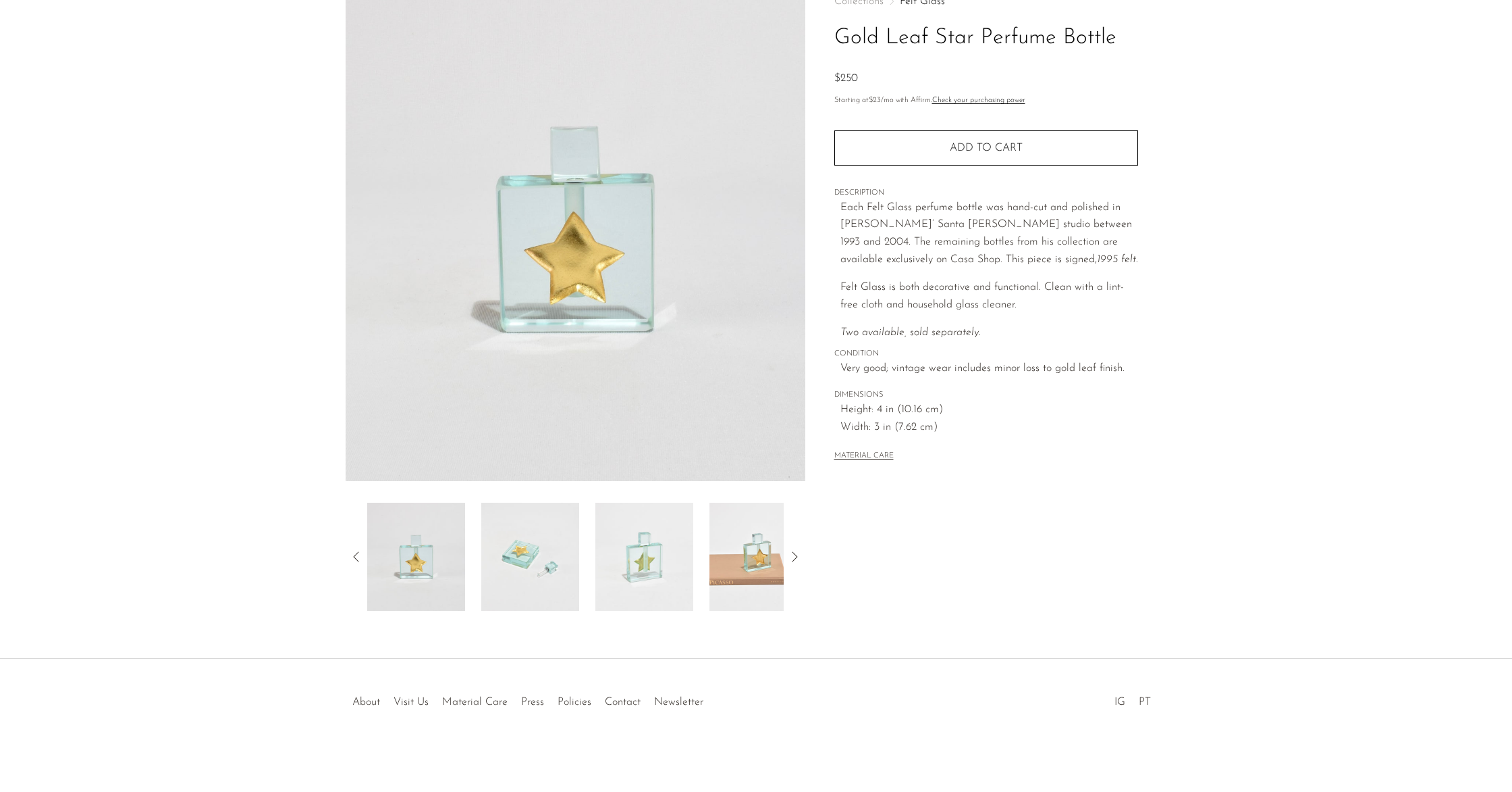
click at [617, 545] on img at bounding box center [644, 556] width 97 height 108
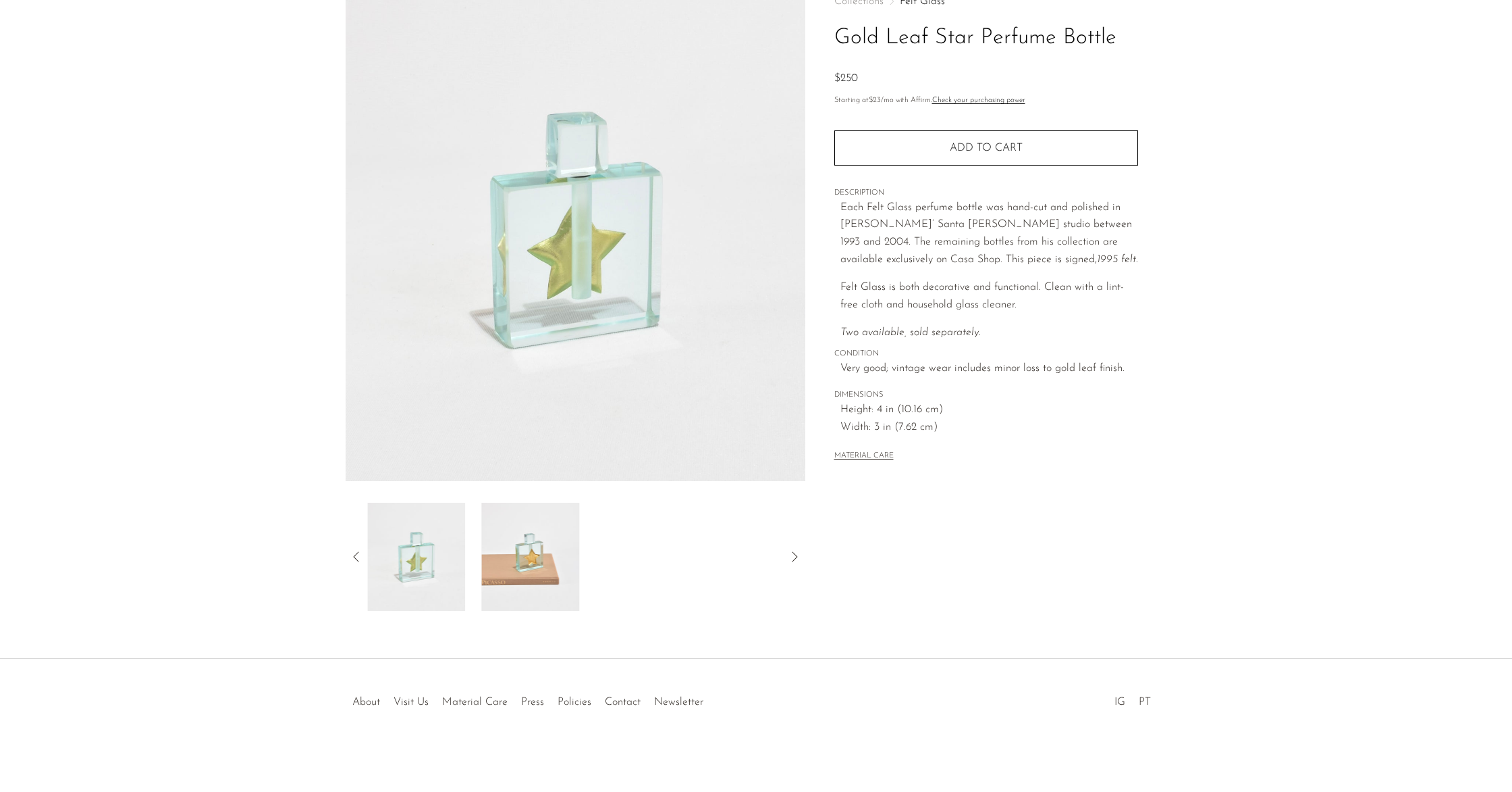
click at [642, 546] on div at bounding box center [575, 556] width 416 height 108
click at [559, 545] on img at bounding box center [530, 556] width 97 height 108
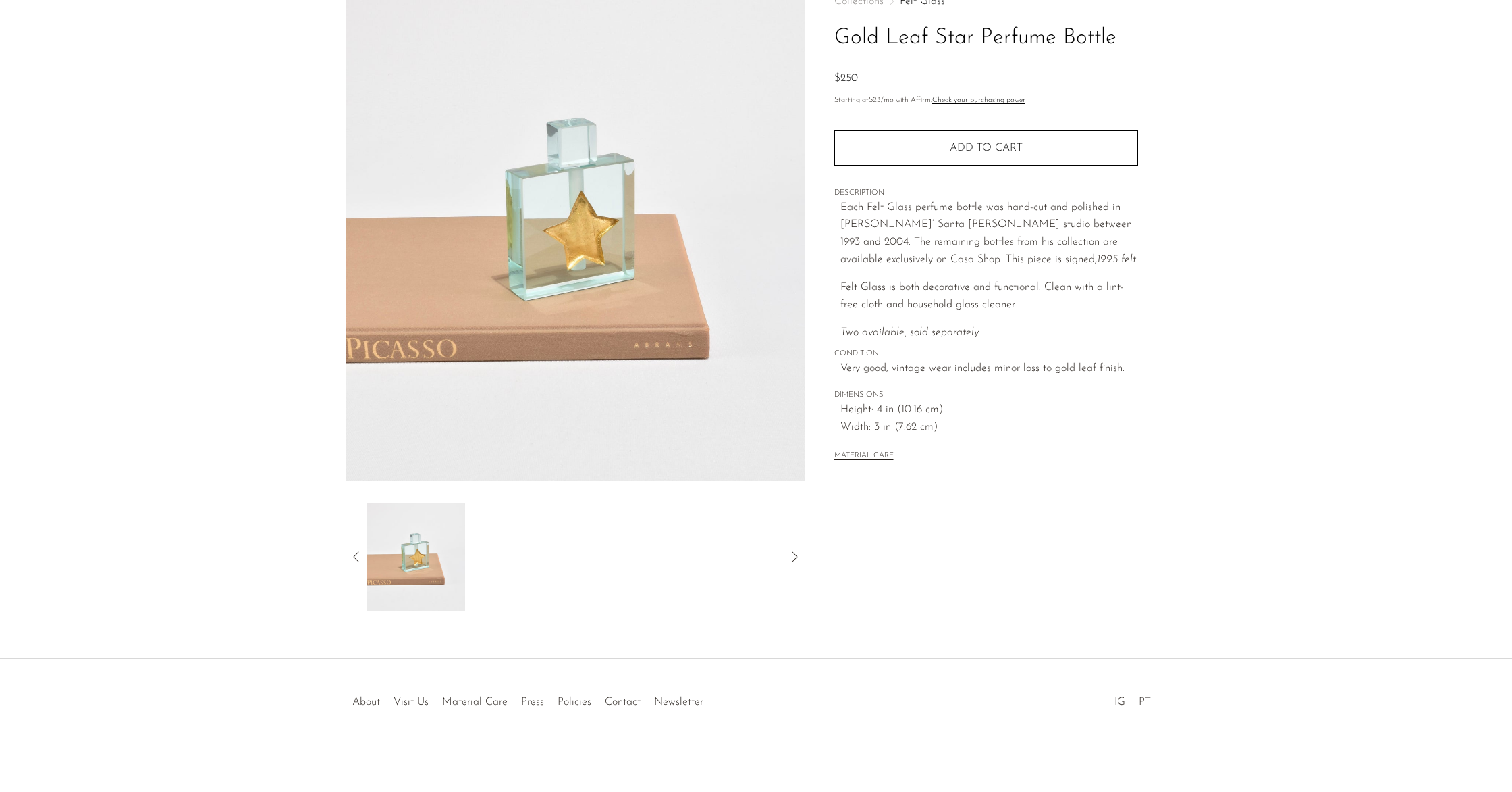
click at [355, 556] on icon at bounding box center [357, 556] width 17 height 17
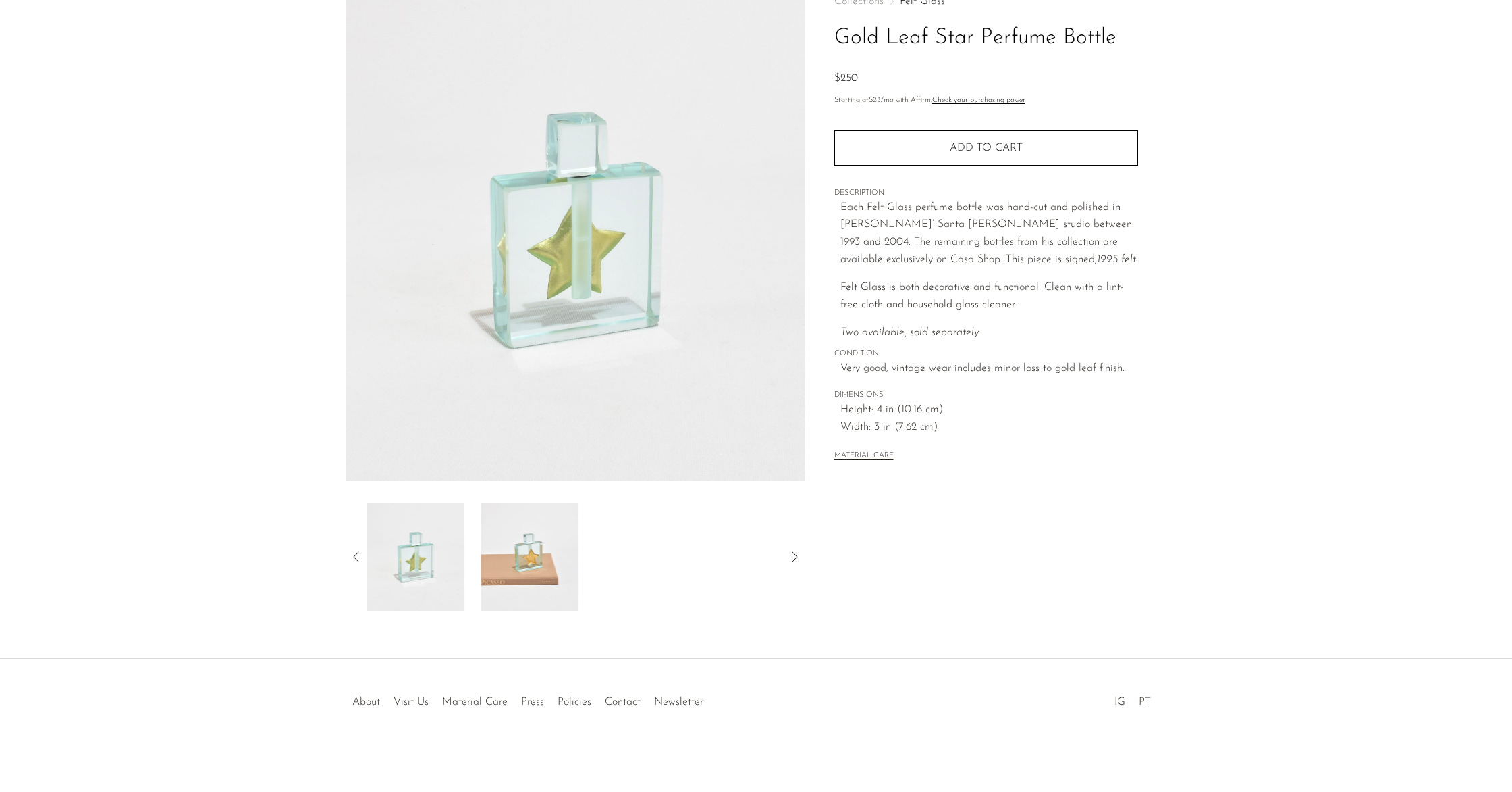
click at [356, 556] on icon at bounding box center [357, 556] width 17 height 17
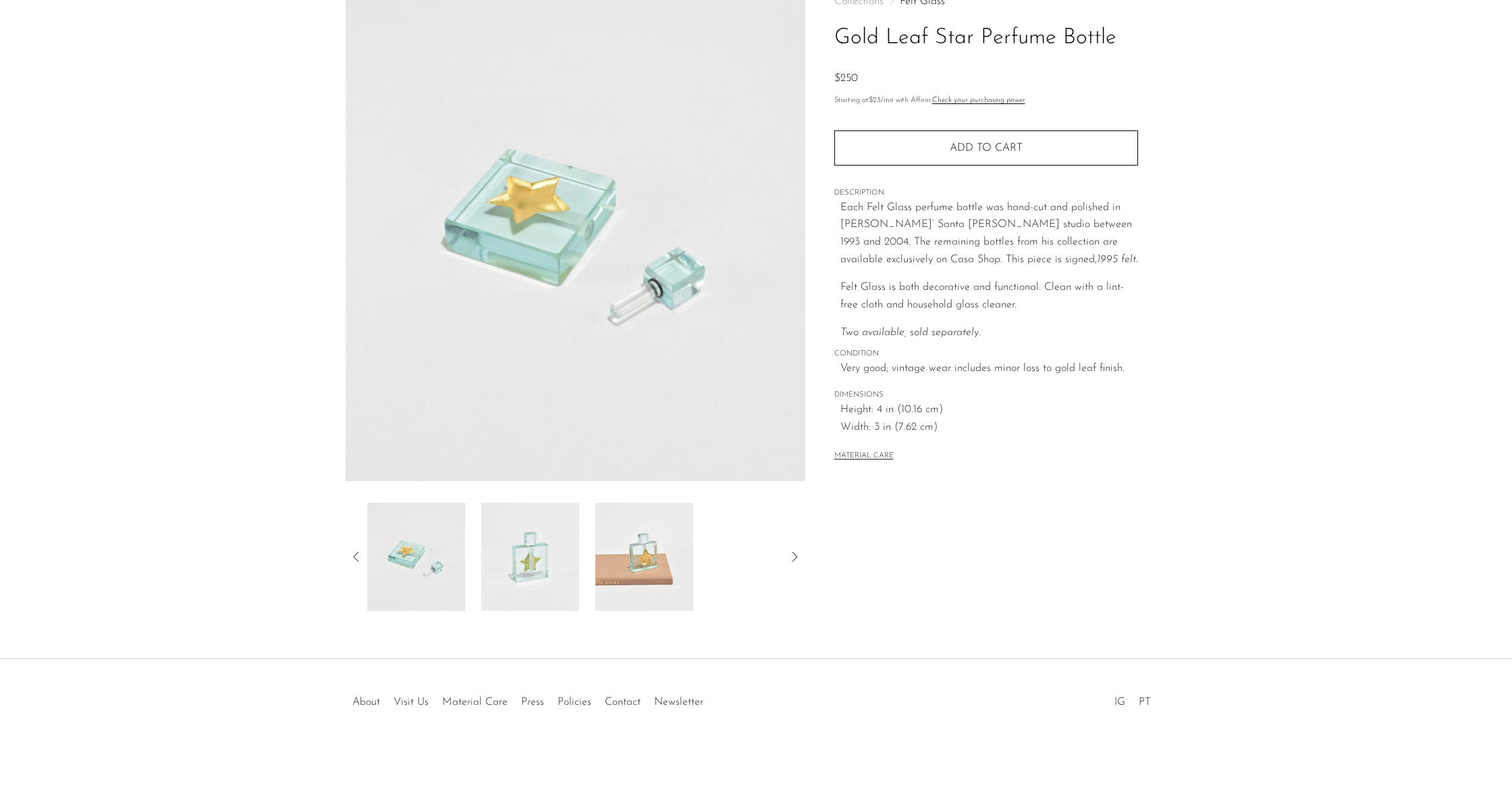
click at [525, 542] on img at bounding box center [530, 556] width 97 height 108
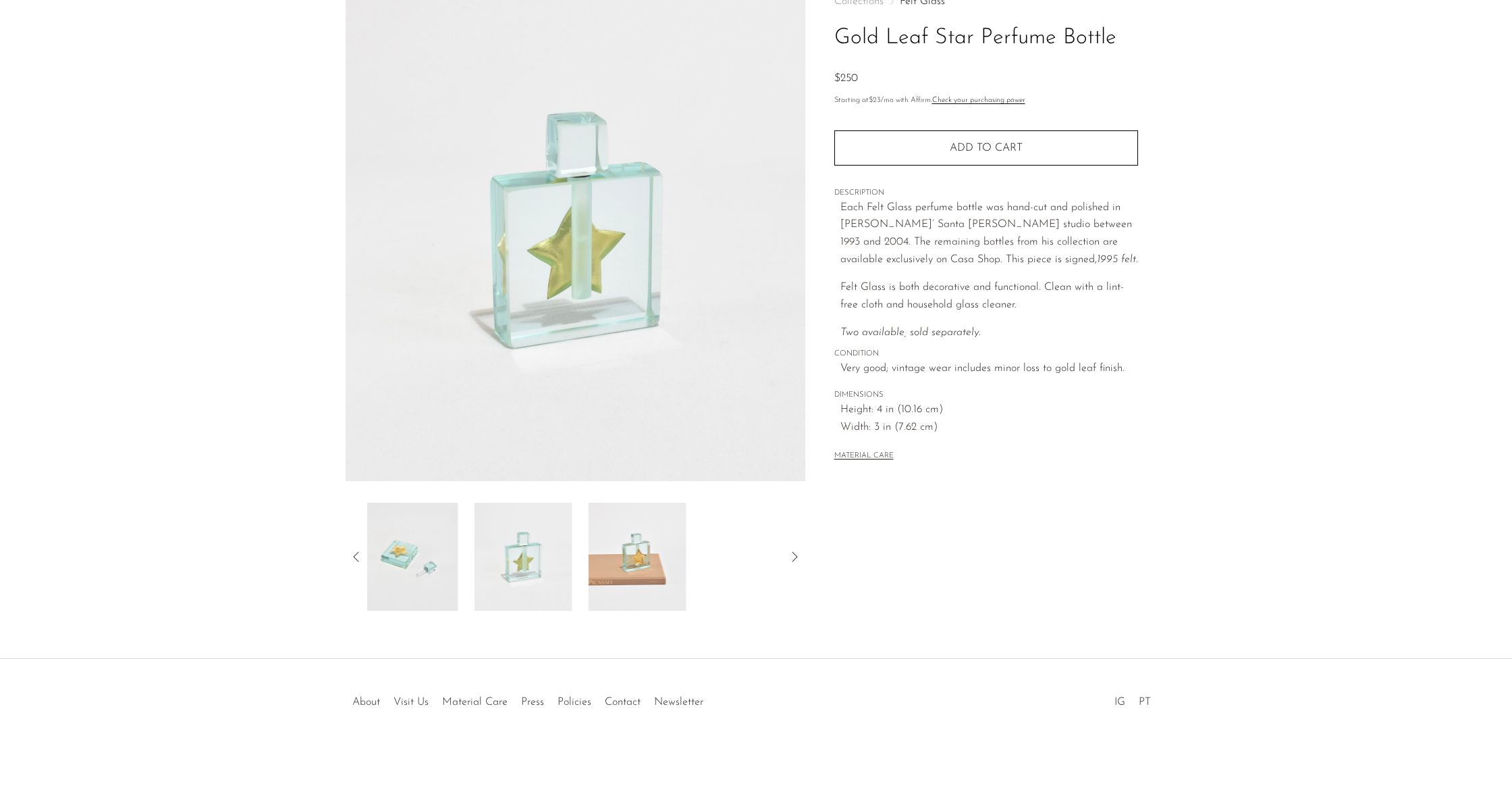
click at [834, 578] on article "Gold Leaf Star Perfume Bottle $250" at bounding box center [756, 293] width 864 height 637
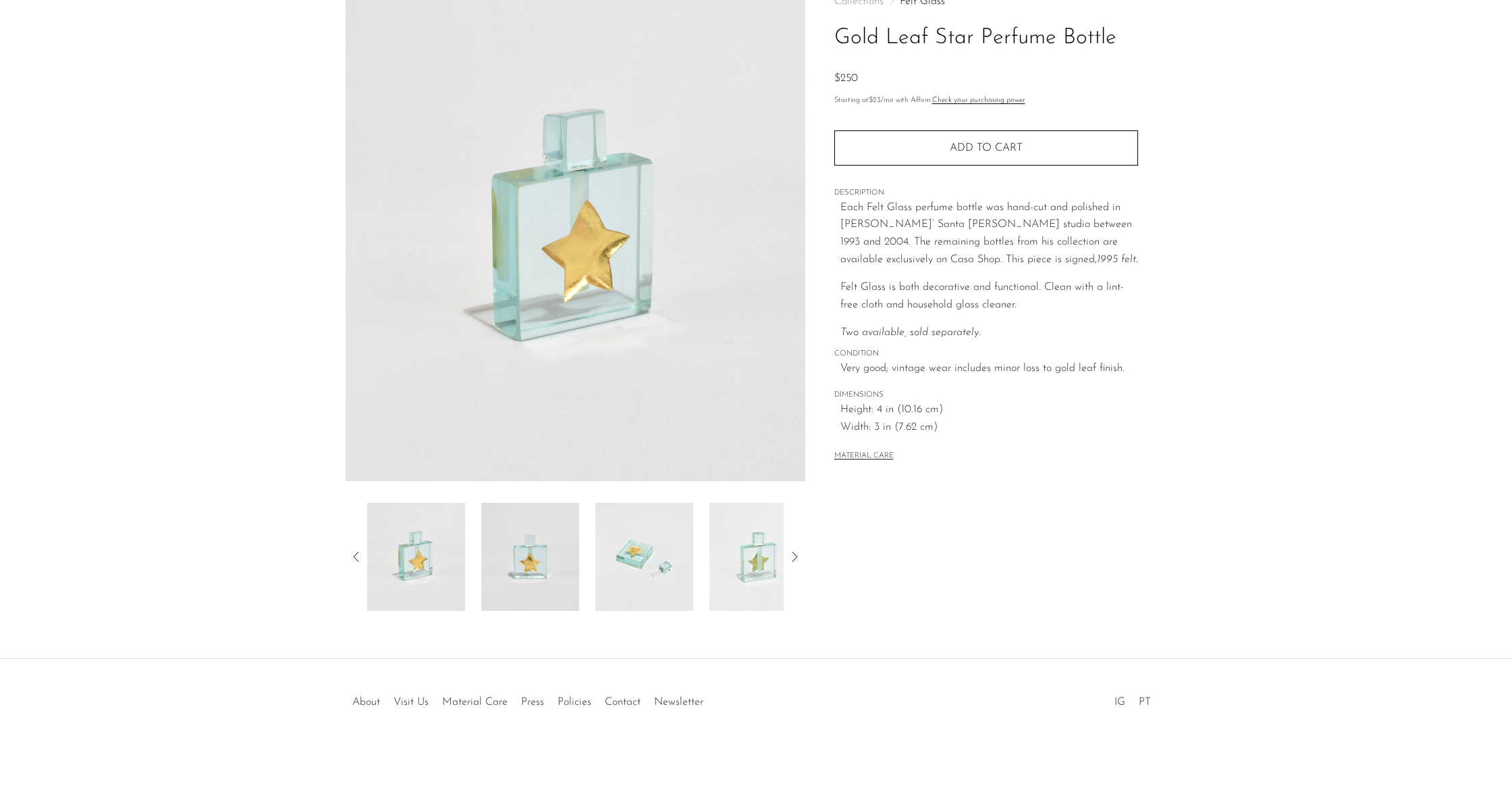
click at [442, 580] on img at bounding box center [416, 556] width 97 height 108
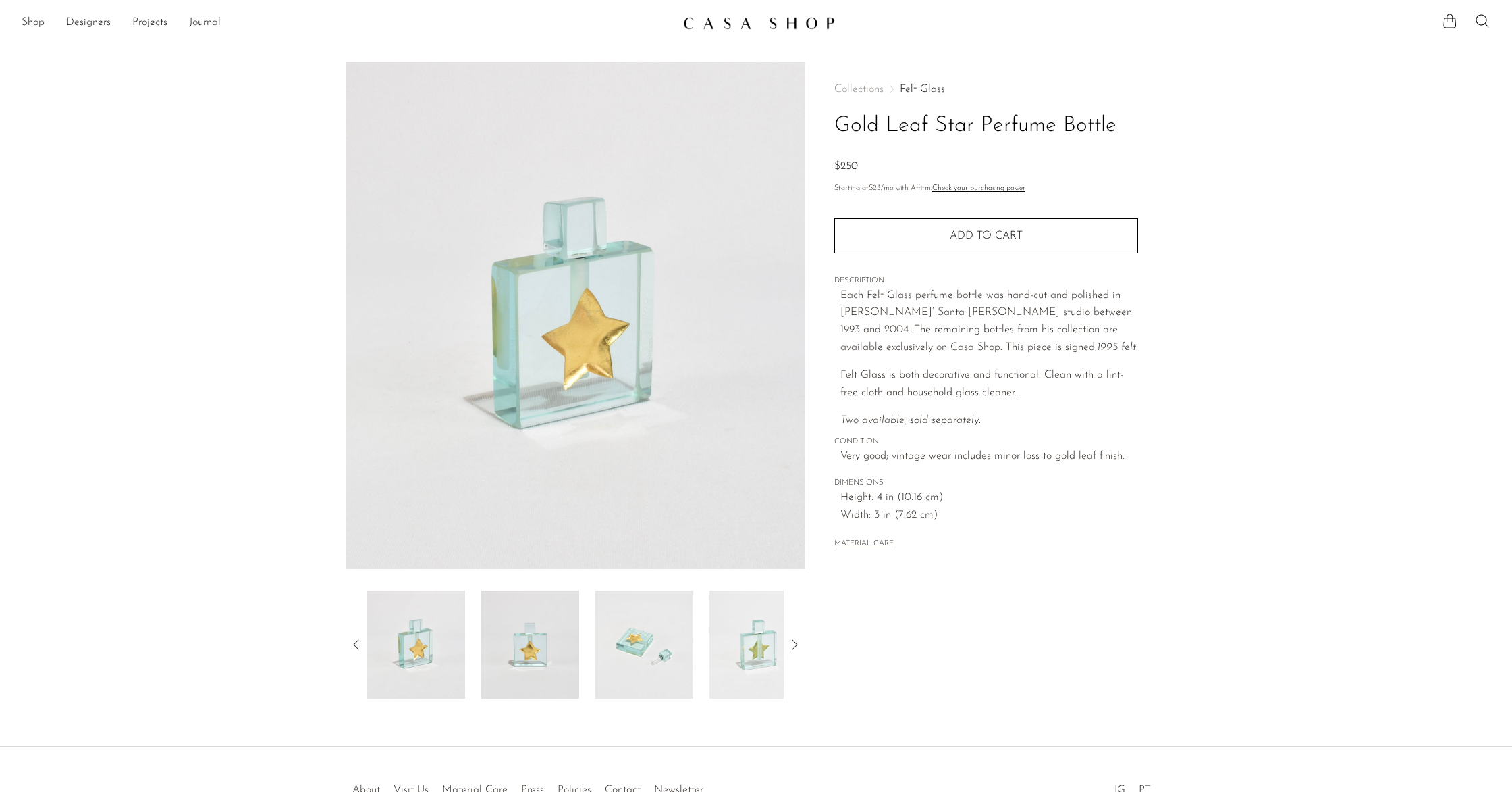
click at [644, 650] on img at bounding box center [644, 644] width 97 height 108
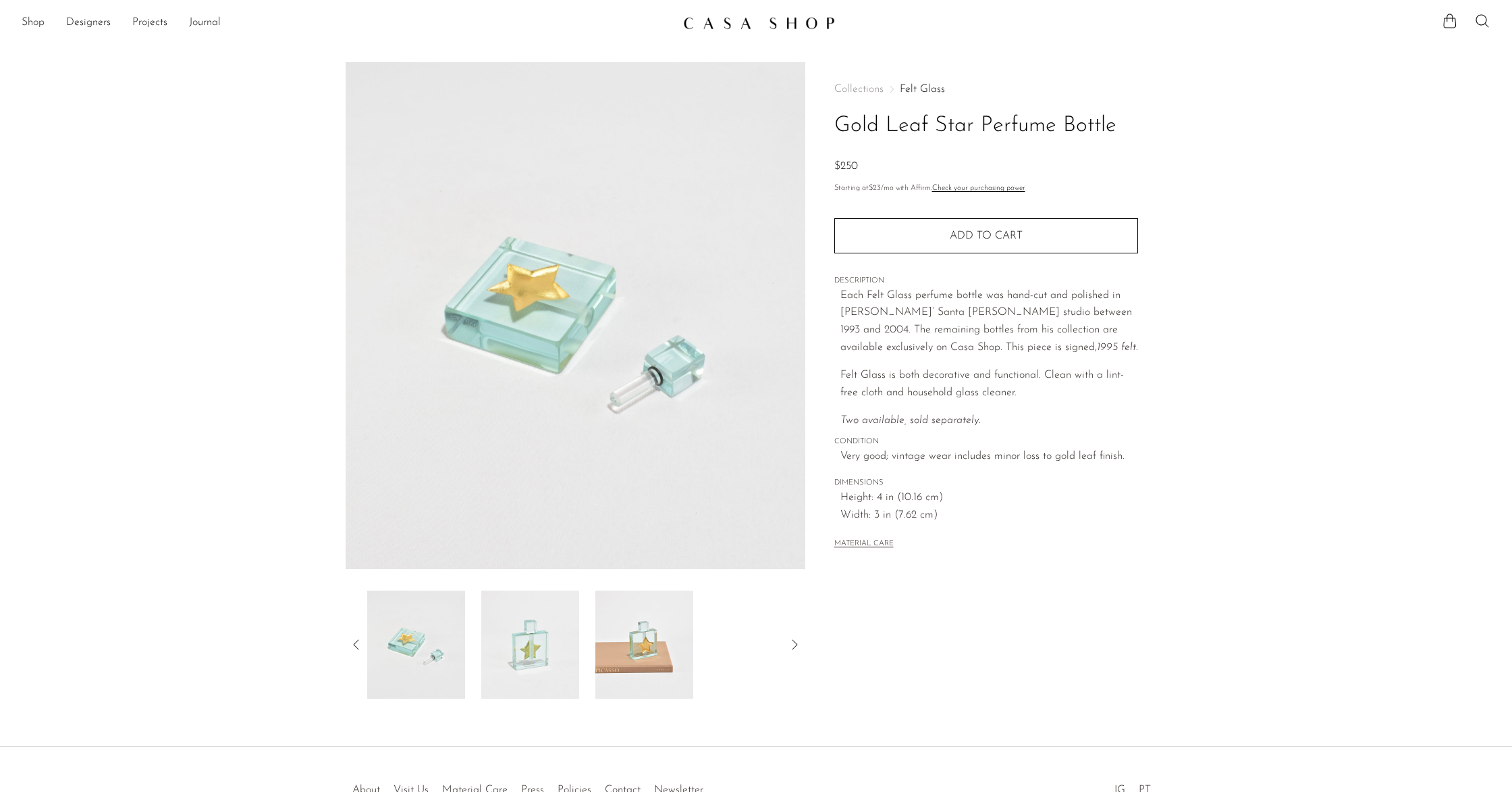
click at [357, 646] on icon at bounding box center [357, 645] width 17 height 17
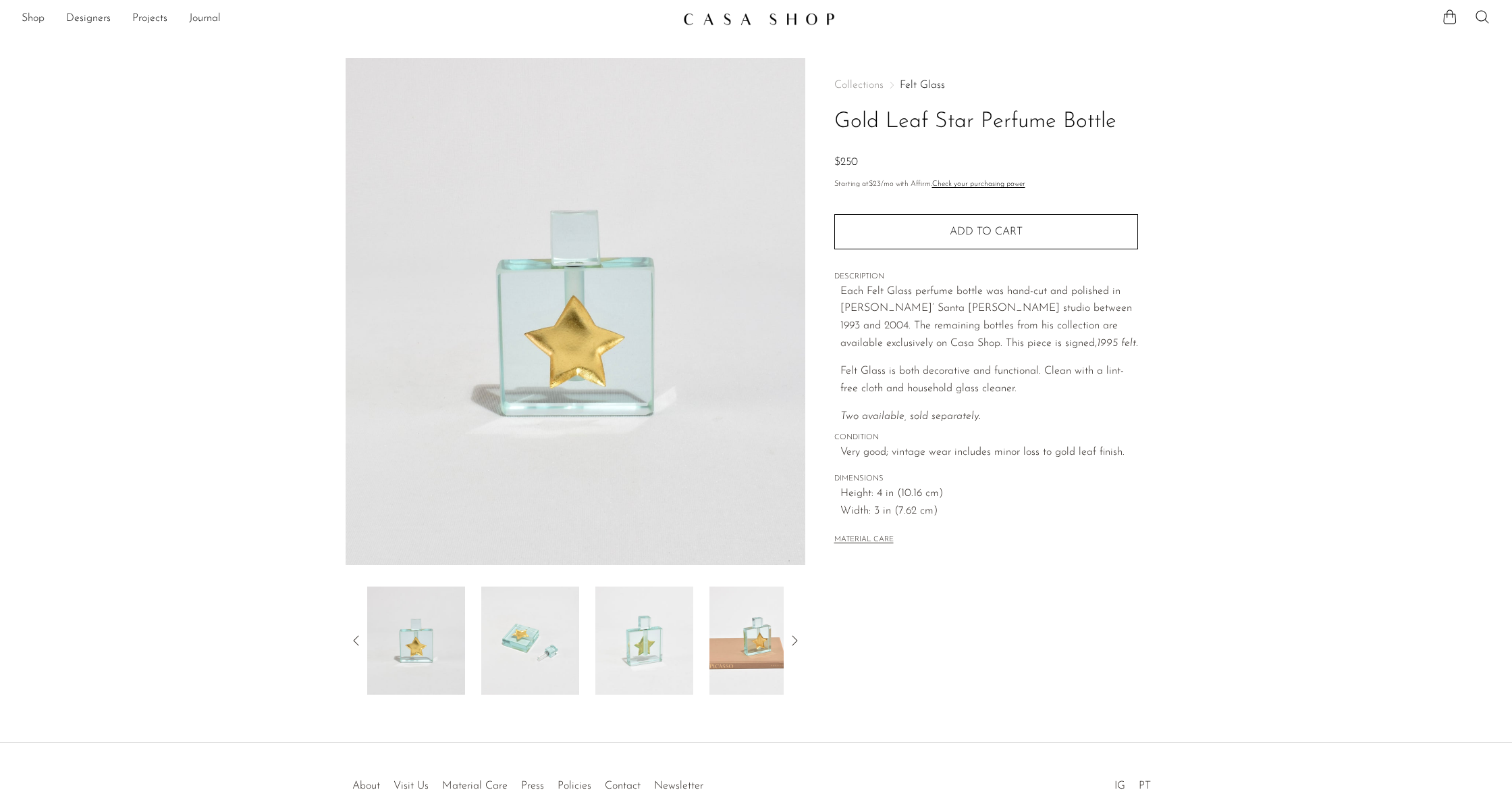
click at [424, 626] on img at bounding box center [416, 640] width 97 height 108
